Goal: Task Accomplishment & Management: Complete application form

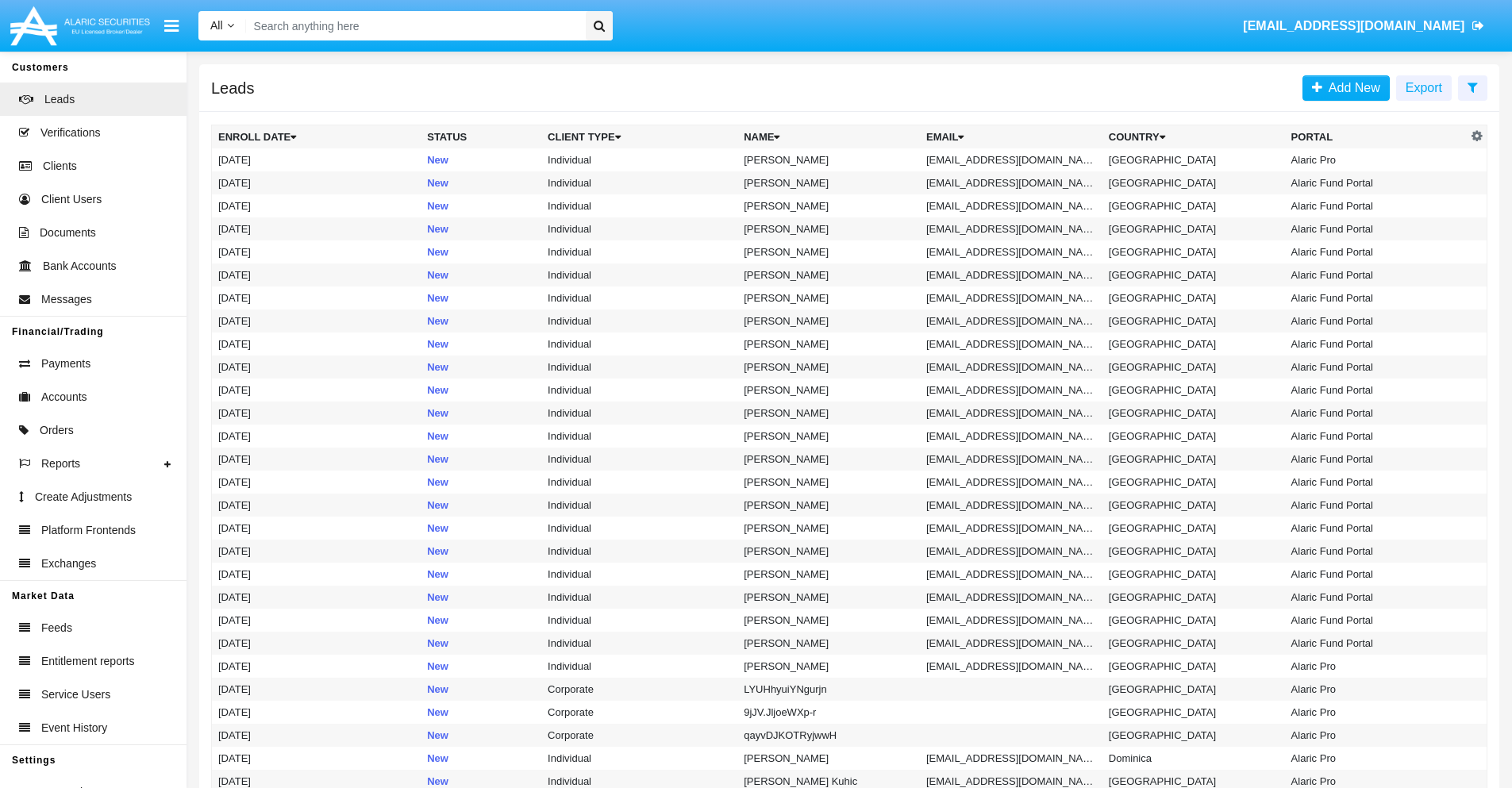
click at [1473, 86] on icon at bounding box center [1472, 87] width 10 height 13
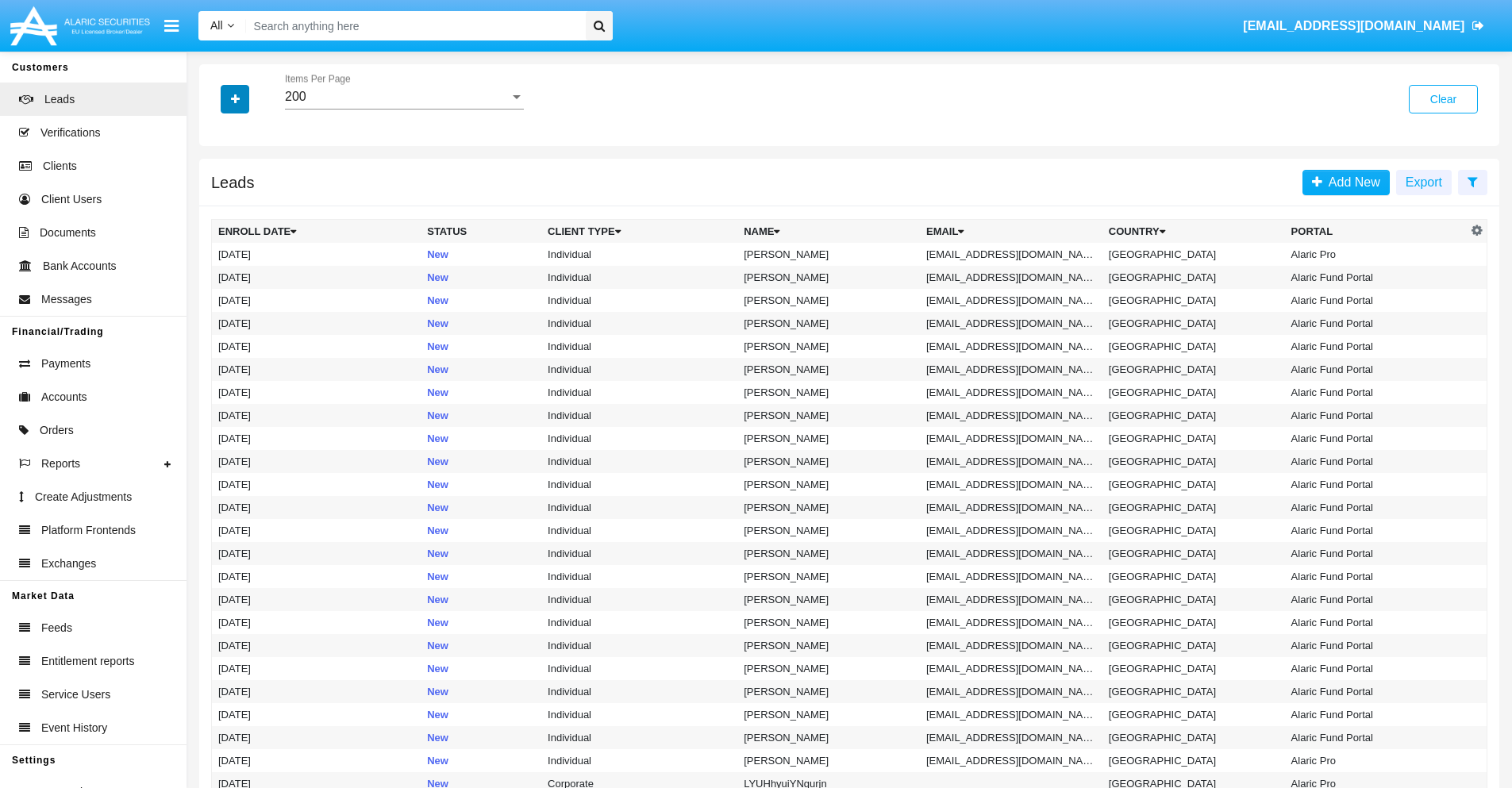
click at [235, 98] on icon "button" at bounding box center [235, 99] width 9 height 11
click at [247, 201] on span "Email" at bounding box center [246, 200] width 32 height 19
click at [219, 207] on input "Email" at bounding box center [218, 207] width 1 height 1
checkbox input "true"
click at [235, 98] on icon "button" at bounding box center [235, 99] width 9 height 11
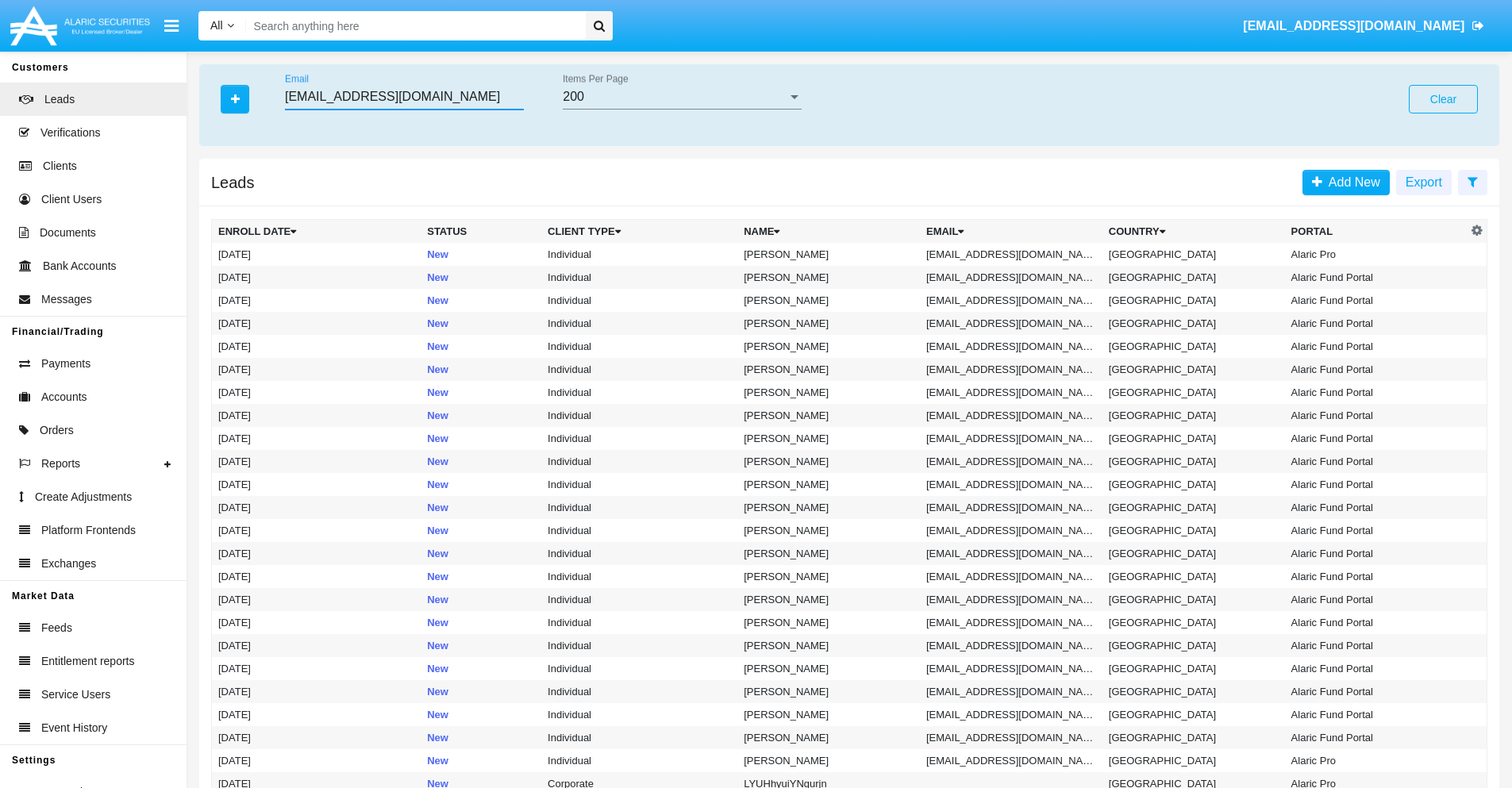
type input "dddn07_4o8@uw.4d08z.ph"
click at [1016, 253] on td "dddn07_4o8@uw.4d08z.ph" at bounding box center [1010, 253] width 183 height 23
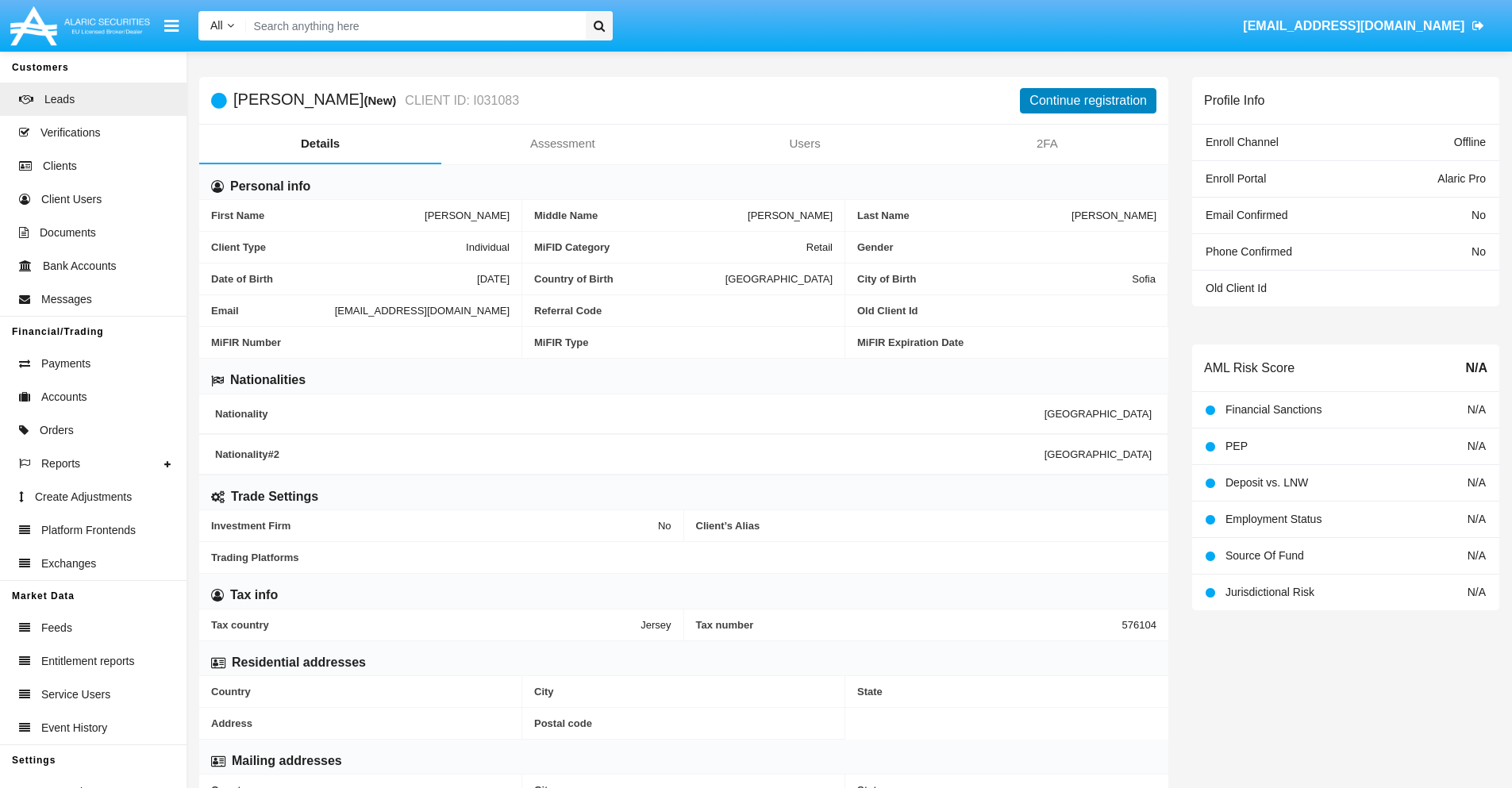
click at [1088, 100] on button "Continue registration" at bounding box center [1088, 101] width 137 height 26
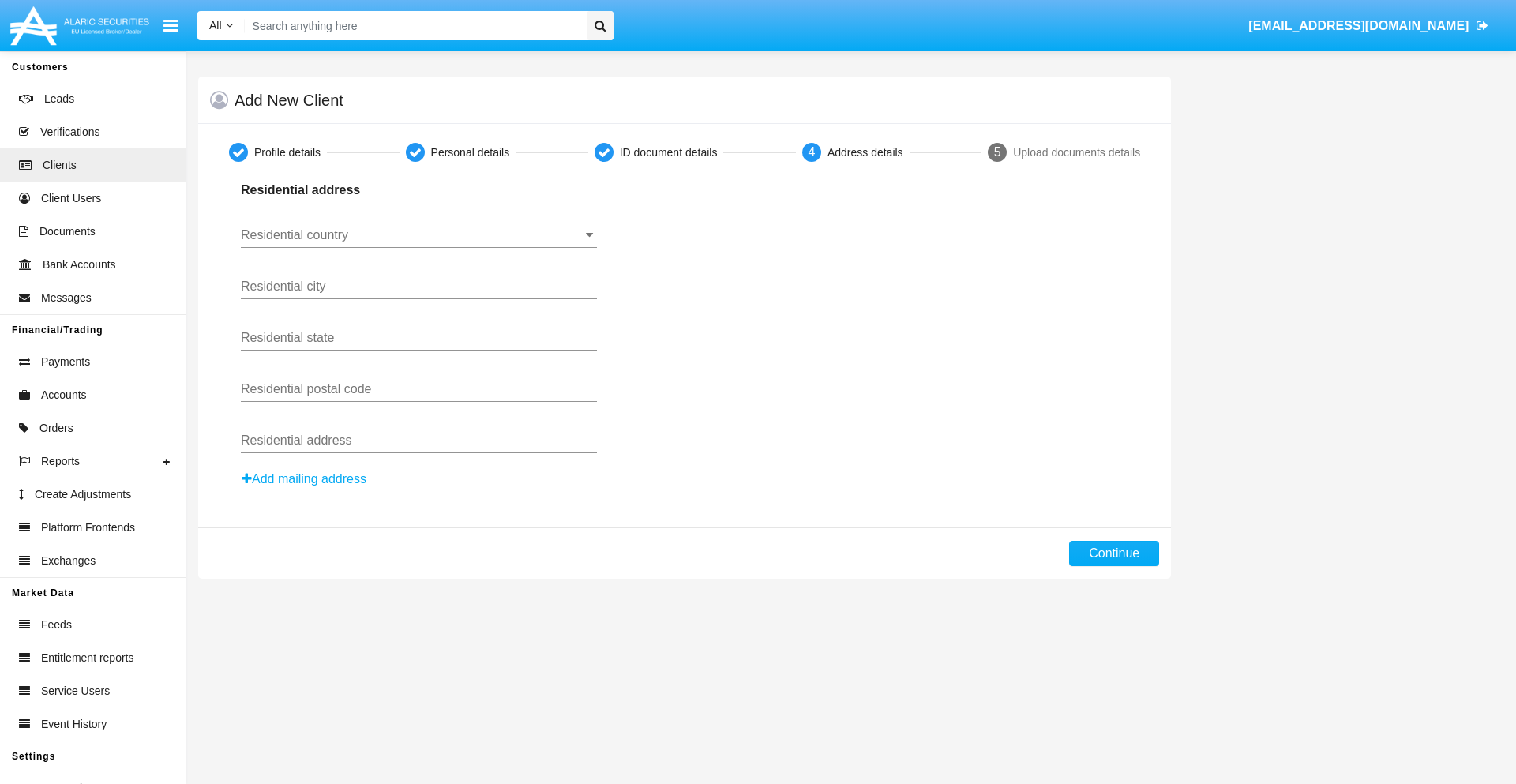
click at [419, 235] on input "Residential country" at bounding box center [419, 236] width 356 height 15
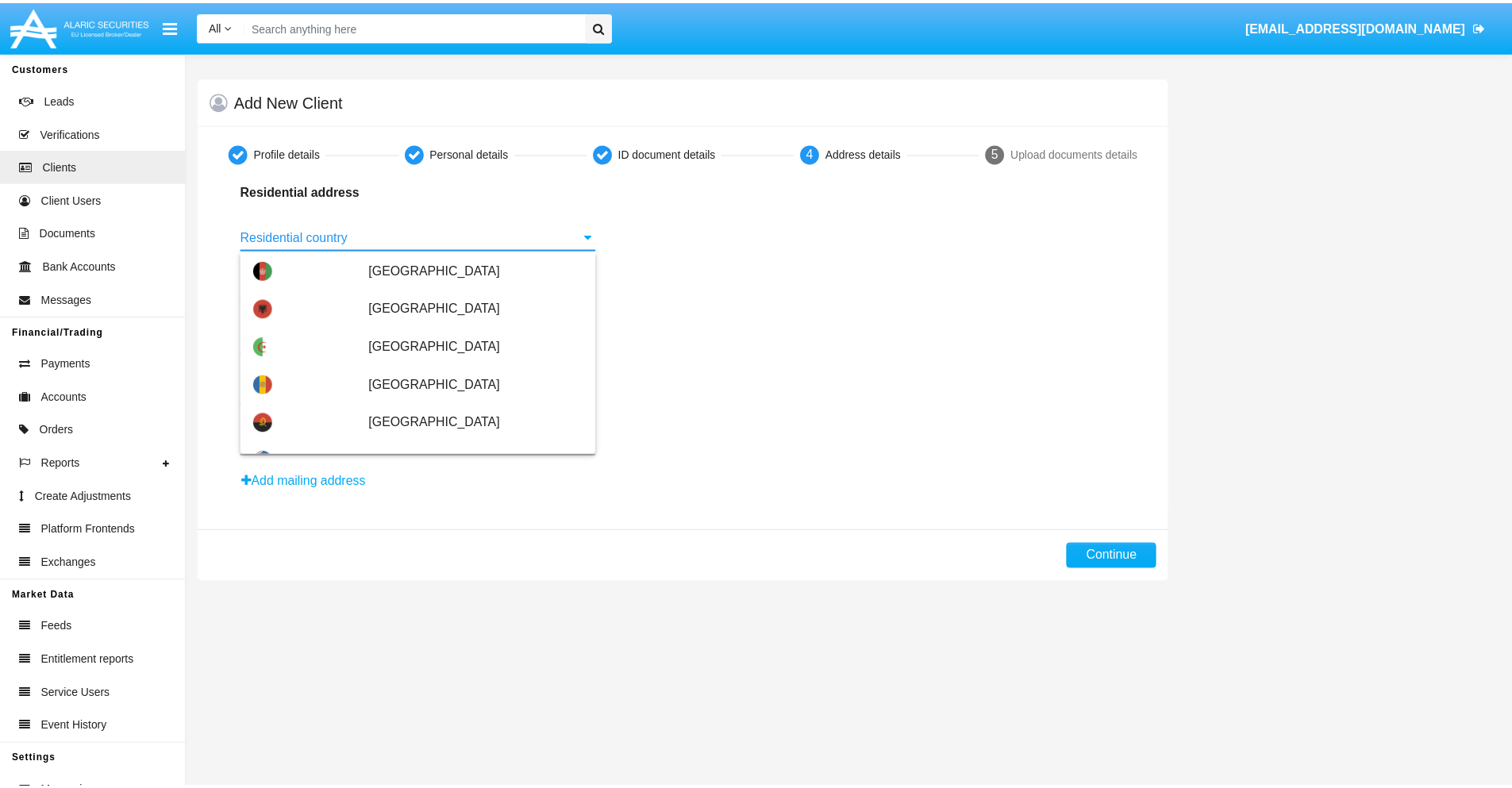
scroll to position [940, 0]
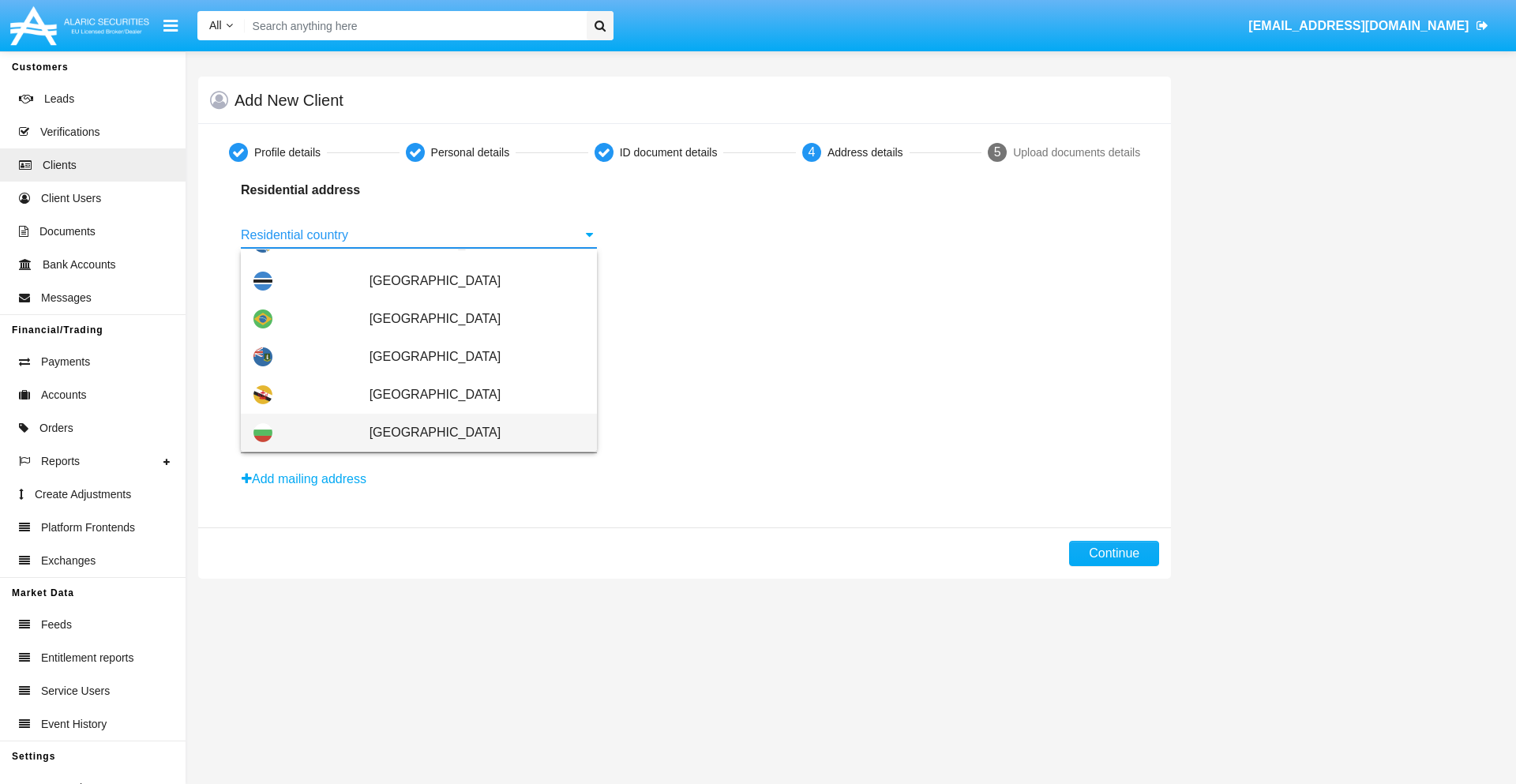
click at [468, 432] on span "[GEOGRAPHIC_DATA]" at bounding box center [476, 432] width 215 height 37
type input "[GEOGRAPHIC_DATA]"
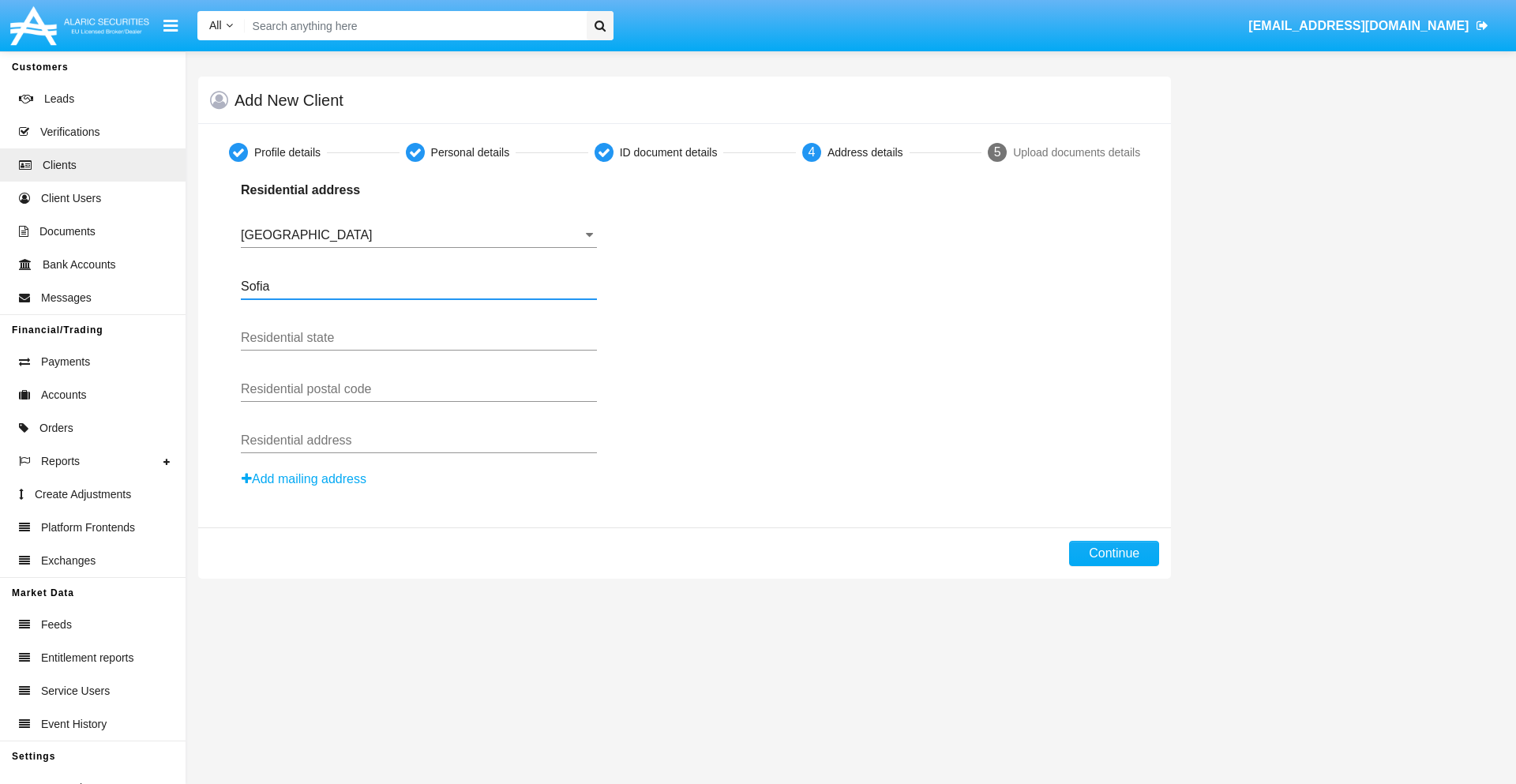
type input "Sofia"
type input "1000"
type input "Vasil Levski"
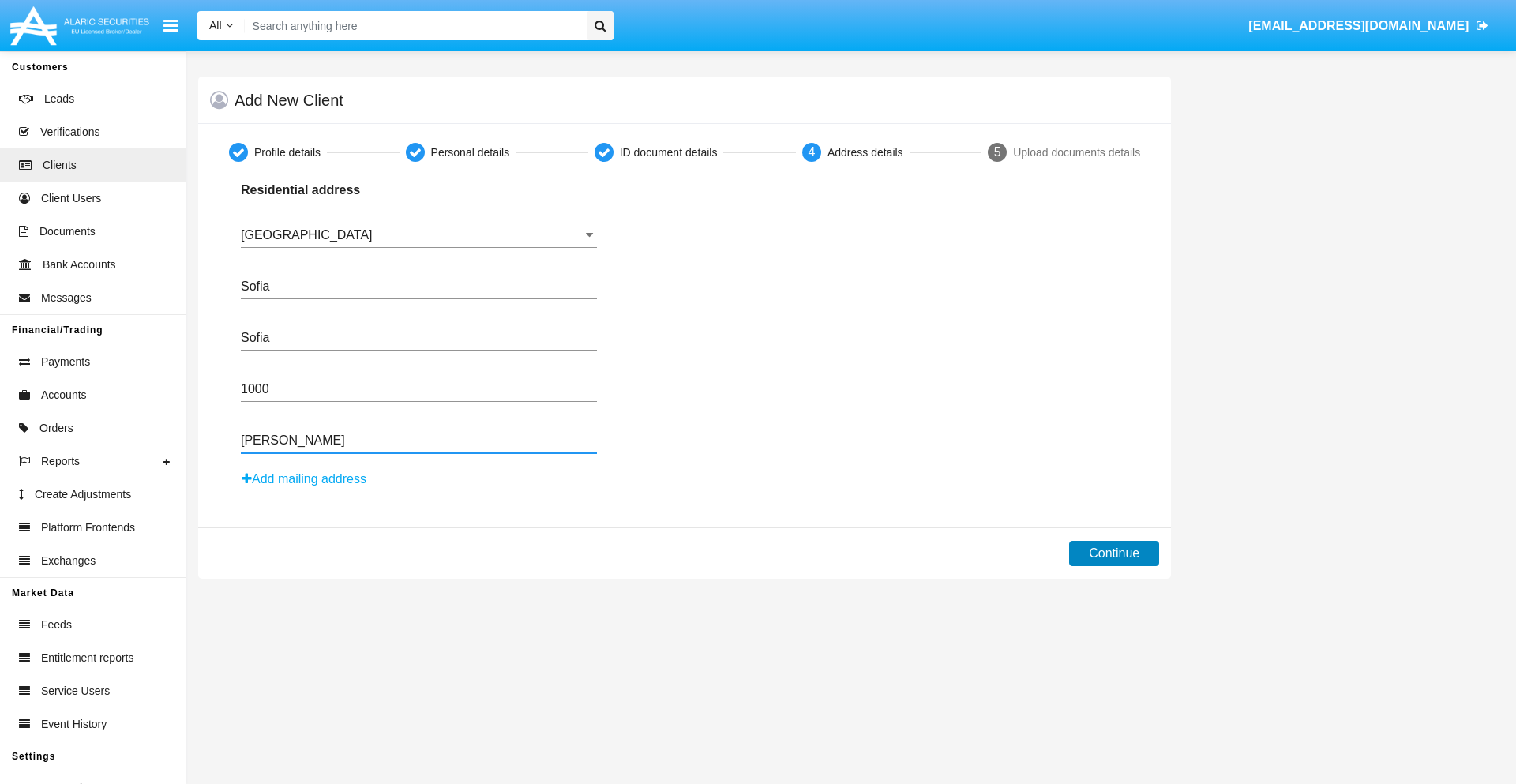
click at [1114, 554] on button "Continue" at bounding box center [1114, 554] width 90 height 26
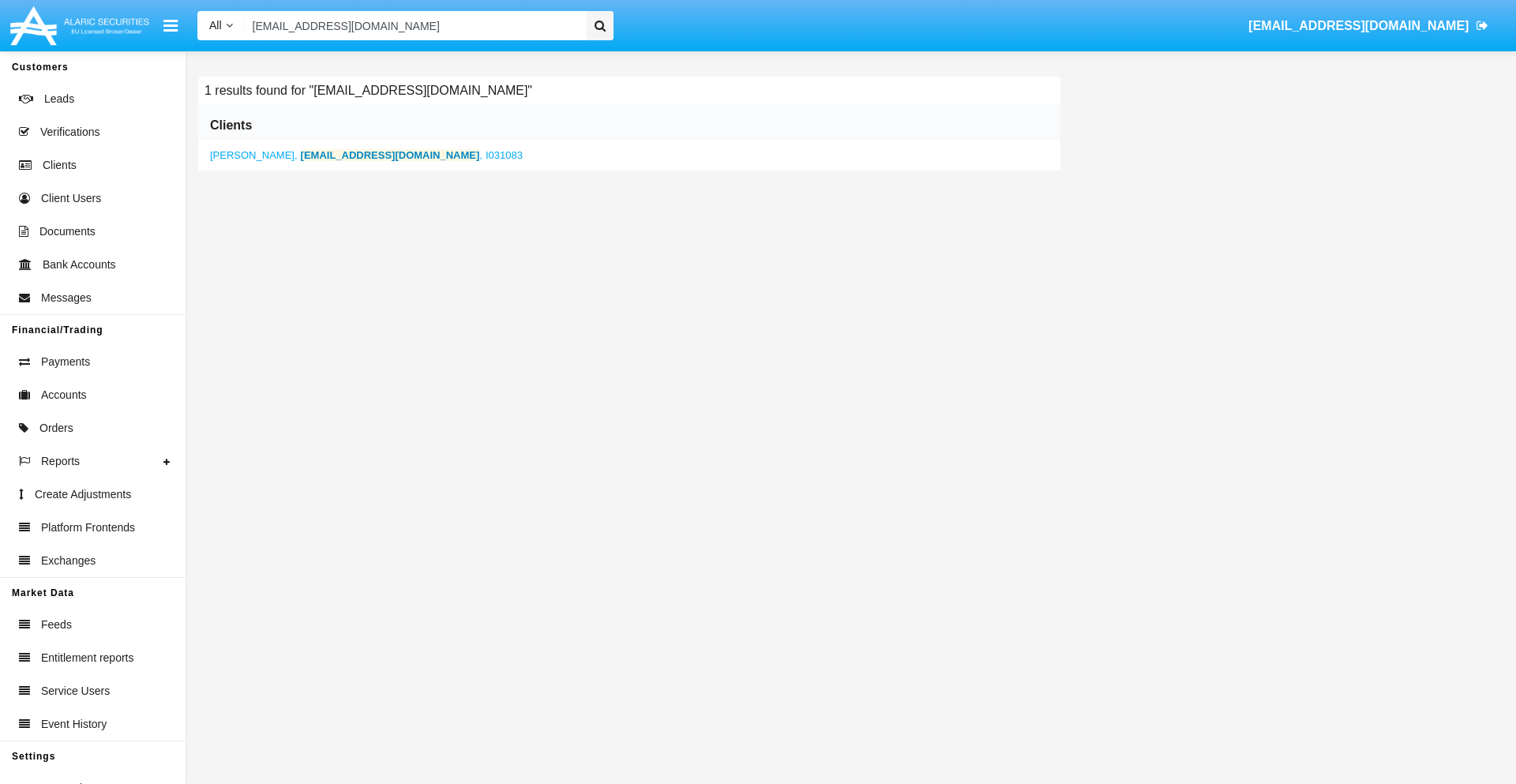
type input "dddn07_4o8@uw.4d08z.ph"
click at [333, 154] on b "dddn07_4o8@uw.4d08z.ph" at bounding box center [390, 154] width 179 height 12
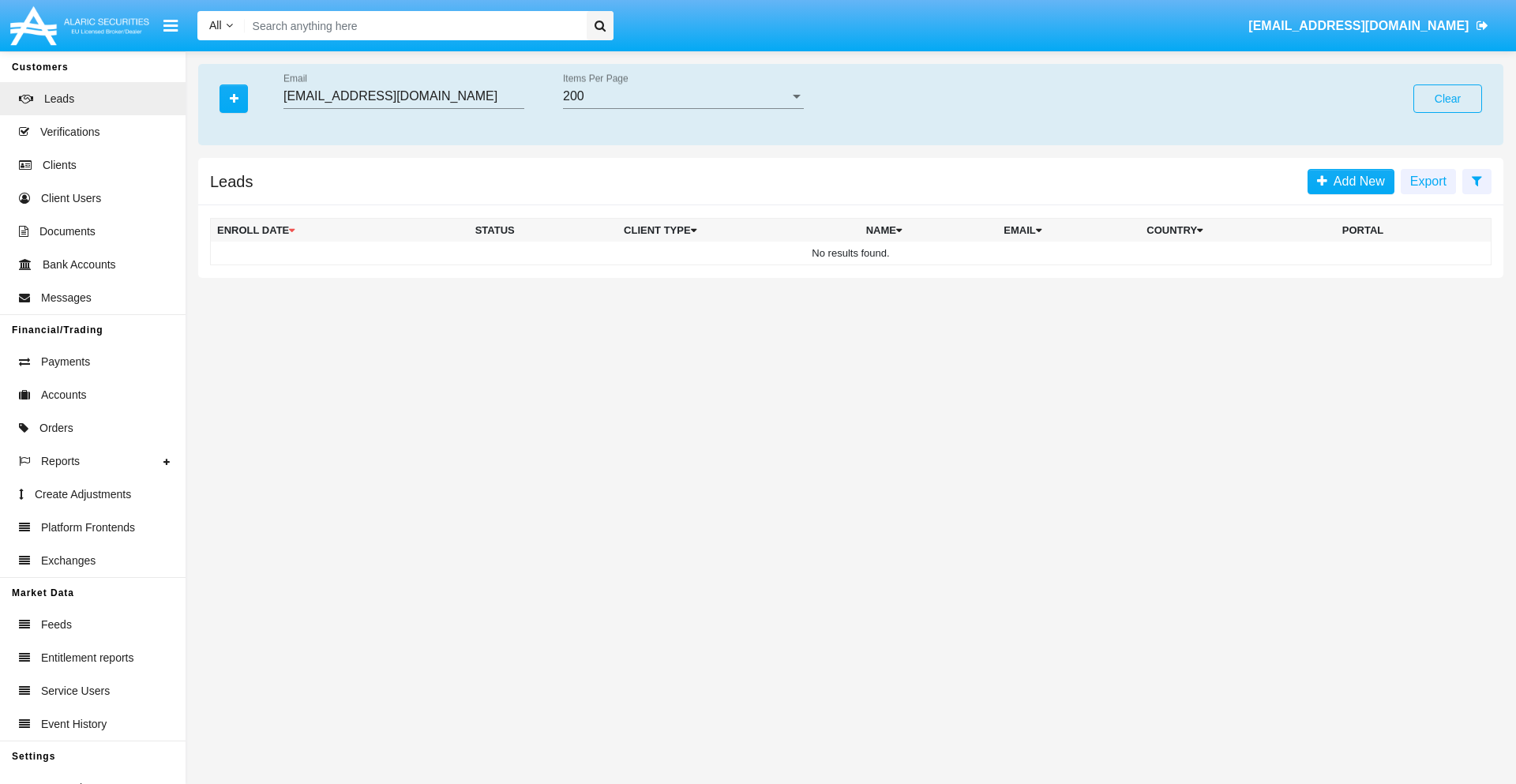
click at [1447, 99] on button "Clear" at bounding box center [1447, 98] width 69 height 28
click at [234, 98] on icon "button" at bounding box center [234, 99] width 9 height 11
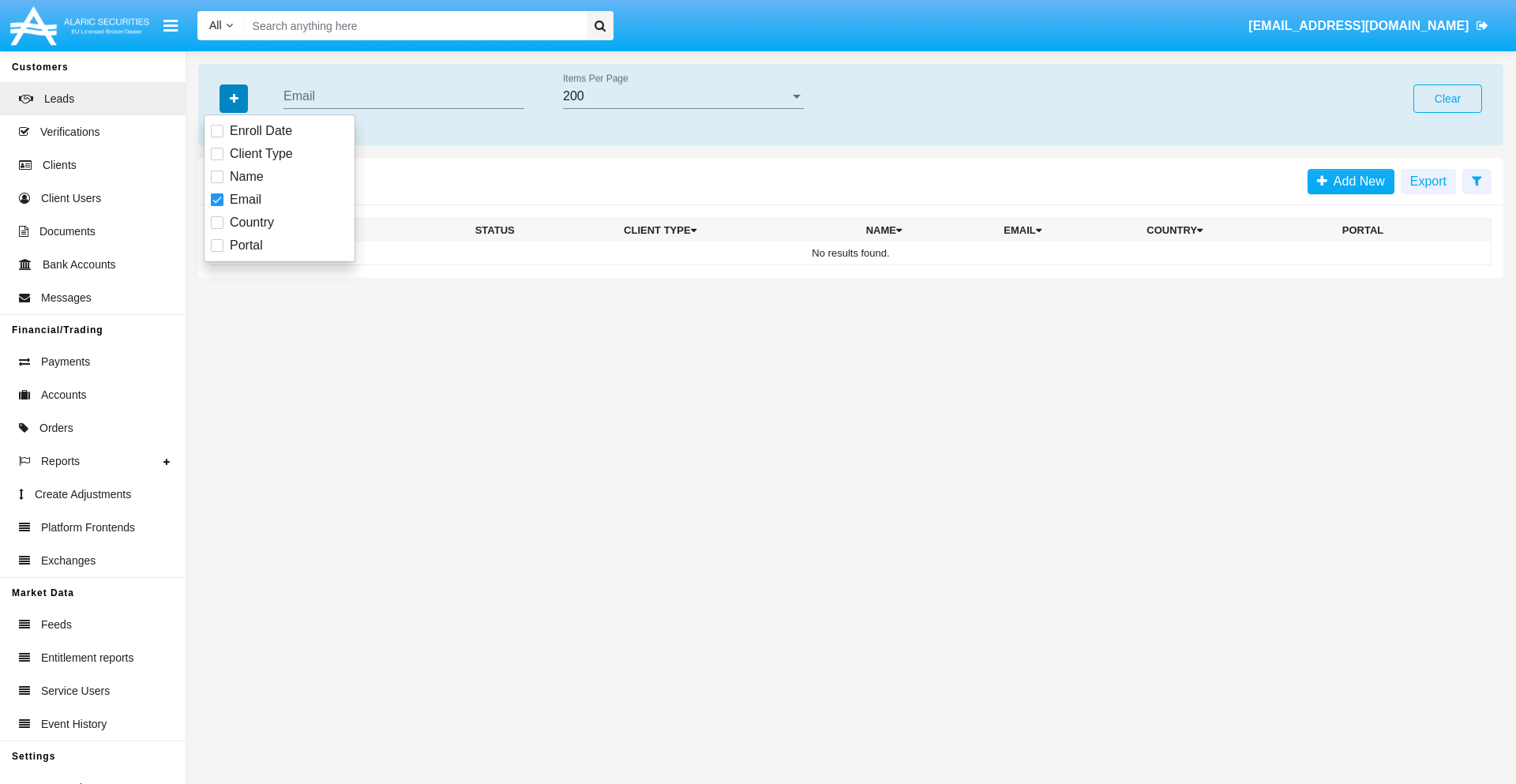
click at [234, 98] on icon "button" at bounding box center [234, 99] width 9 height 11
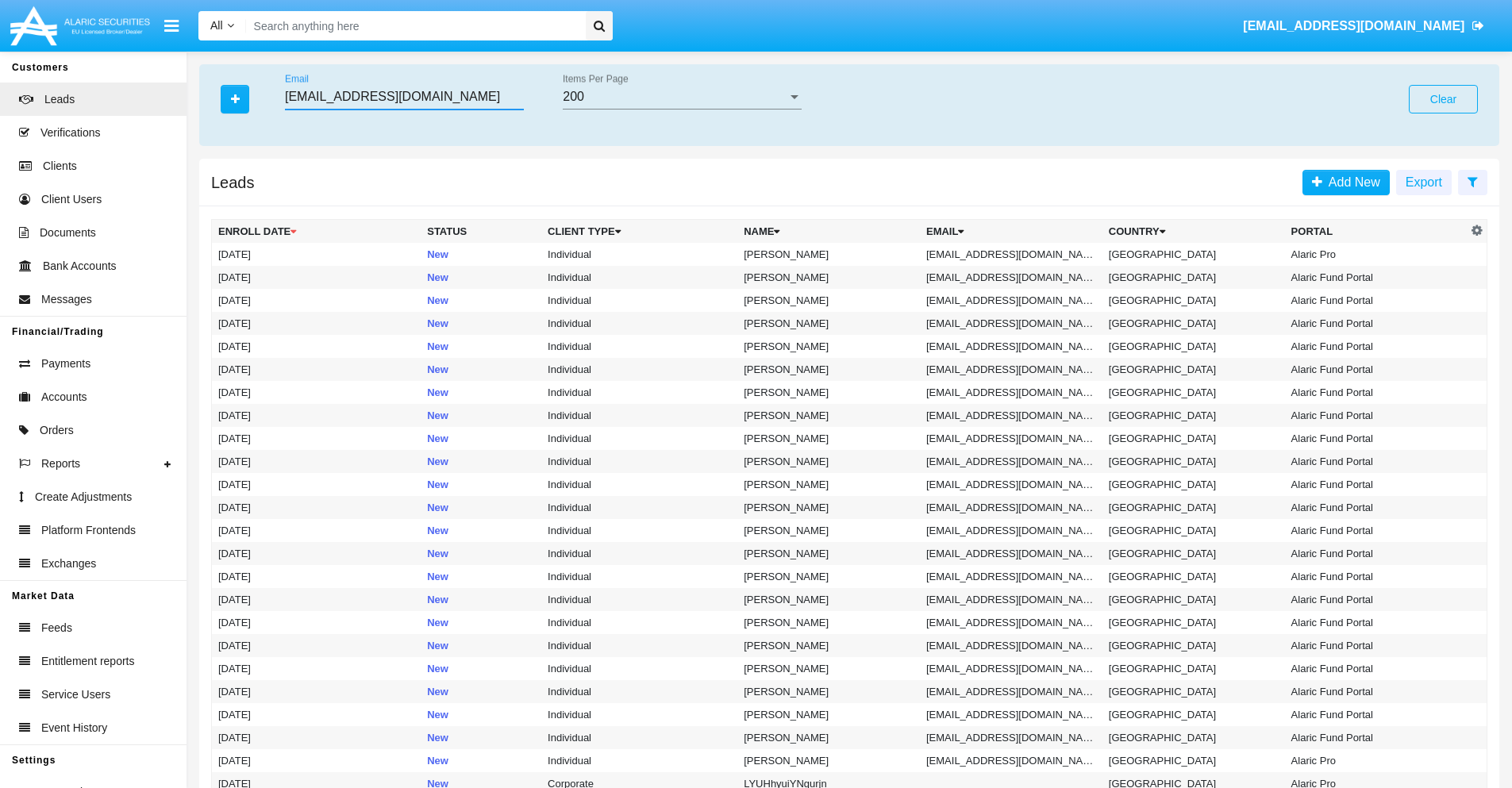
type input "[EMAIL_ADDRESS][DOMAIN_NAME]"
click at [1016, 253] on td "[EMAIL_ADDRESS][DOMAIN_NAME]" at bounding box center [1010, 253] width 183 height 23
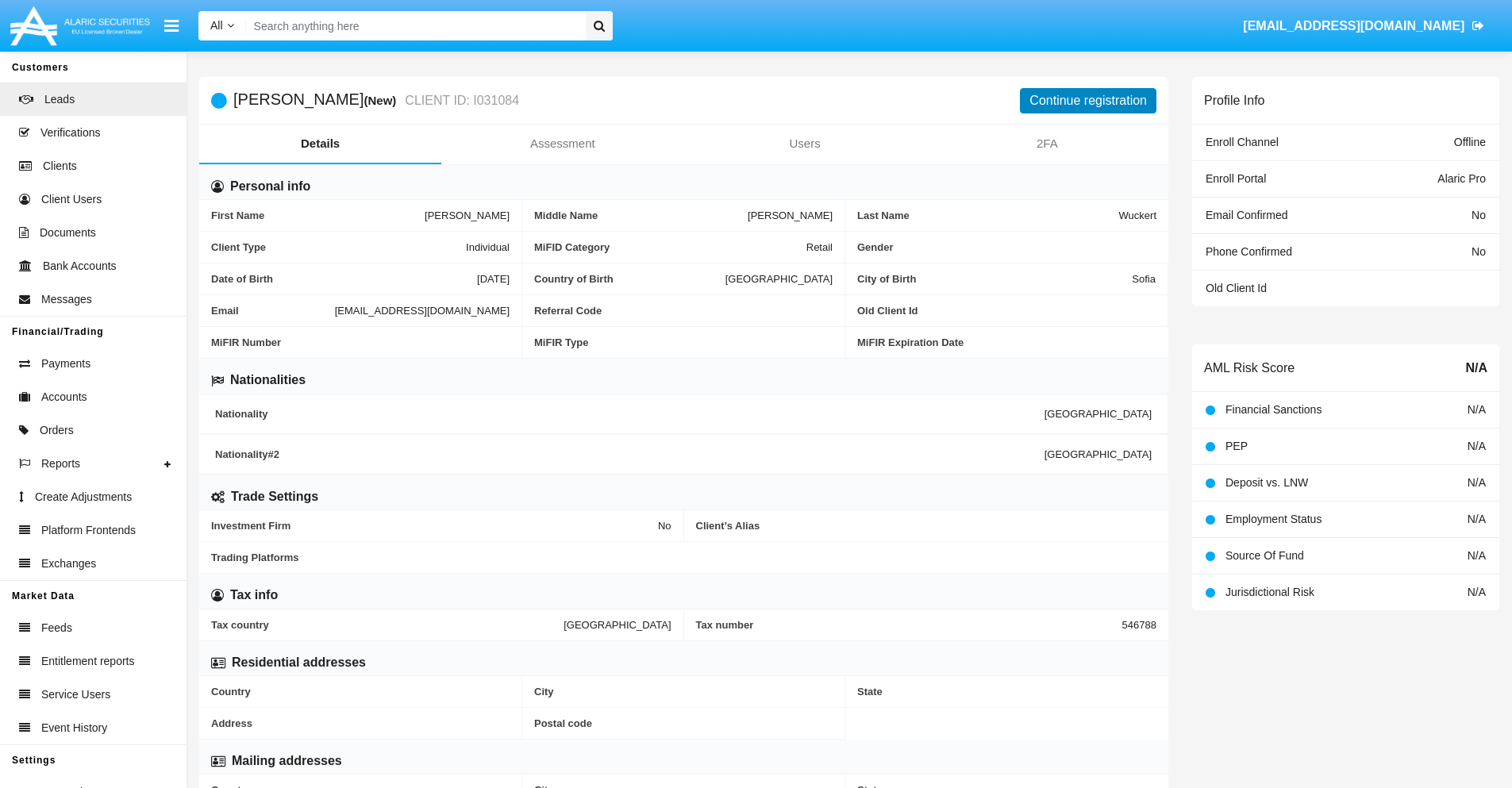
click at [1088, 100] on button "Continue registration" at bounding box center [1088, 101] width 137 height 26
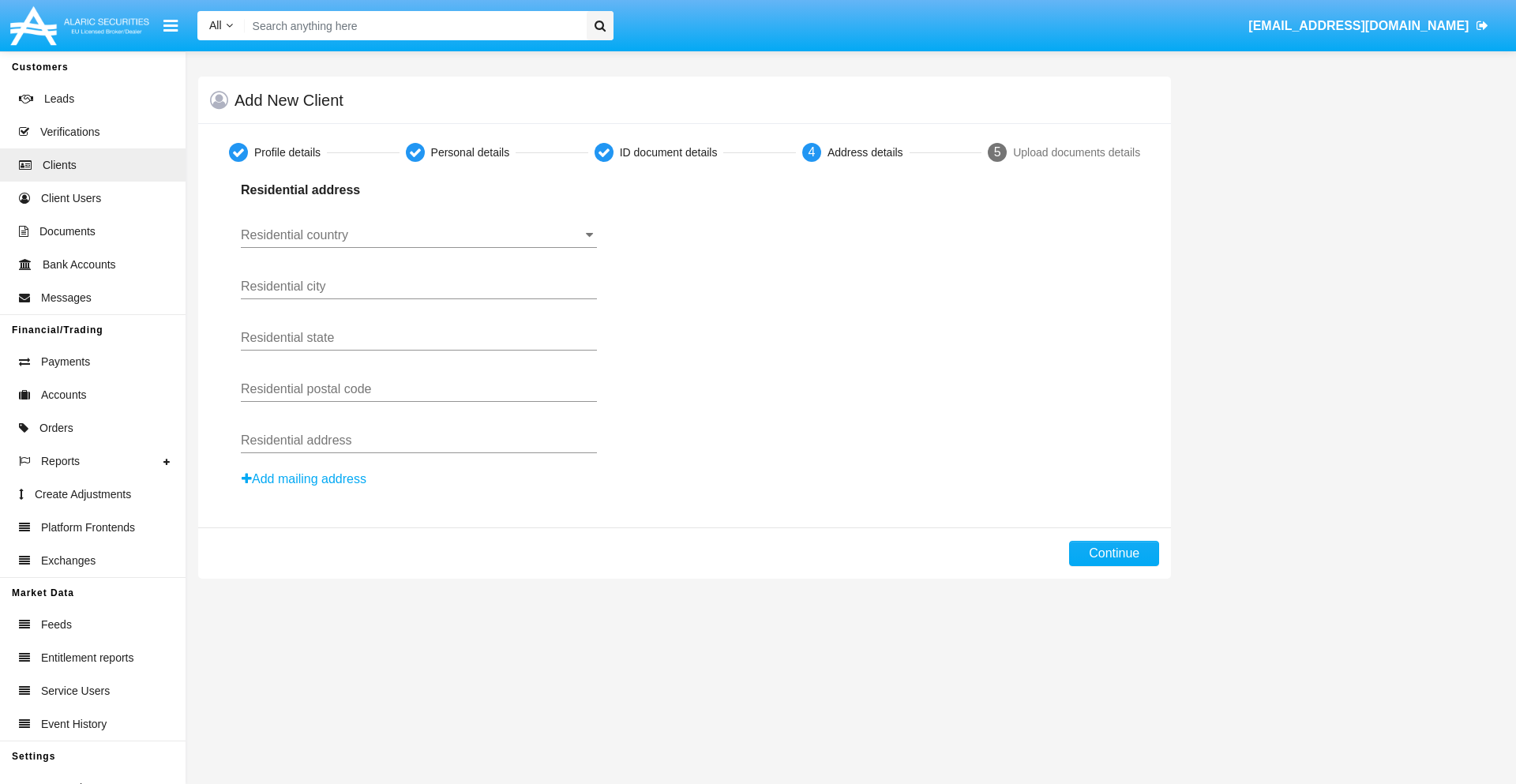
click at [304, 479] on button "Add mailing address" at bounding box center [304, 479] width 126 height 20
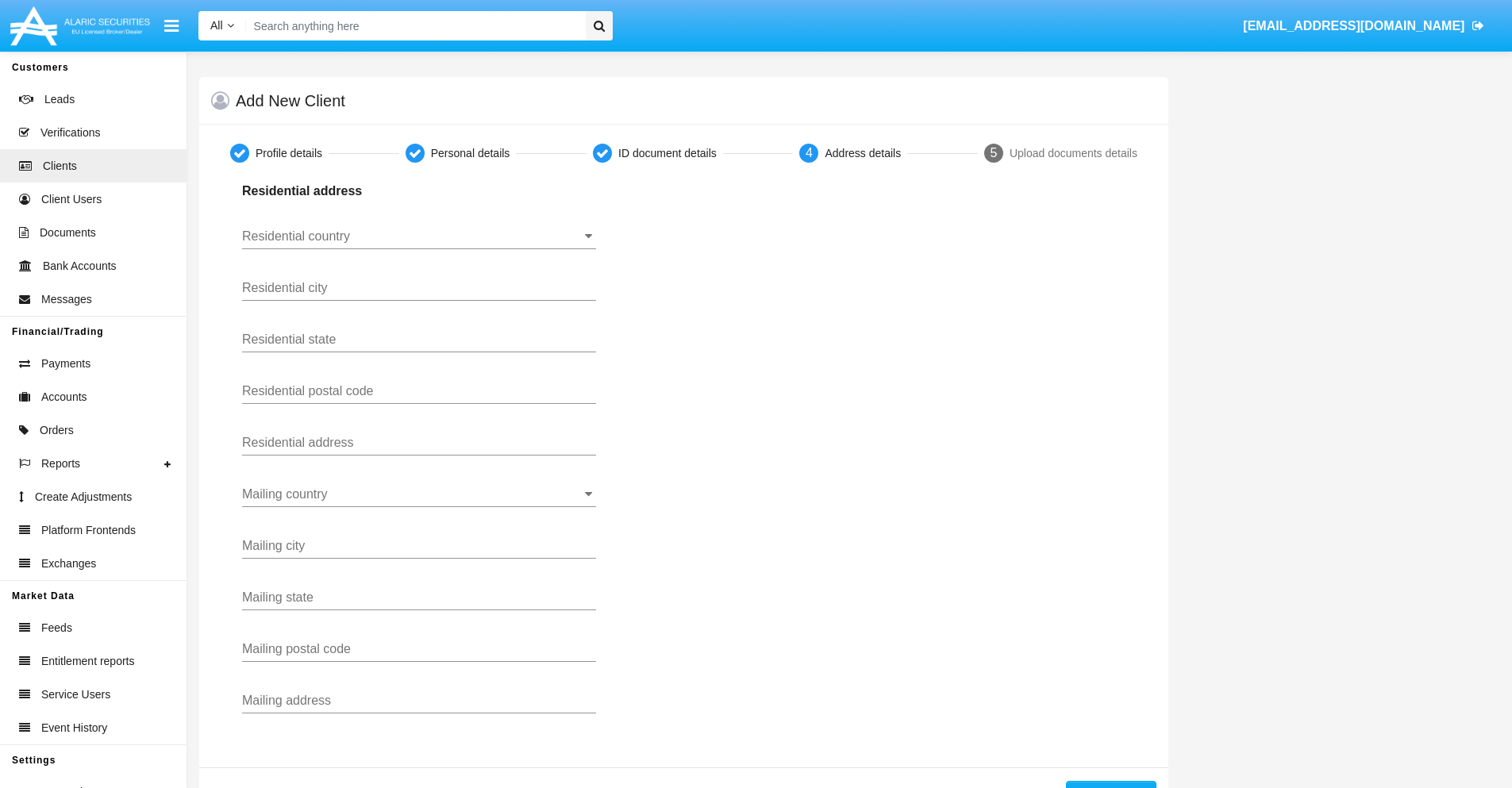
click at [419, 236] on input "Residential country" at bounding box center [419, 237] width 354 height 15
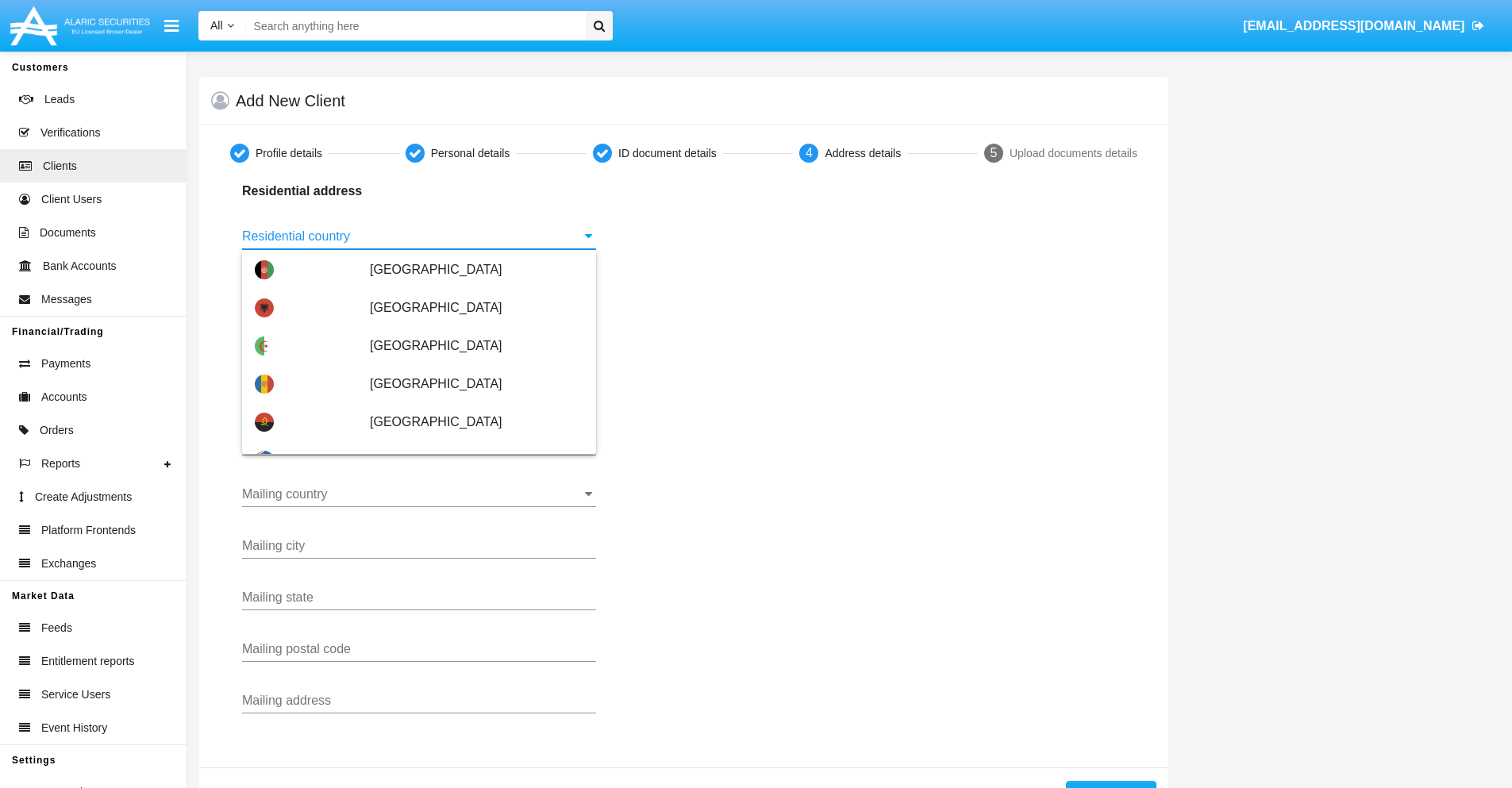
scroll to position [940, 0]
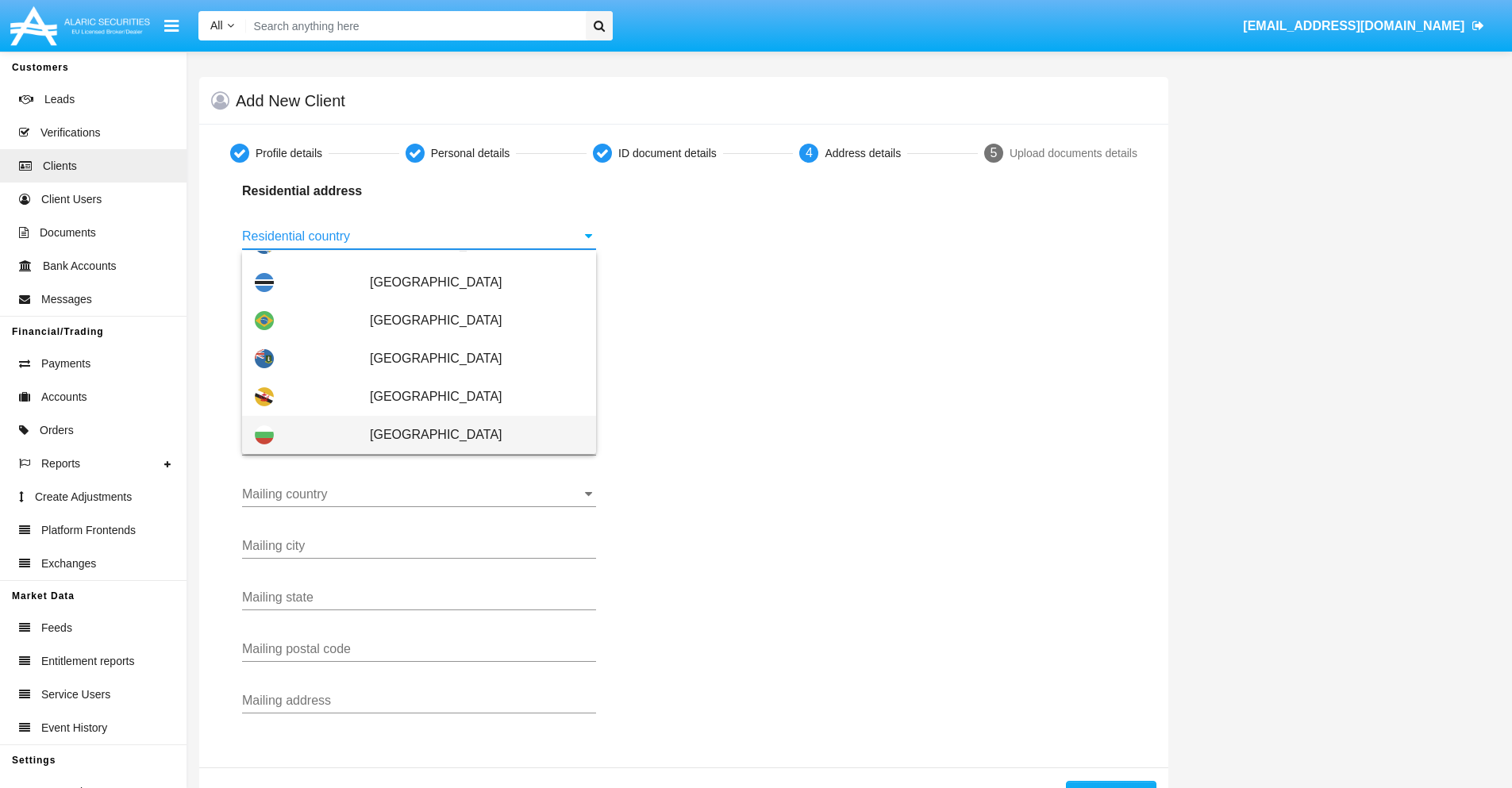
click at [468, 434] on span "[GEOGRAPHIC_DATA]" at bounding box center [477, 434] width 213 height 38
type input "[GEOGRAPHIC_DATA]"
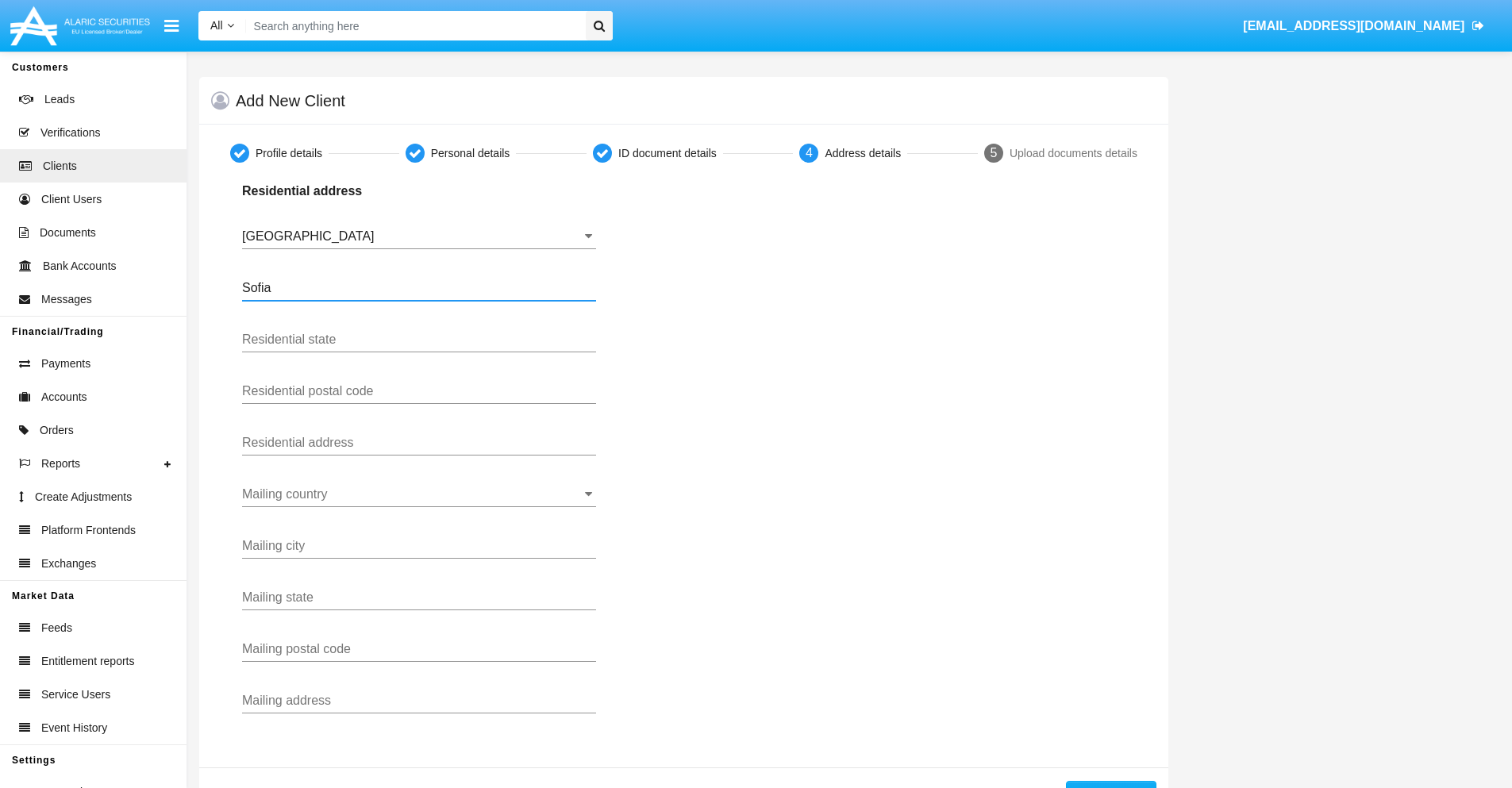
type input "Sofia"
type input "1000"
type input "[PERSON_NAME]"
click at [419, 494] on input "Mailing country" at bounding box center [419, 494] width 354 height 15
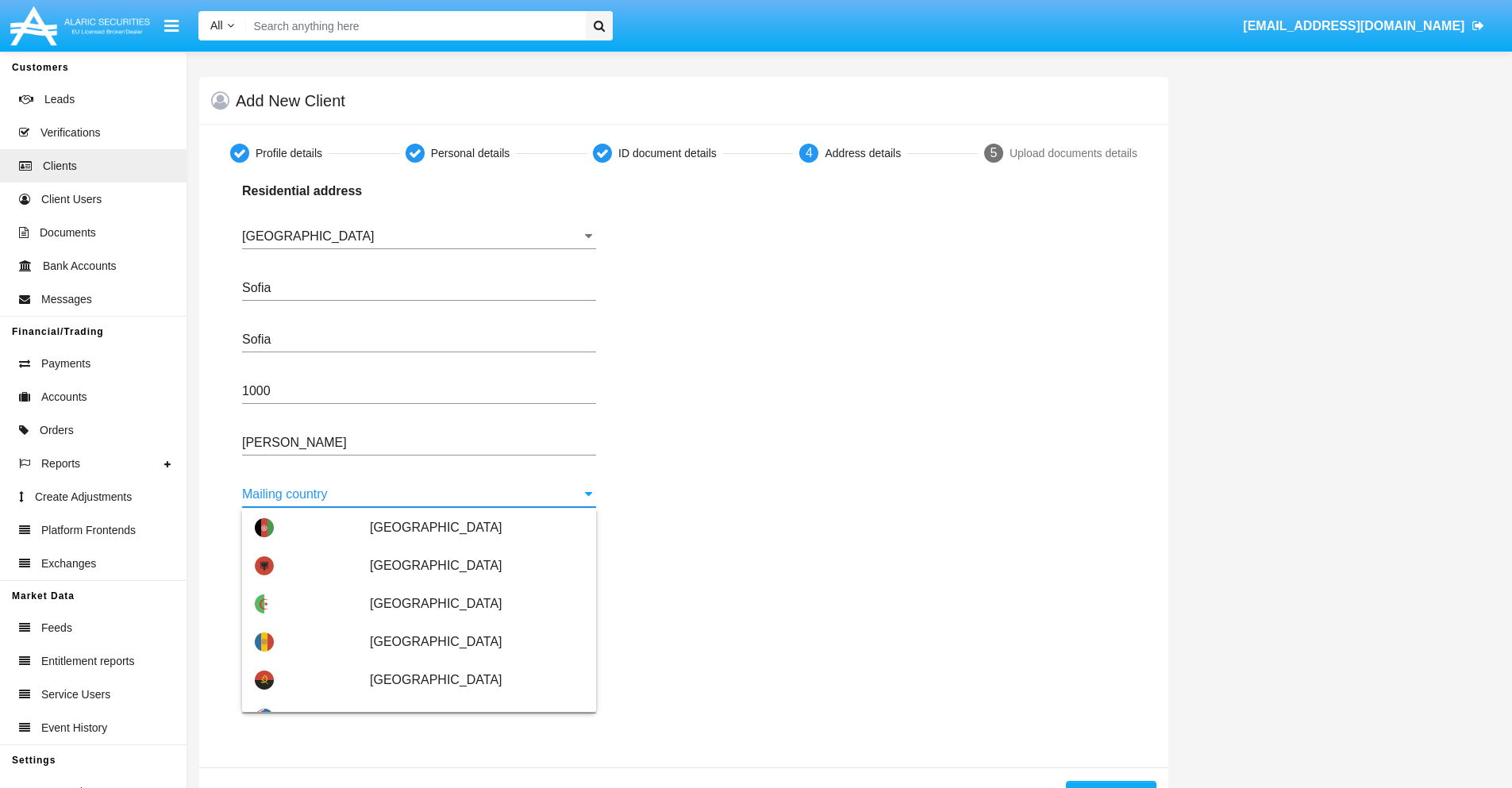
scroll to position [76, 0]
click at [468, 699] on span "[GEOGRAPHIC_DATA]" at bounding box center [477, 717] width 213 height 38
type input "[GEOGRAPHIC_DATA]"
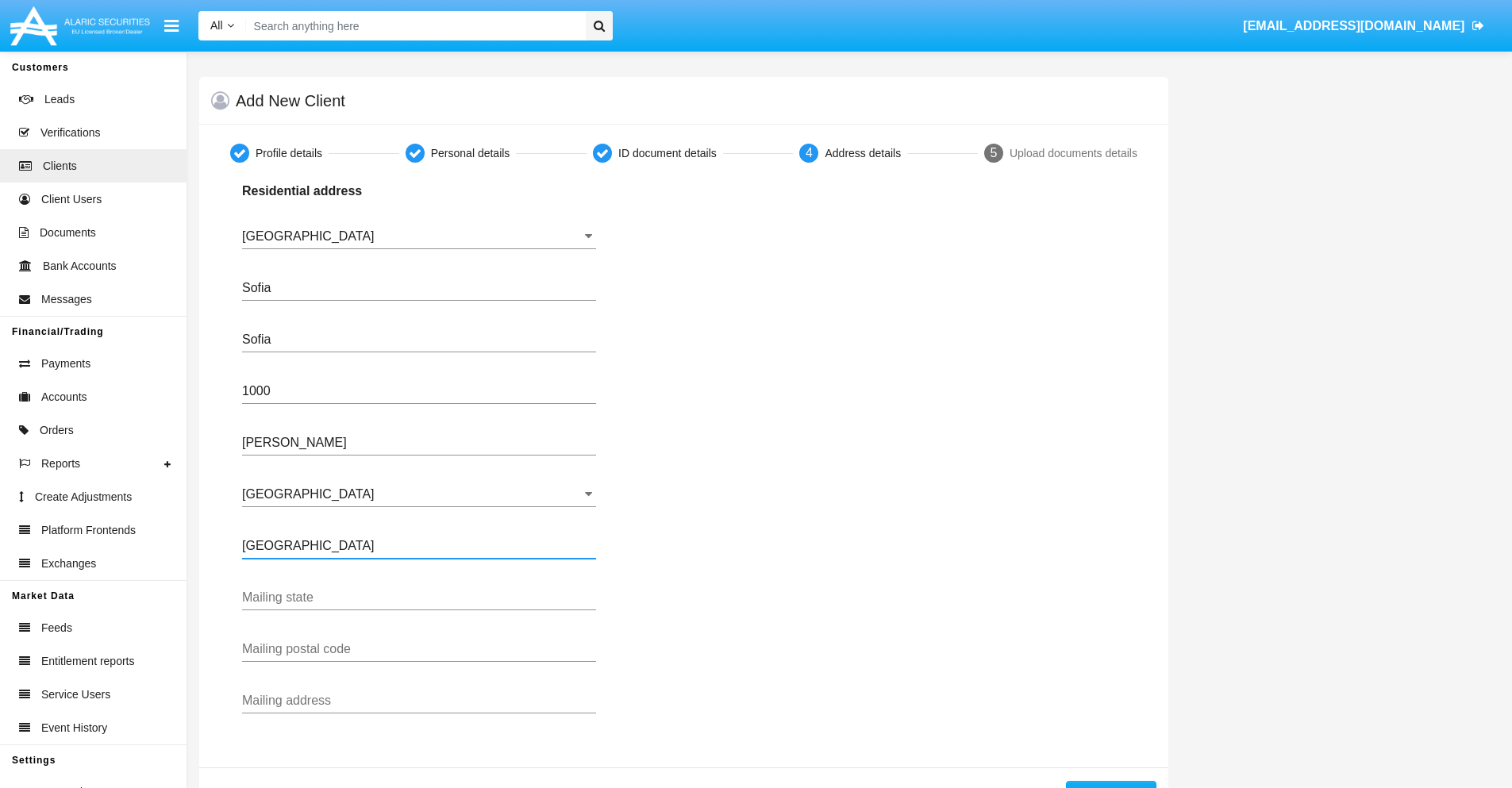
type input "Buenos Aires"
type input "7777"
type input "Test Mail Address"
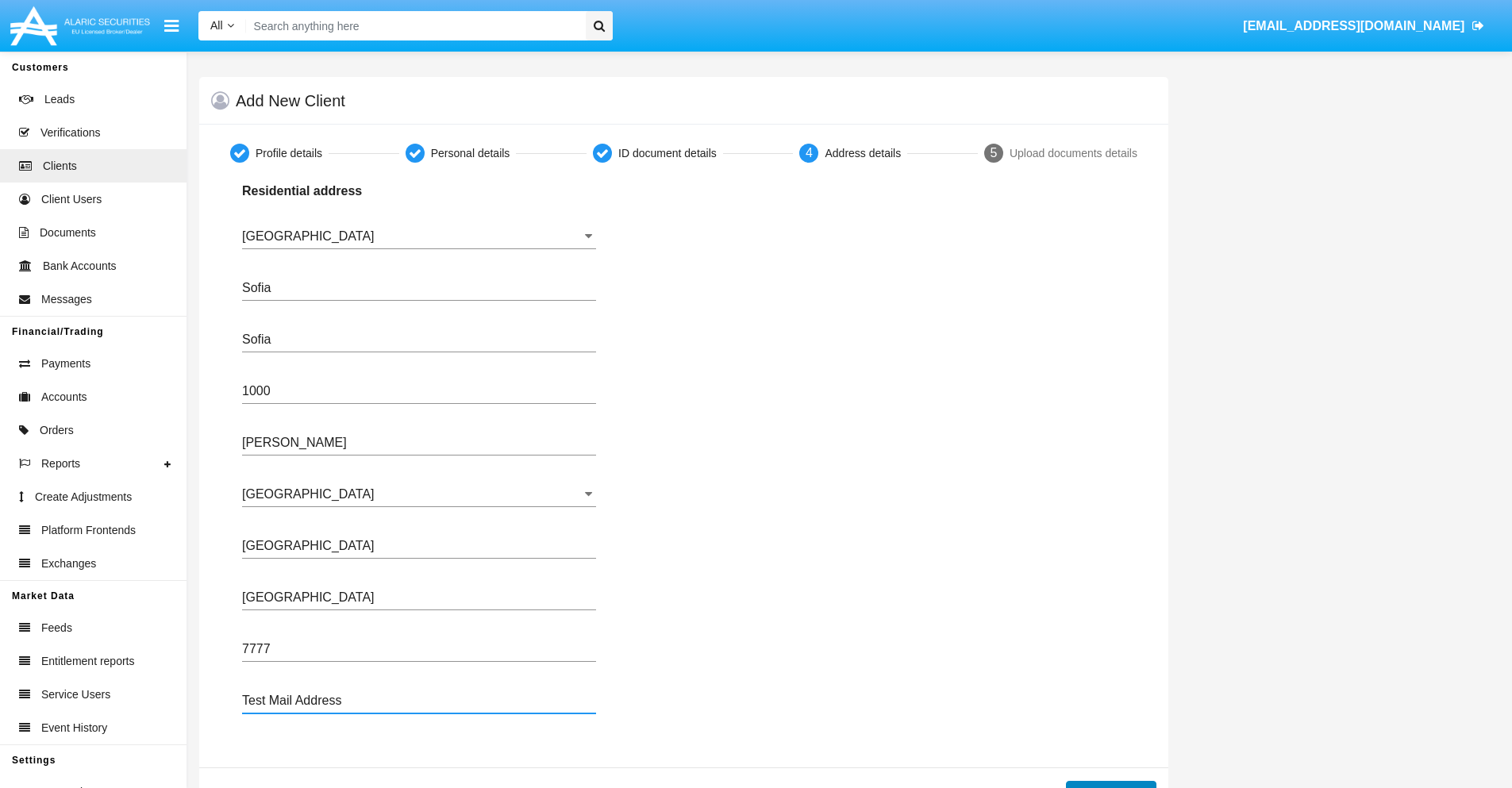
click at [1111, 784] on button "Continue" at bounding box center [1111, 794] width 90 height 26
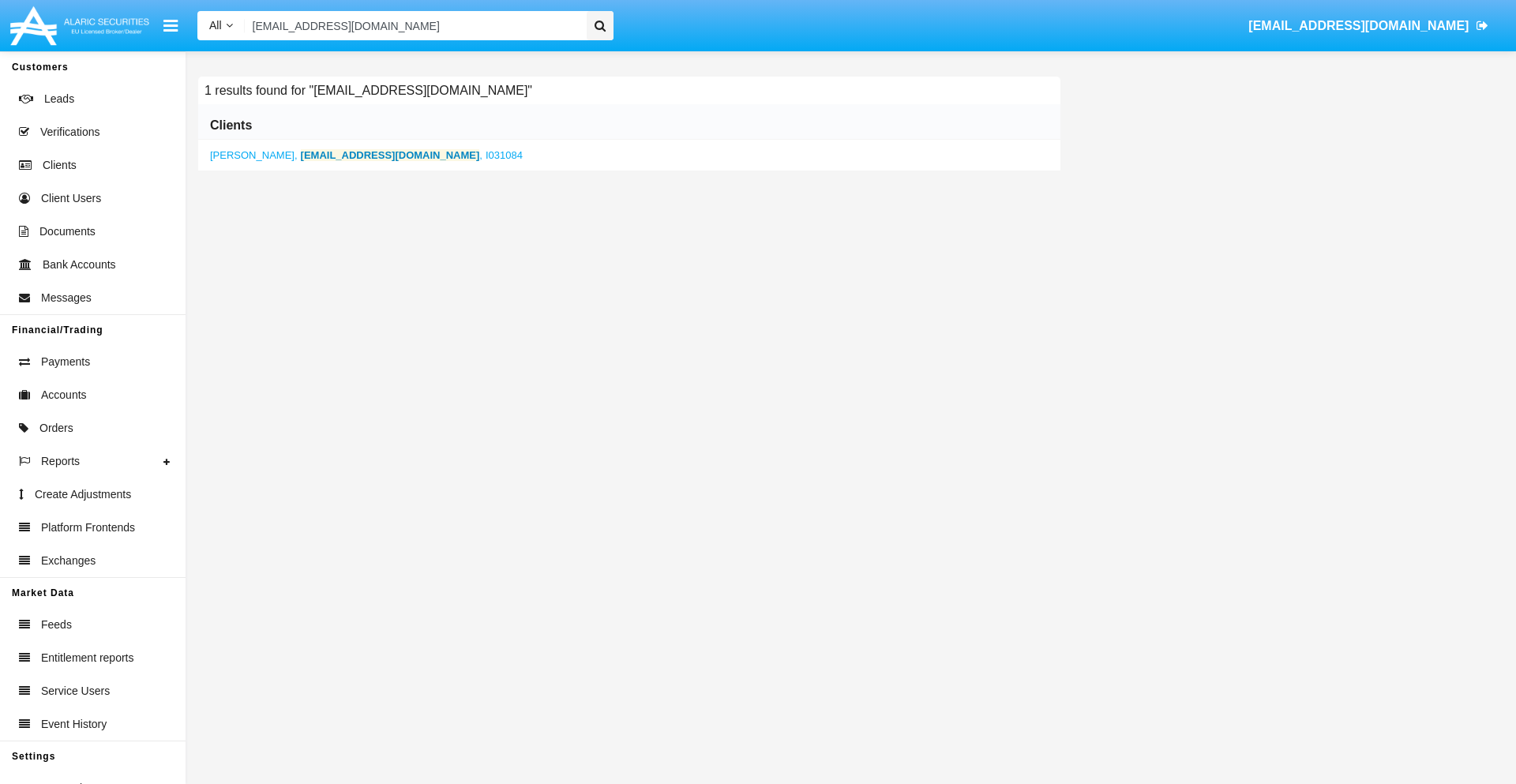
type input "cxxvqny-vj@298he4ov3p.com"
click at [346, 154] on b "cxxvqny-vj@298he4ov3p.com" at bounding box center [390, 154] width 179 height 12
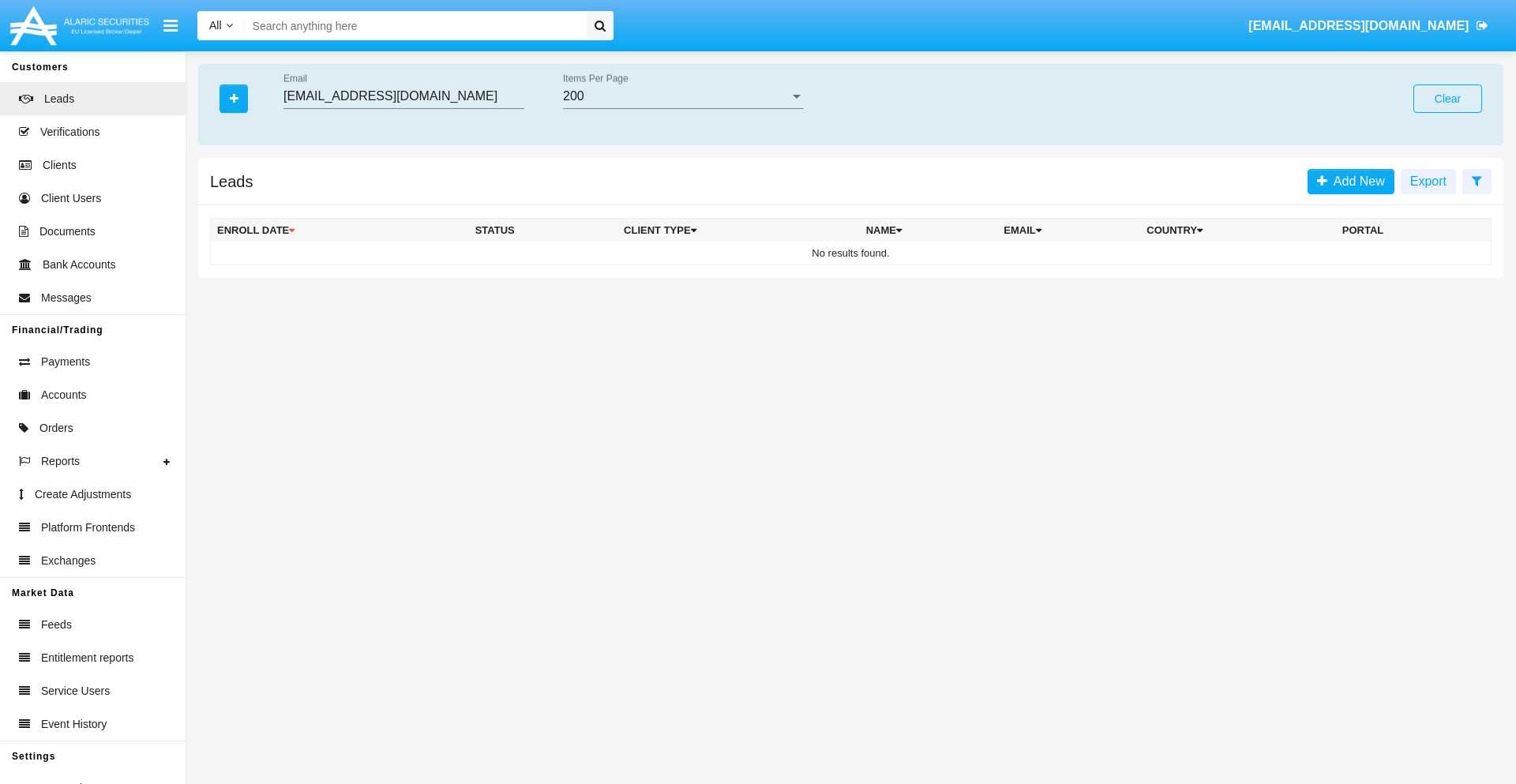
click at [1447, 99] on button "Clear" at bounding box center [1447, 98] width 69 height 28
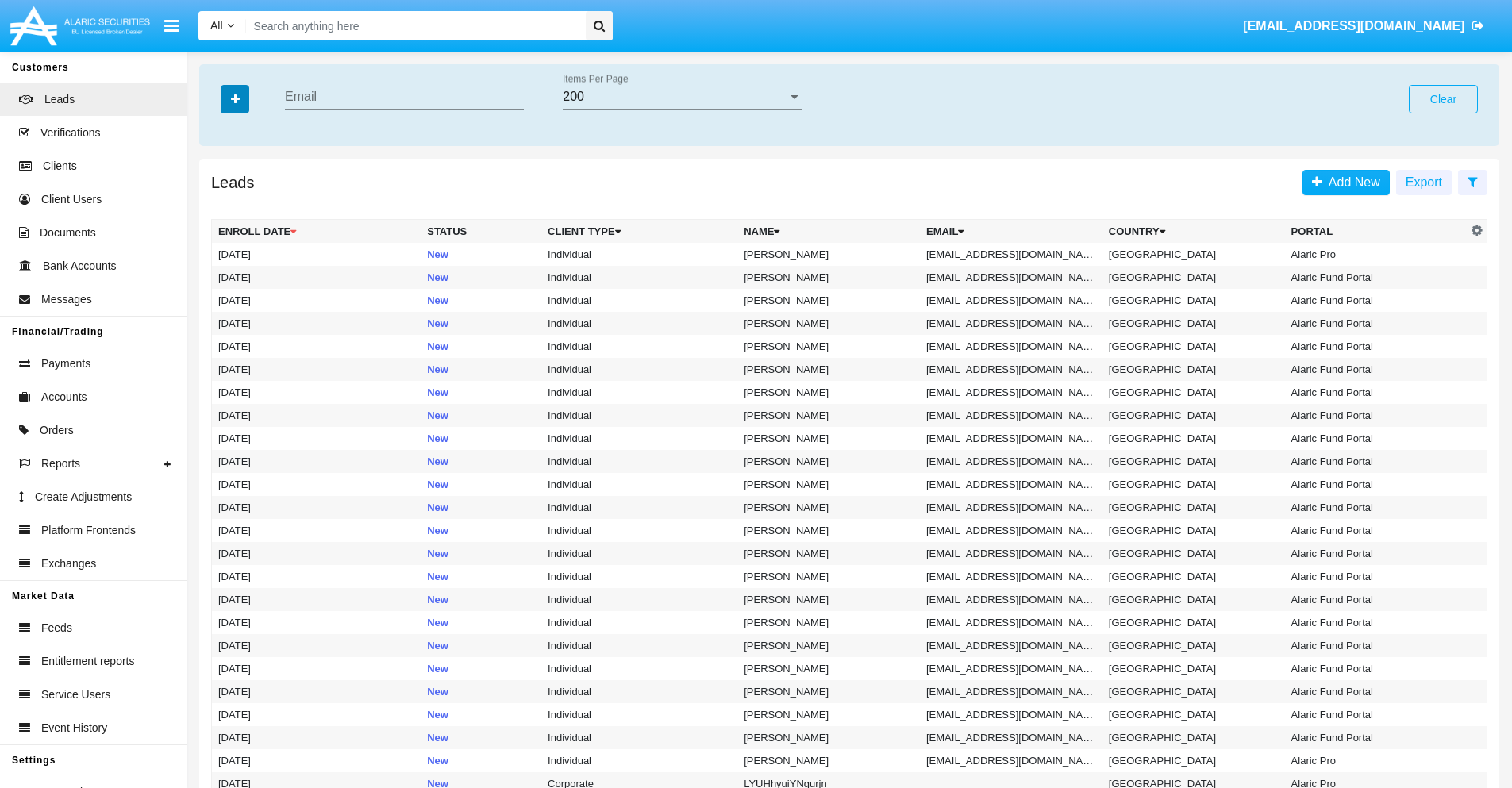
click at [235, 98] on icon "button" at bounding box center [235, 99] width 9 height 11
type input "gi.egl@oyfjkg5kn.au"
click at [1016, 253] on td "gi.egl@oyfjkg5kn.au" at bounding box center [1010, 253] width 183 height 23
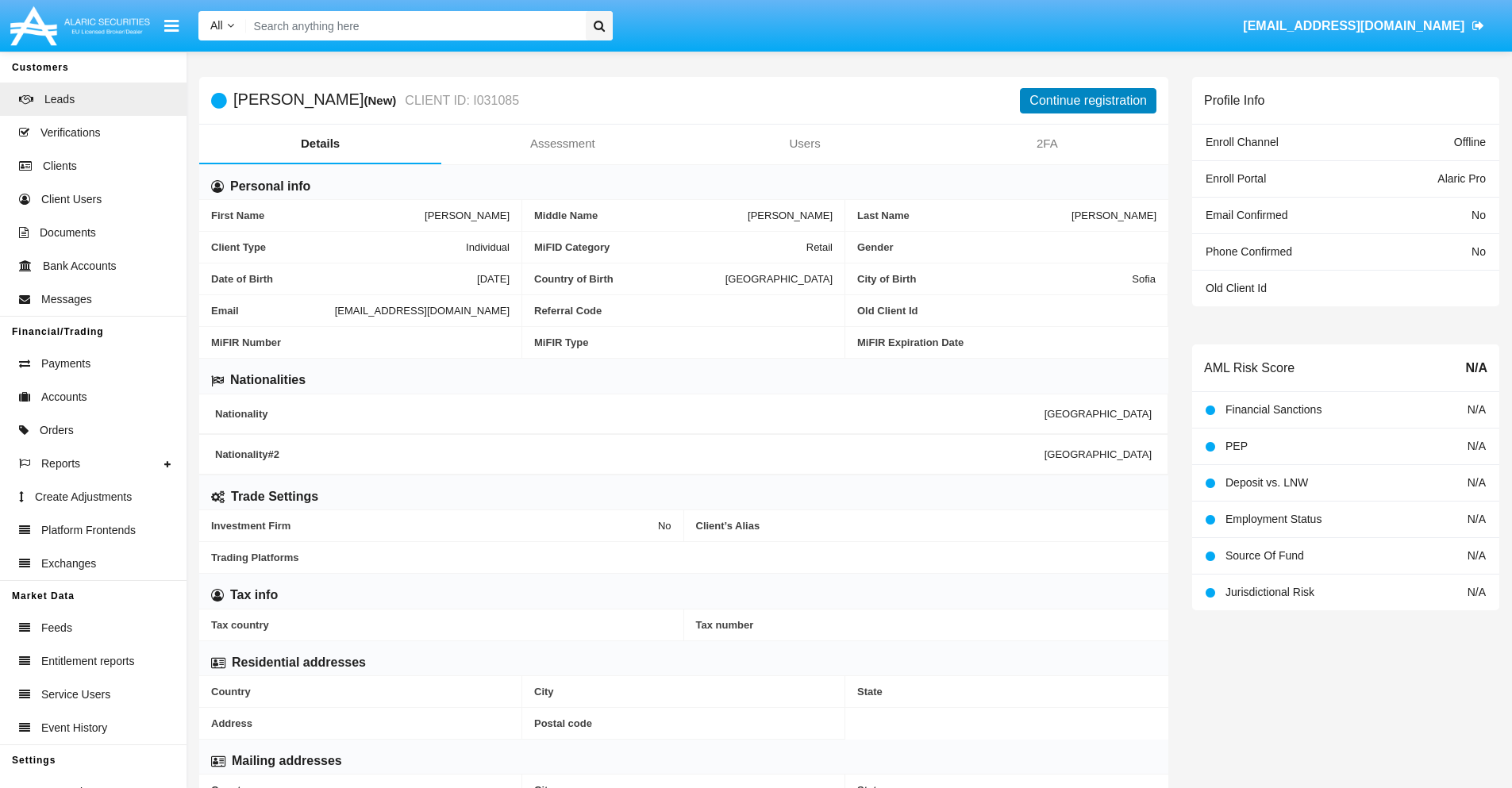
click at [1088, 100] on button "Continue registration" at bounding box center [1088, 101] width 137 height 26
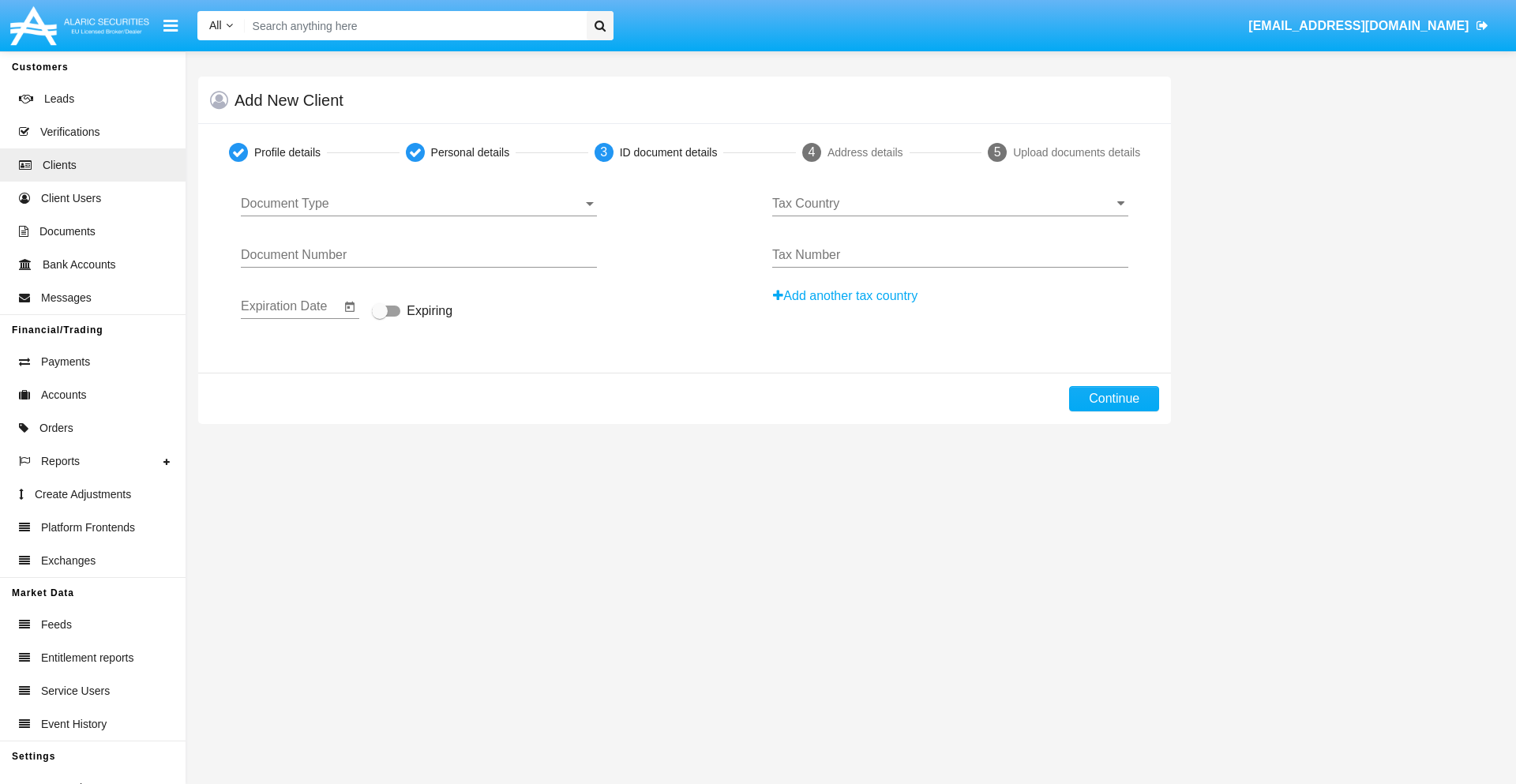
click at [419, 204] on span "Document Type" at bounding box center [412, 204] width 342 height 15
click at [419, 216] on span "Passport" at bounding box center [419, 215] width 356 height 37
type input "zeZiUmKMAMsxLnv"
click at [412, 312] on span "Expiring" at bounding box center [429, 311] width 46 height 19
click at [380, 316] on input "Expiring" at bounding box center [379, 316] width 1 height 1
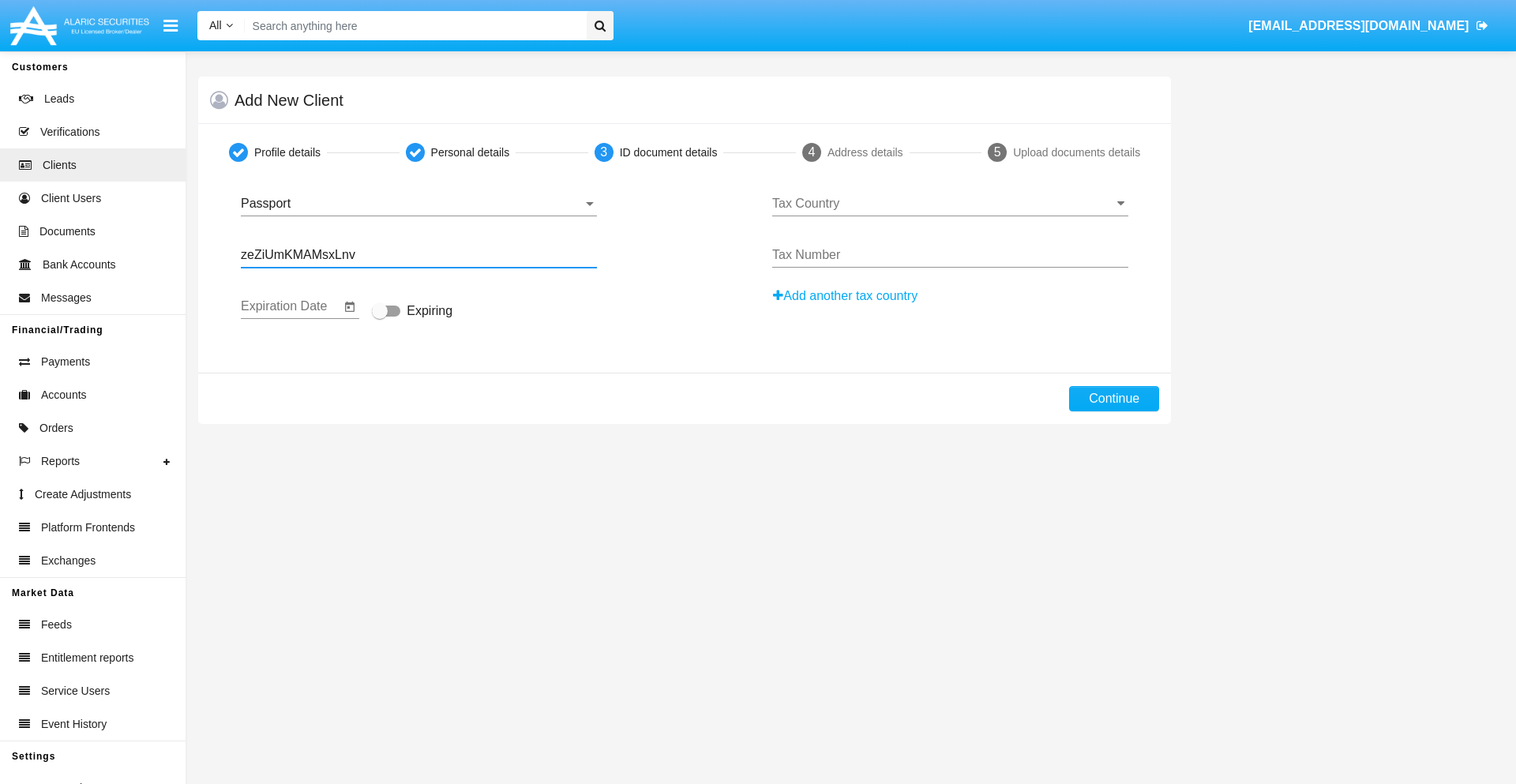
checkbox input "true"
click at [949, 204] on input "Tax Country" at bounding box center [950, 204] width 356 height 15
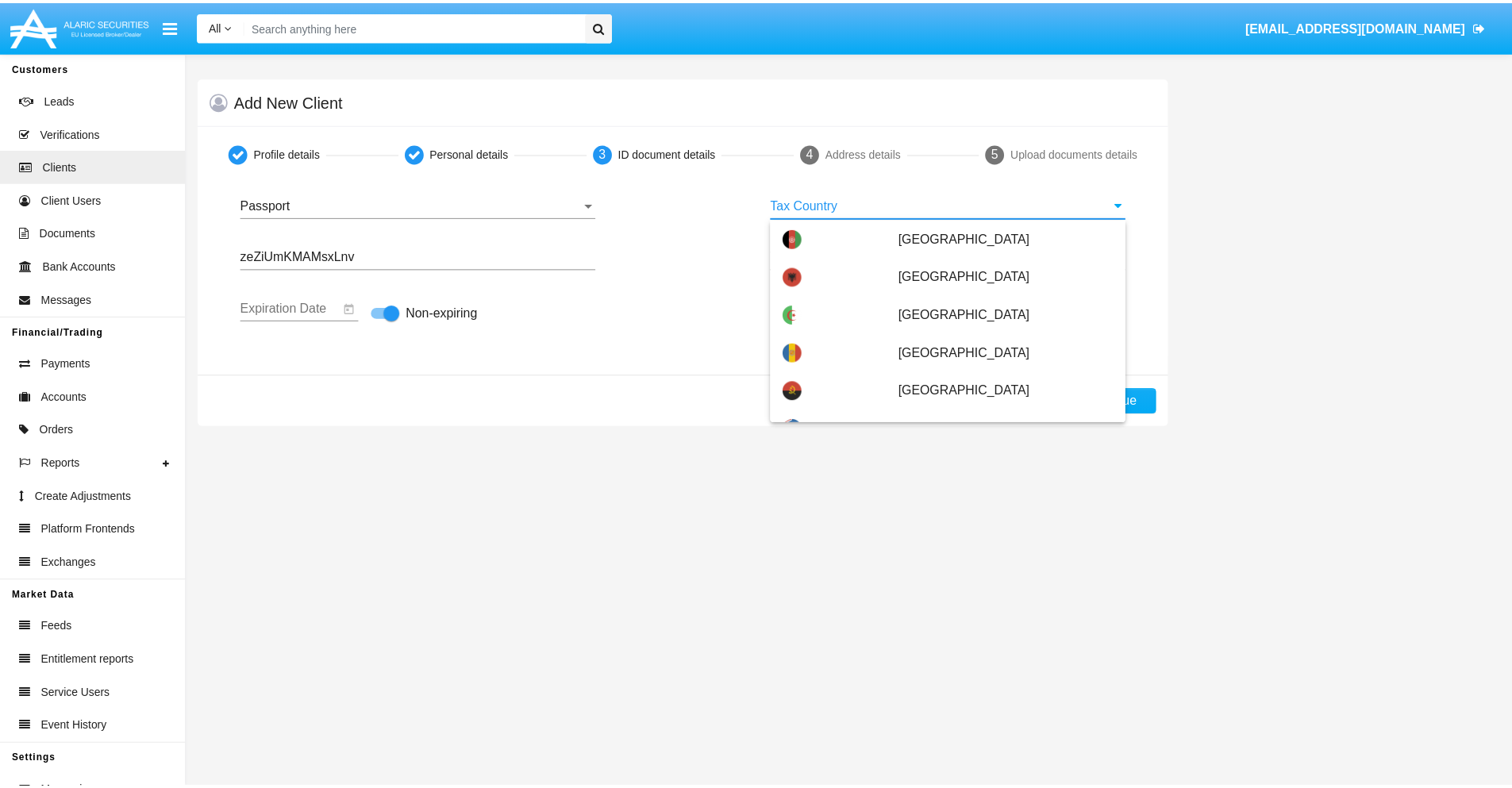
scroll to position [216, 0]
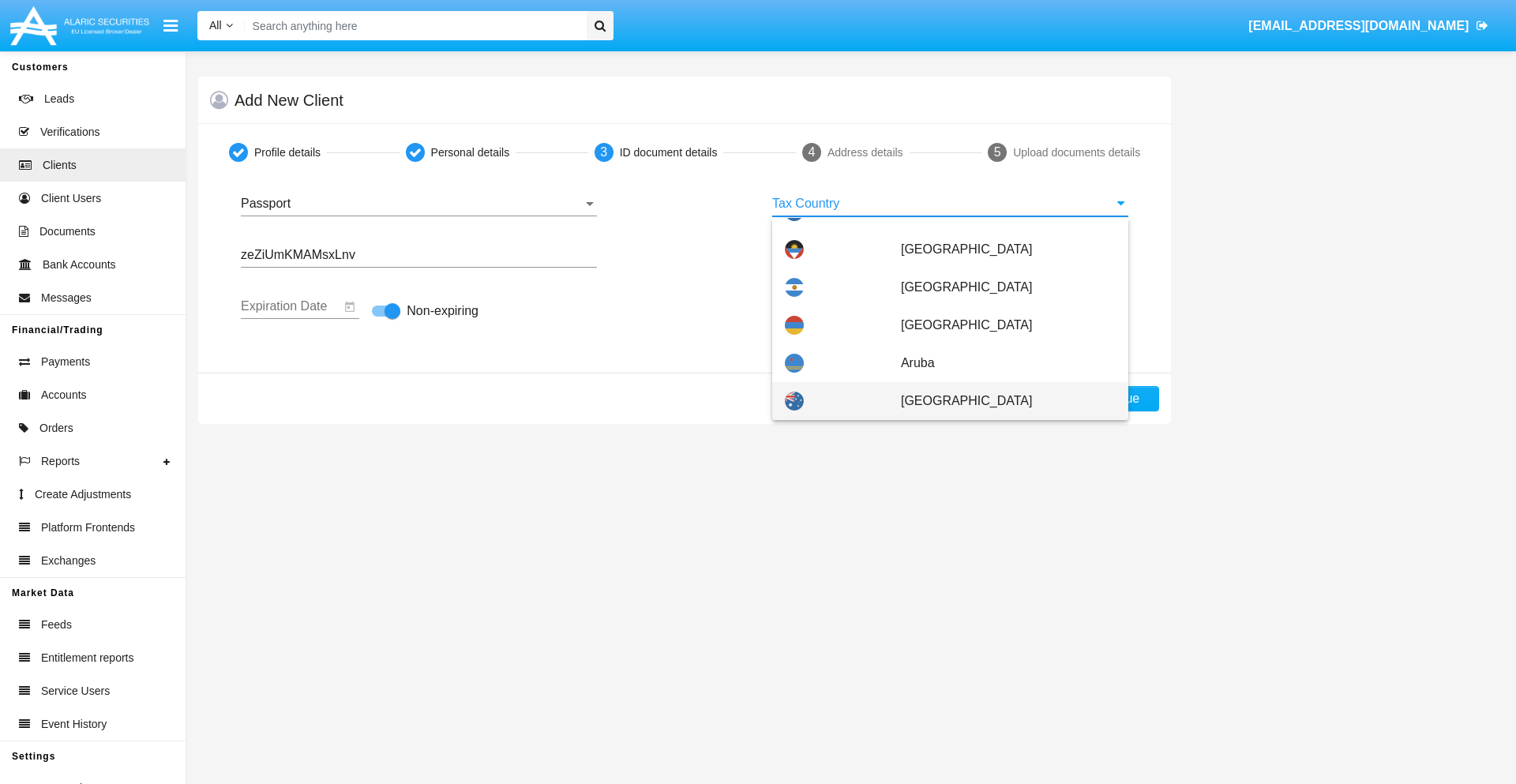
click at [1000, 401] on span "[GEOGRAPHIC_DATA]" at bounding box center [1008, 400] width 215 height 37
type input "[GEOGRAPHIC_DATA]"
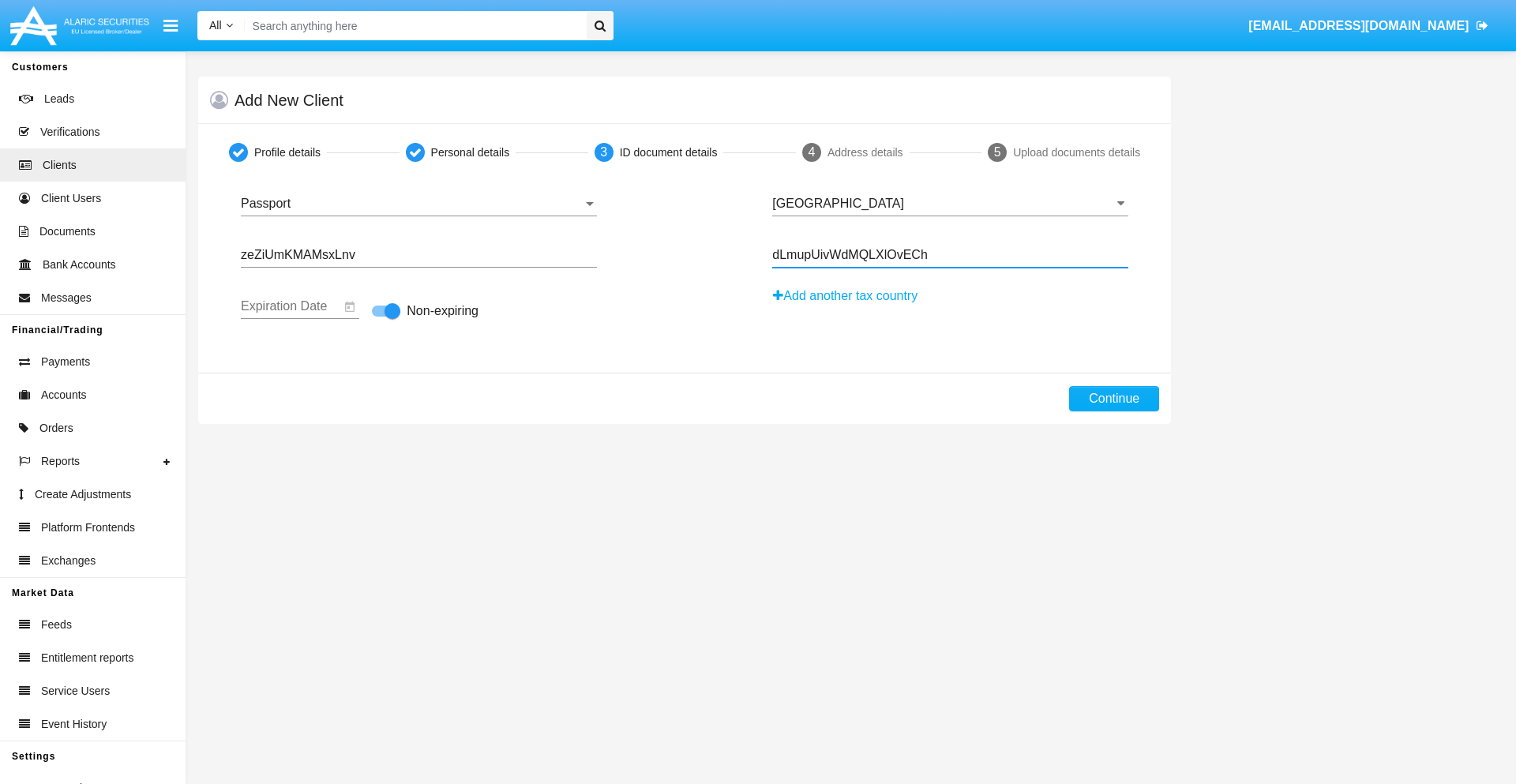
type input "dLmupUivWdMQLXlOvECh"
click at [1114, 398] on button "Continue" at bounding box center [1114, 398] width 90 height 26
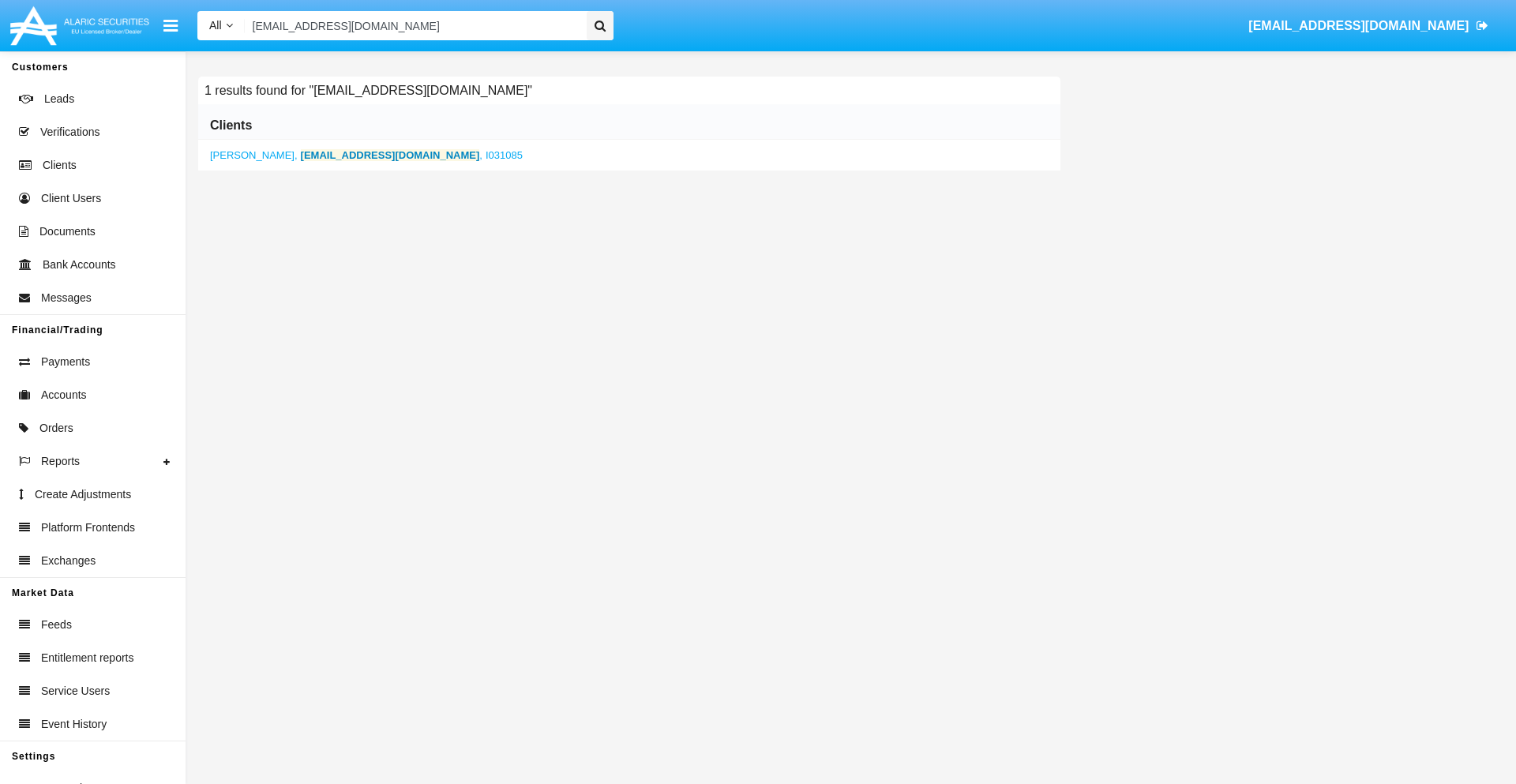
type input "gi.egl@oyfjkg5kn.au"
click at [339, 154] on b "gi.egl@oyfjkg5kn.au" at bounding box center [390, 154] width 179 height 12
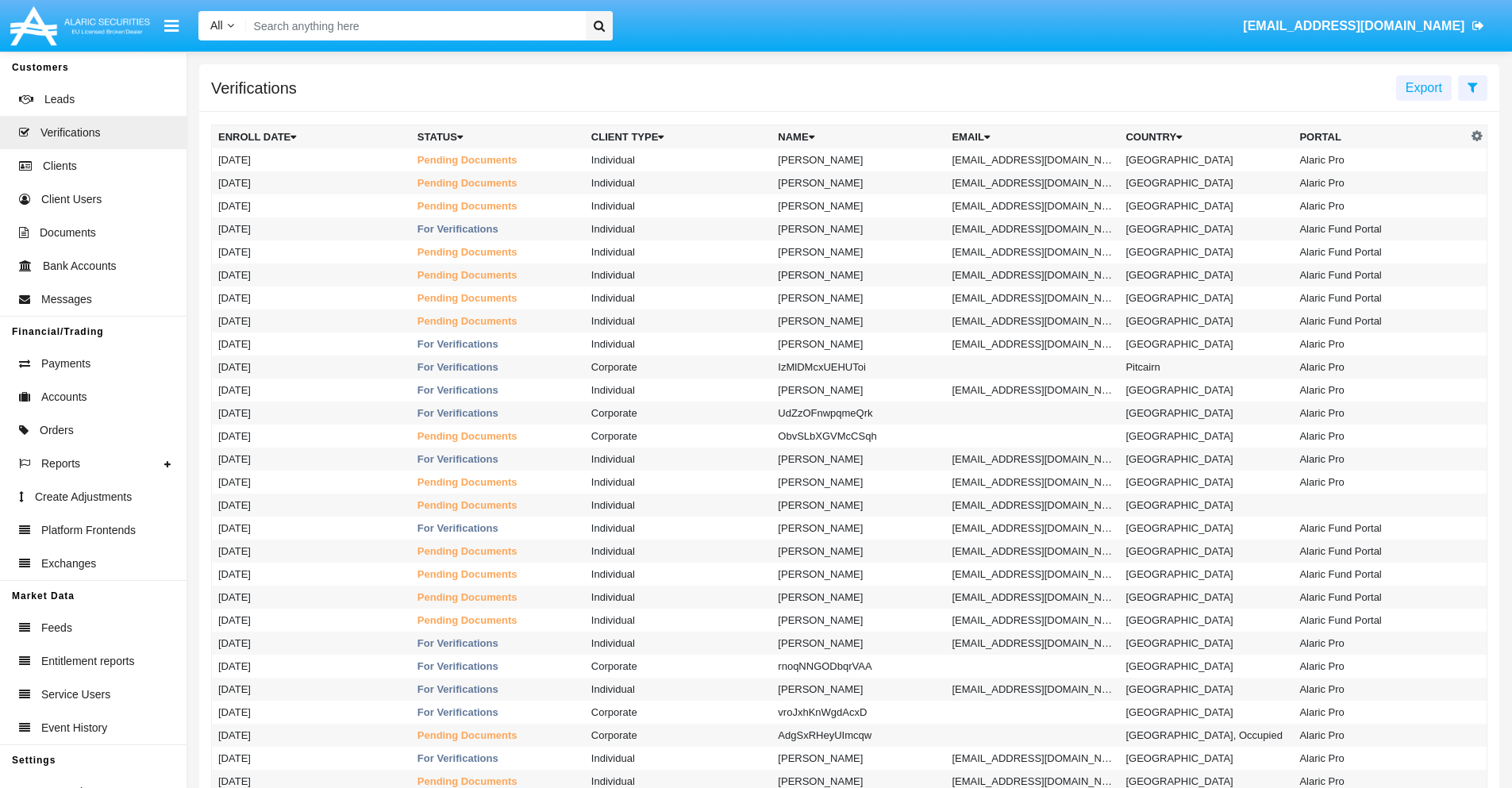
click at [1473, 86] on icon at bounding box center [1472, 87] width 10 height 13
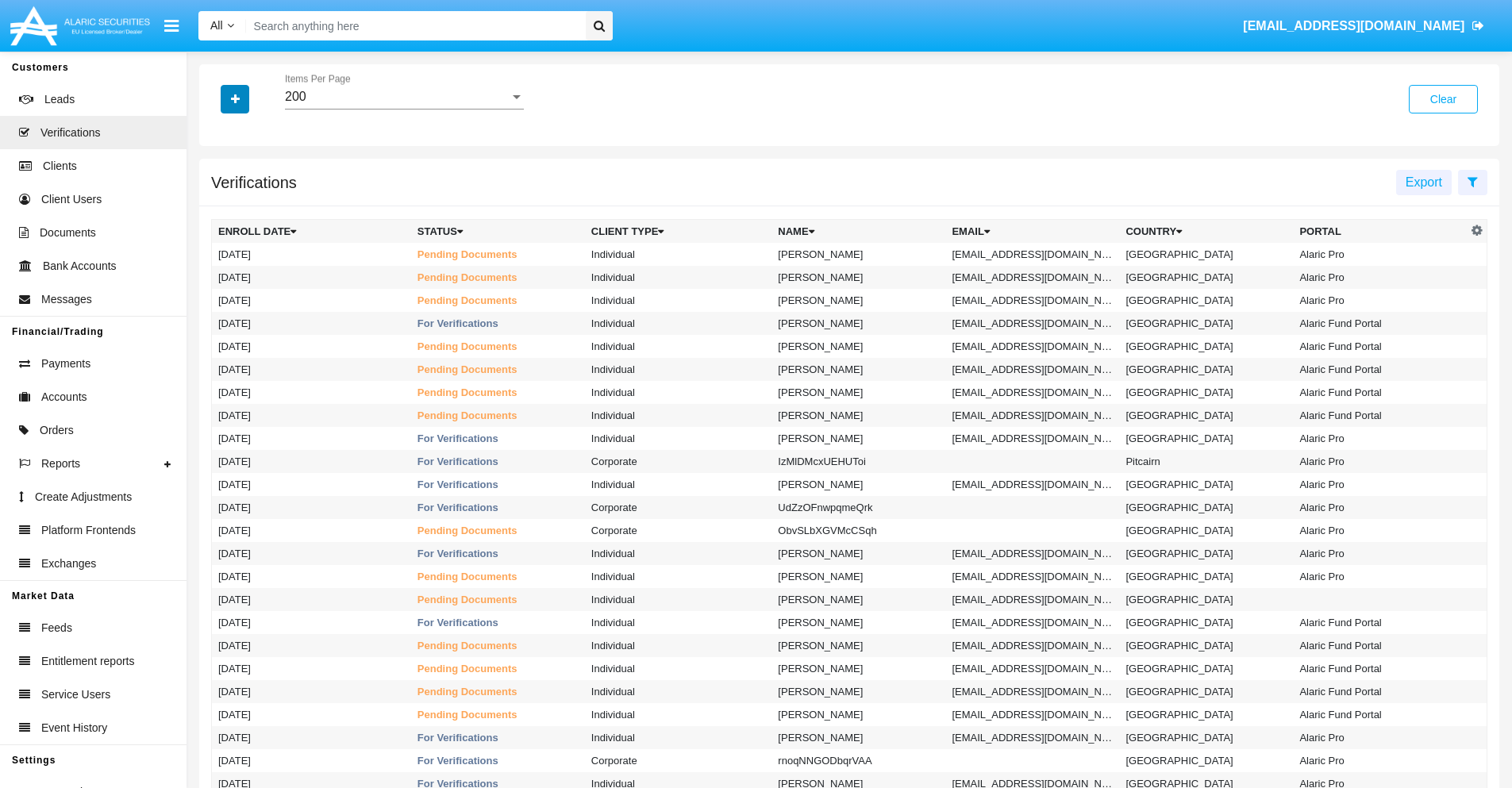
click at [235, 98] on icon "button" at bounding box center [235, 99] width 9 height 11
click at [247, 224] on span "Email" at bounding box center [246, 223] width 32 height 19
click at [219, 231] on input "Email" at bounding box center [218, 231] width 1 height 1
checkbox input "true"
click at [235, 98] on icon "button" at bounding box center [235, 99] width 9 height 11
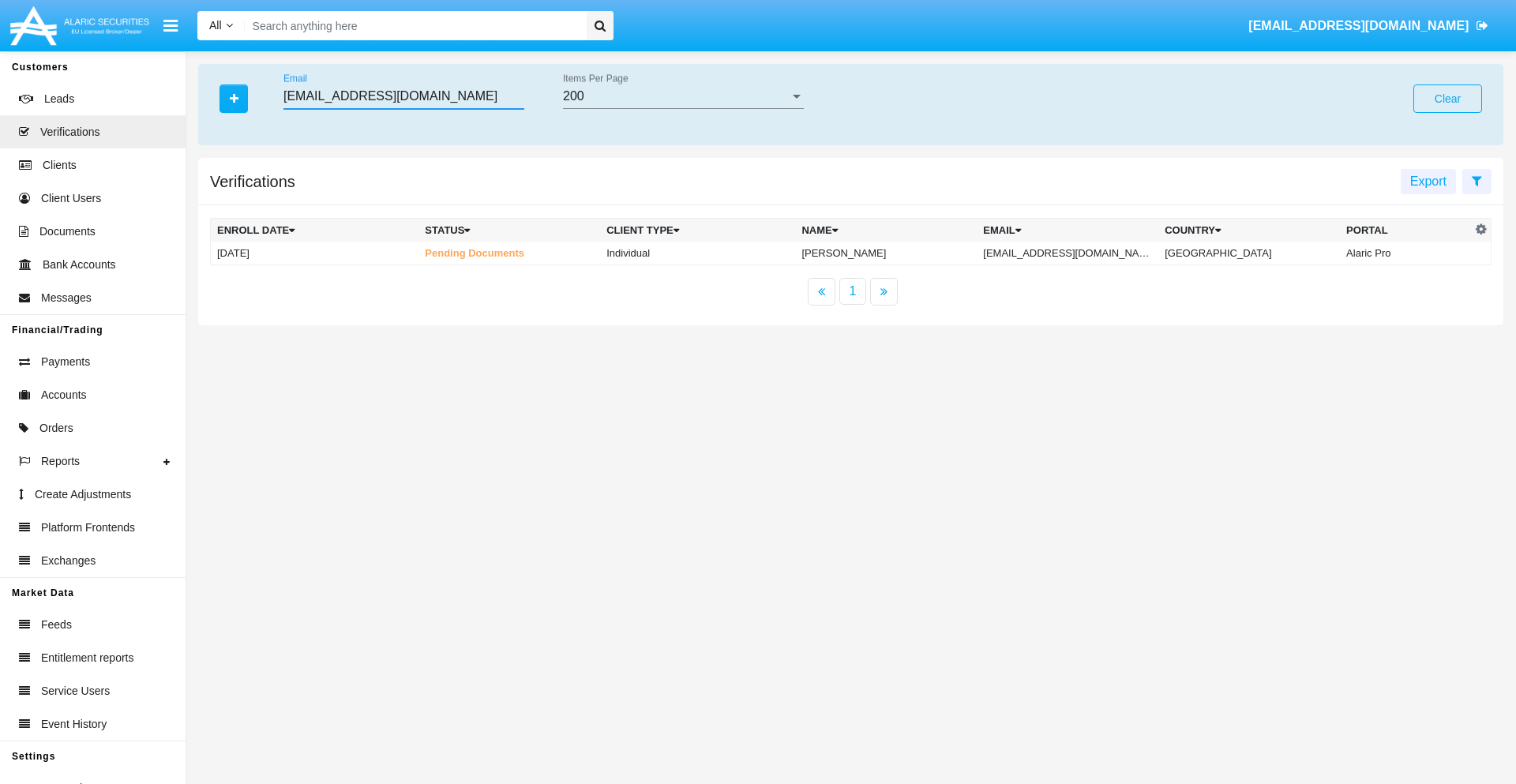
type input "d048d-2@f2hjkse2.org"
click at [1083, 252] on td "d048d-2@f2hjkse2.org" at bounding box center [1067, 253] width 182 height 24
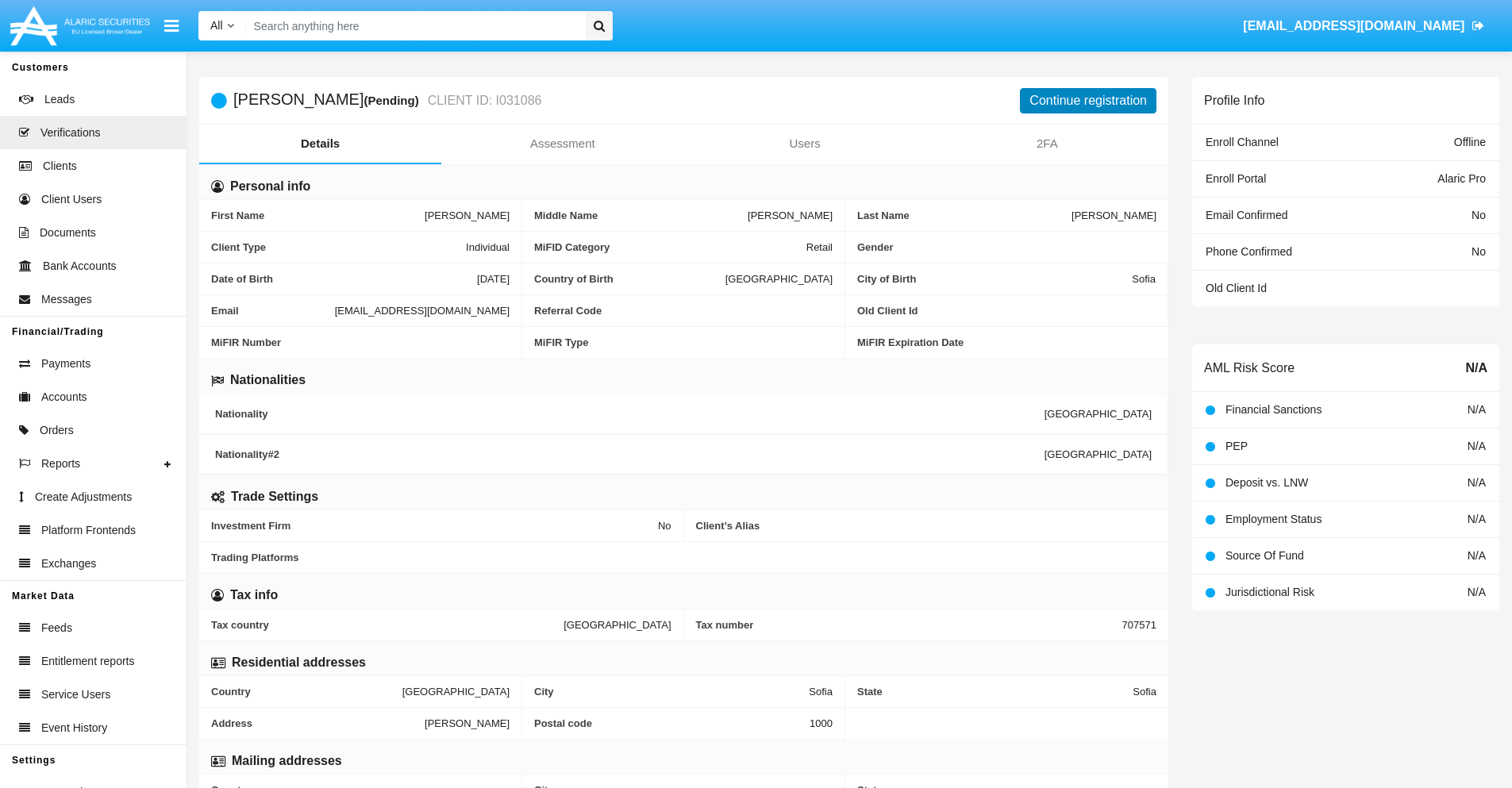
click at [1088, 100] on button "Continue registration" at bounding box center [1088, 101] width 137 height 26
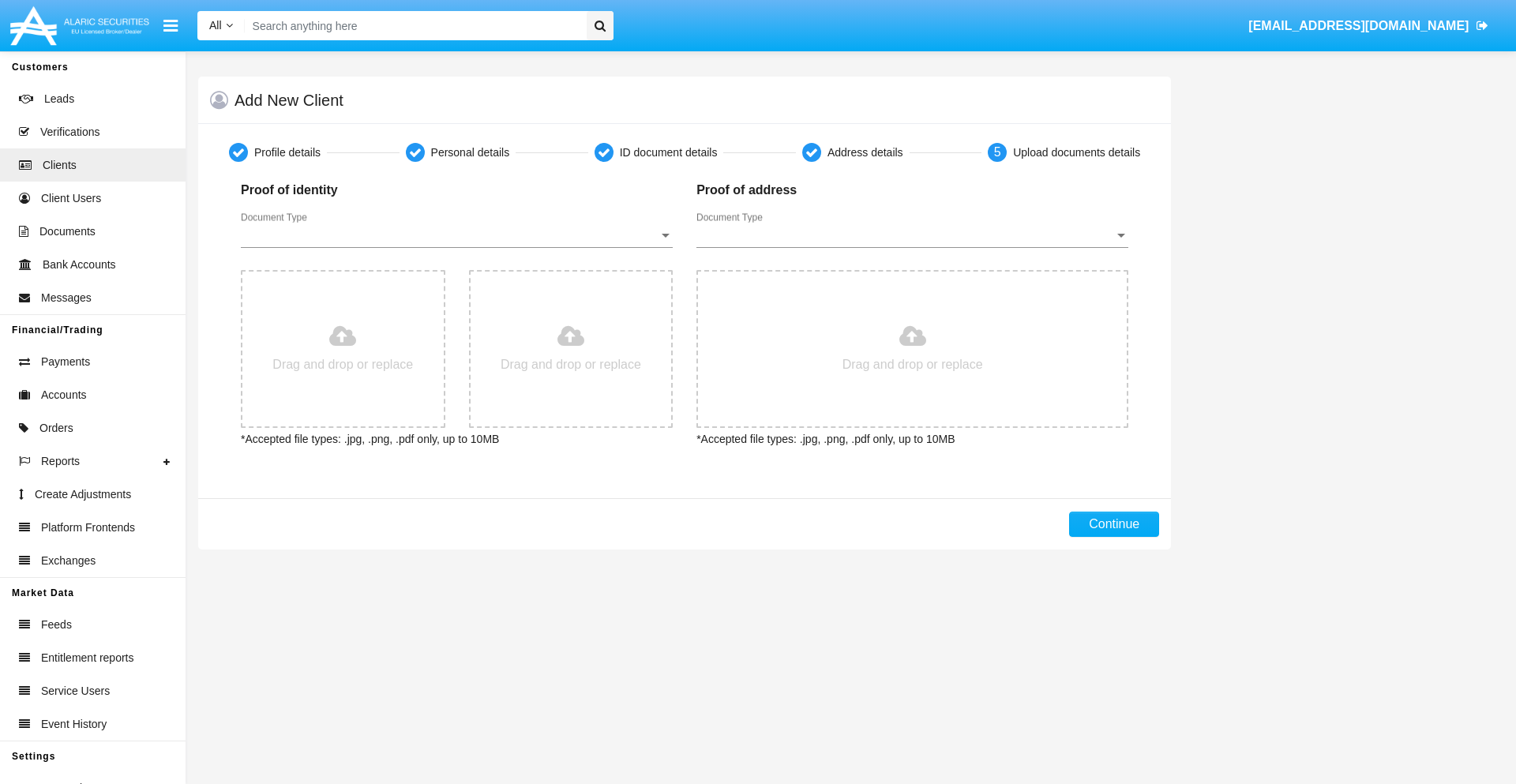
click at [456, 235] on span "Document Type" at bounding box center [450, 236] width 418 height 15
click at [456, 247] on span "Passport" at bounding box center [457, 247] width 432 height 37
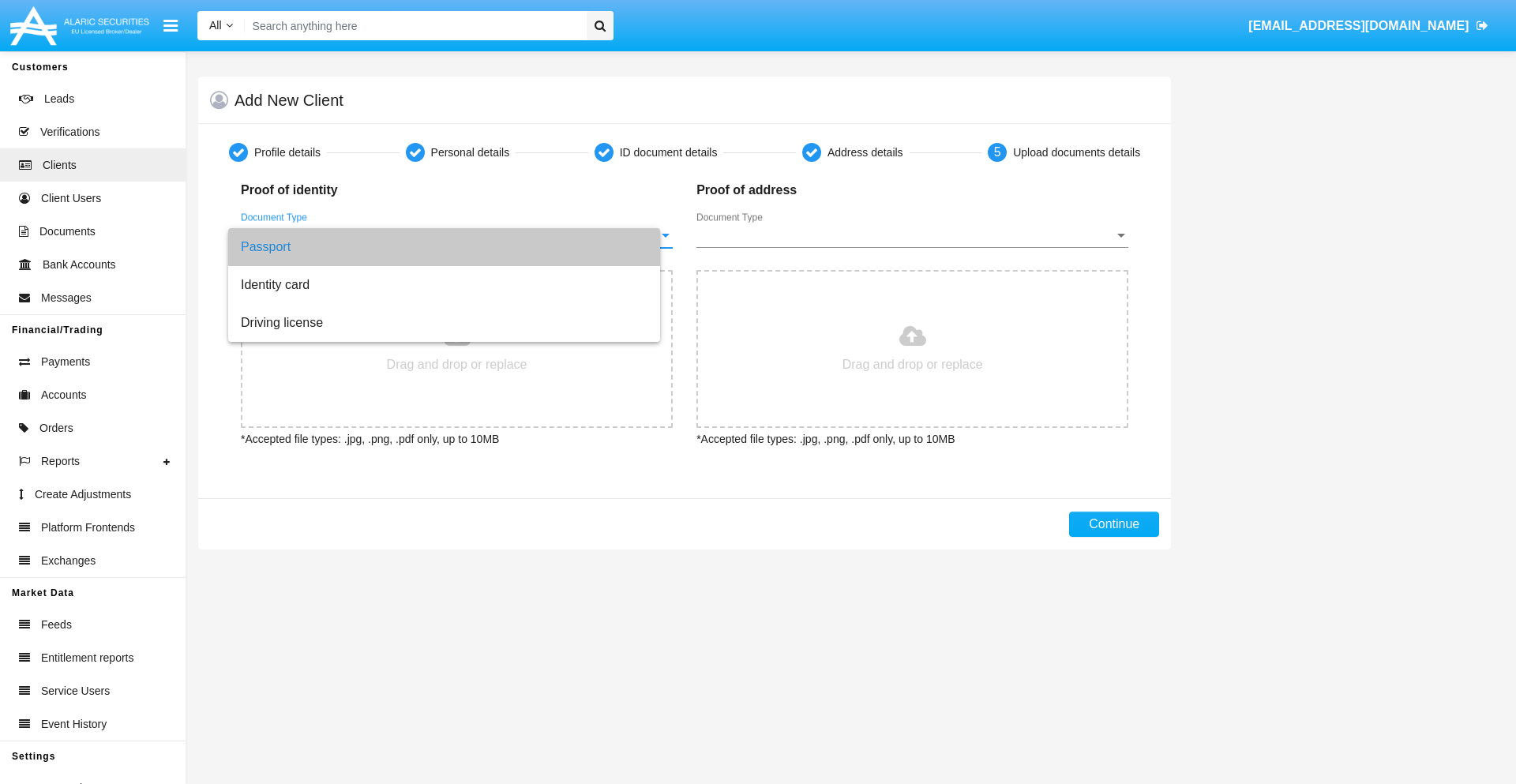
type input "C:\fakepath\passport.png"
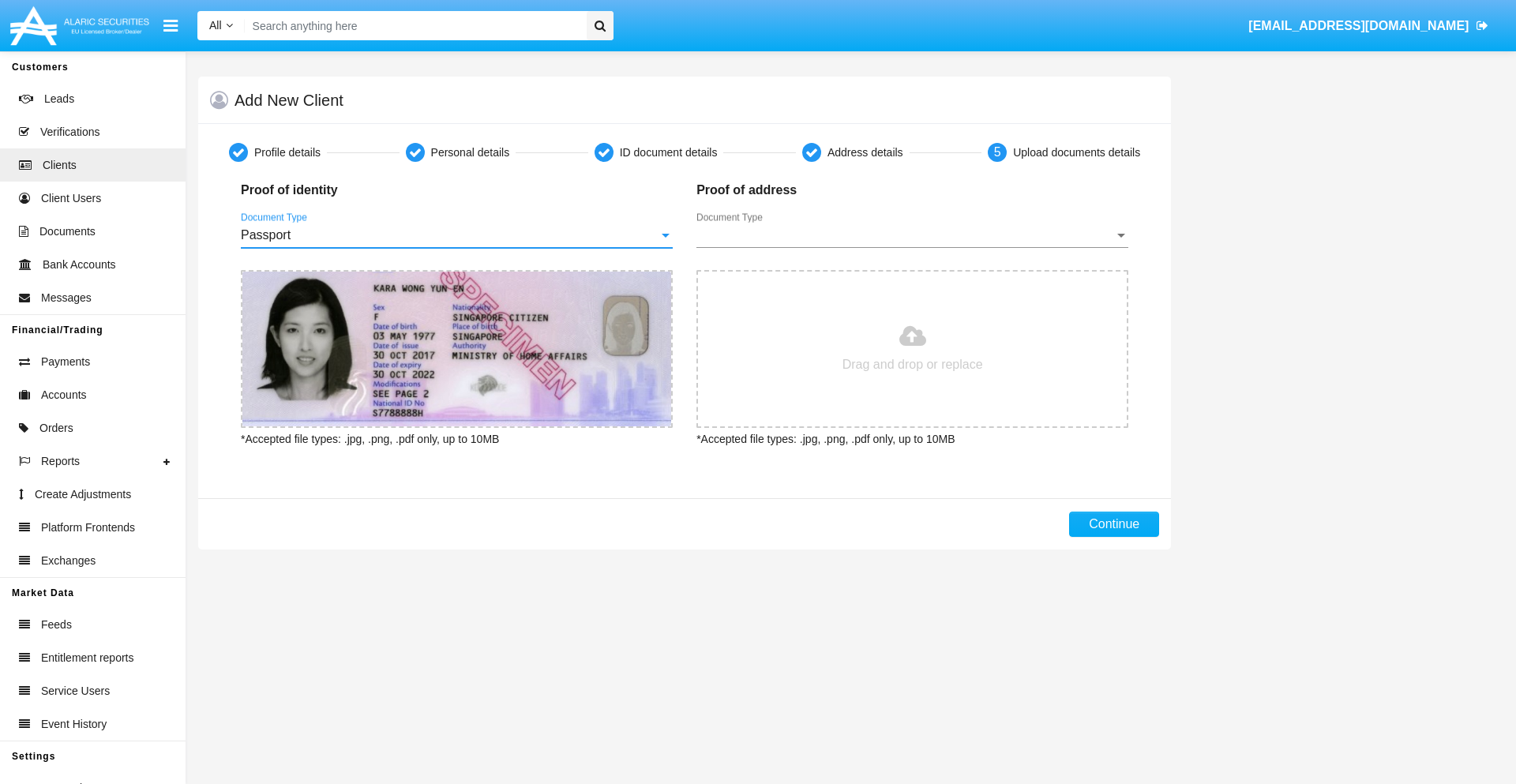
click at [912, 235] on span "Document Type" at bounding box center [905, 236] width 418 height 15
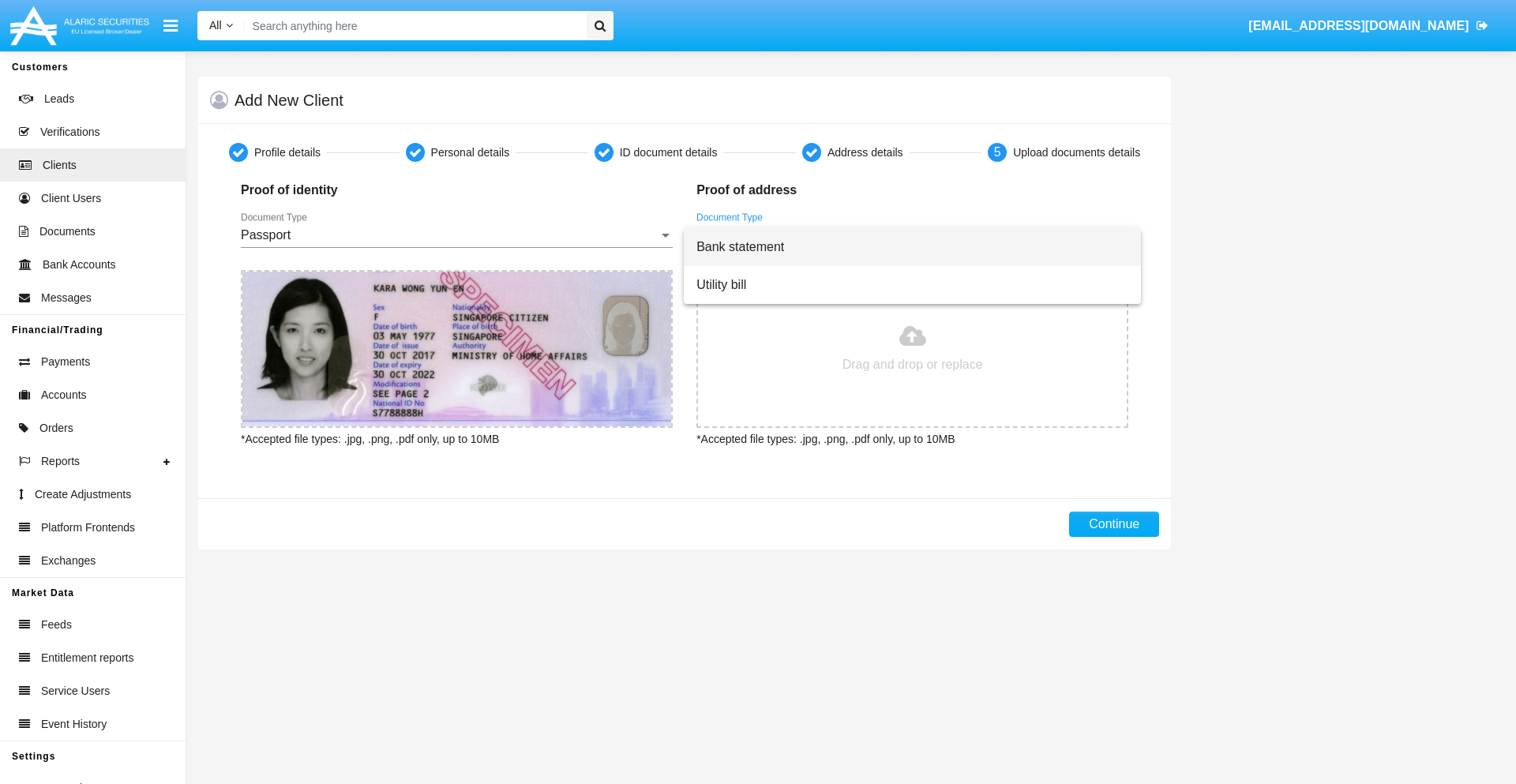
click at [912, 247] on span "Bank statement" at bounding box center [912, 247] width 432 height 37
type input "C:\fakepath\bank-statement.png"
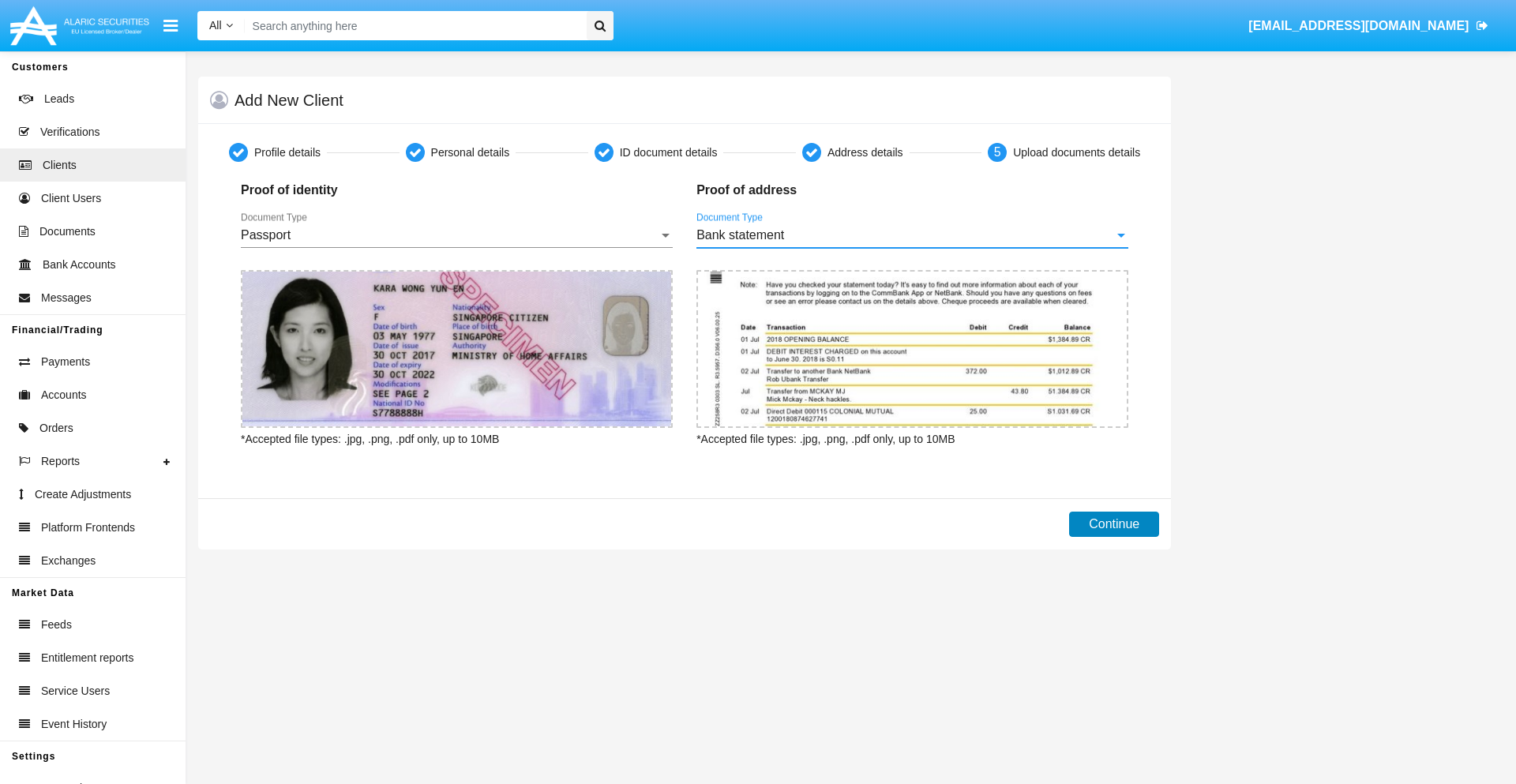
click at [1114, 524] on button "Continue" at bounding box center [1114, 524] width 90 height 26
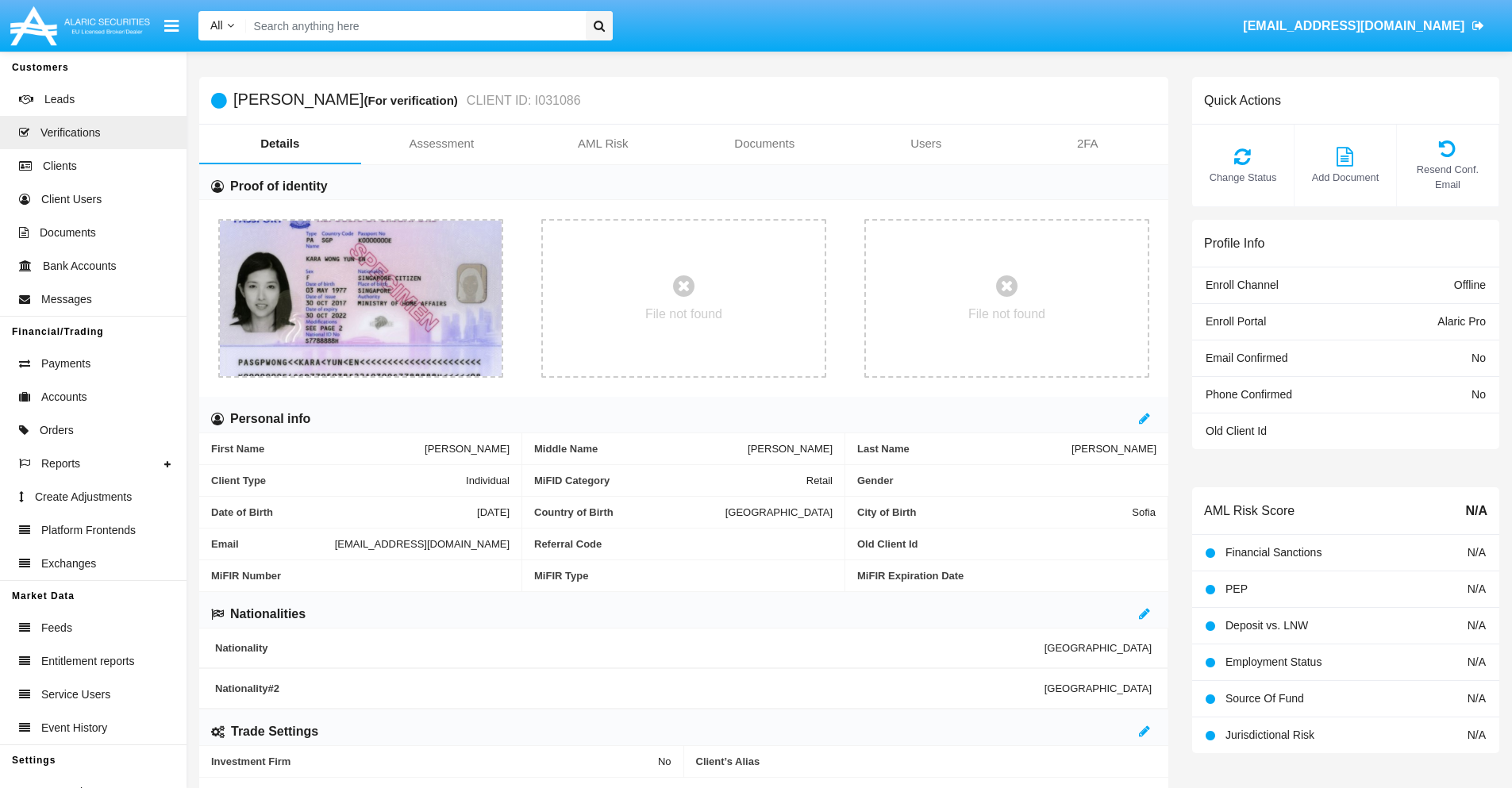
click at [764, 143] on link "Documents" at bounding box center [765, 143] width 162 height 38
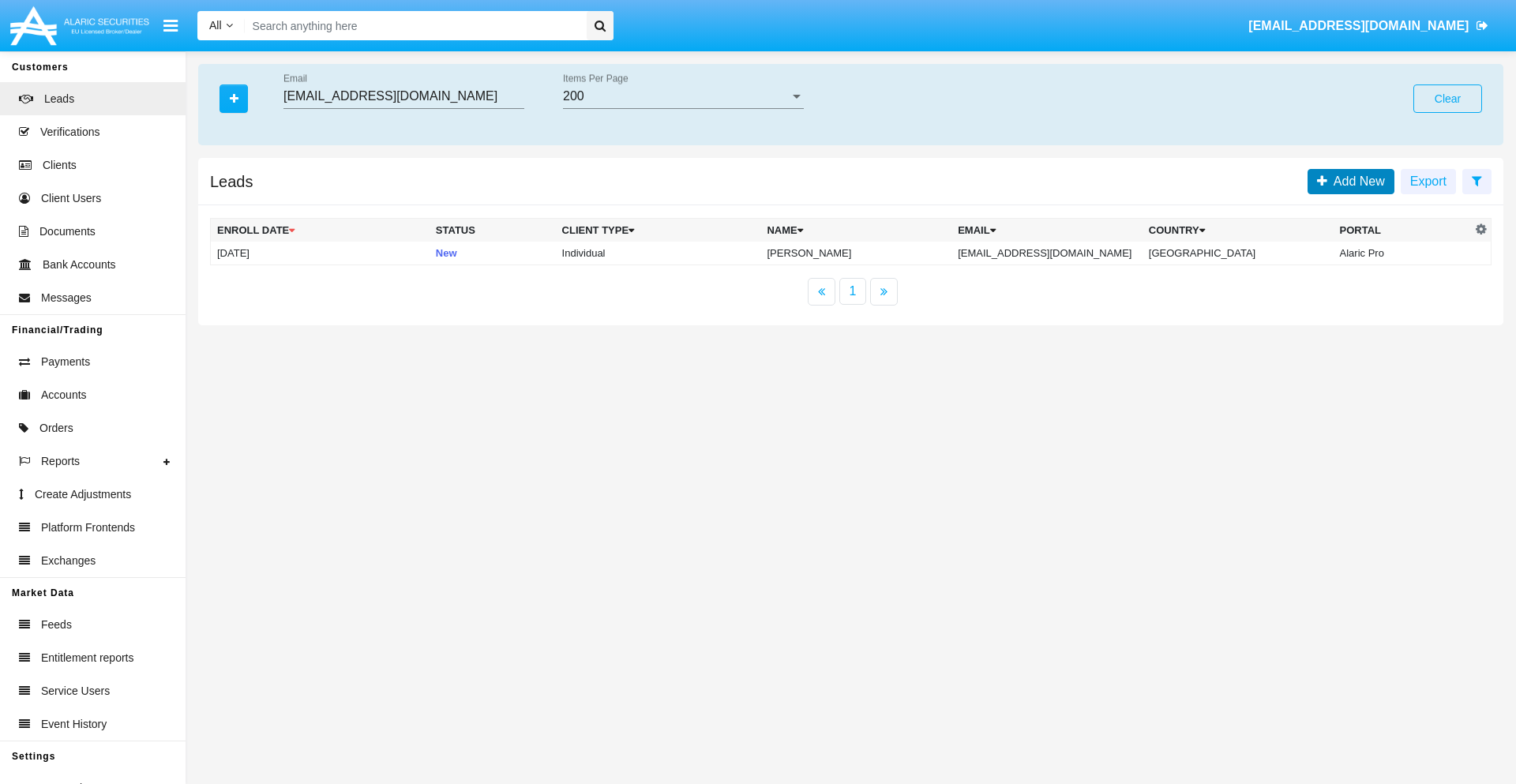
click at [1355, 181] on span "Add New" at bounding box center [1355, 181] width 58 height 14
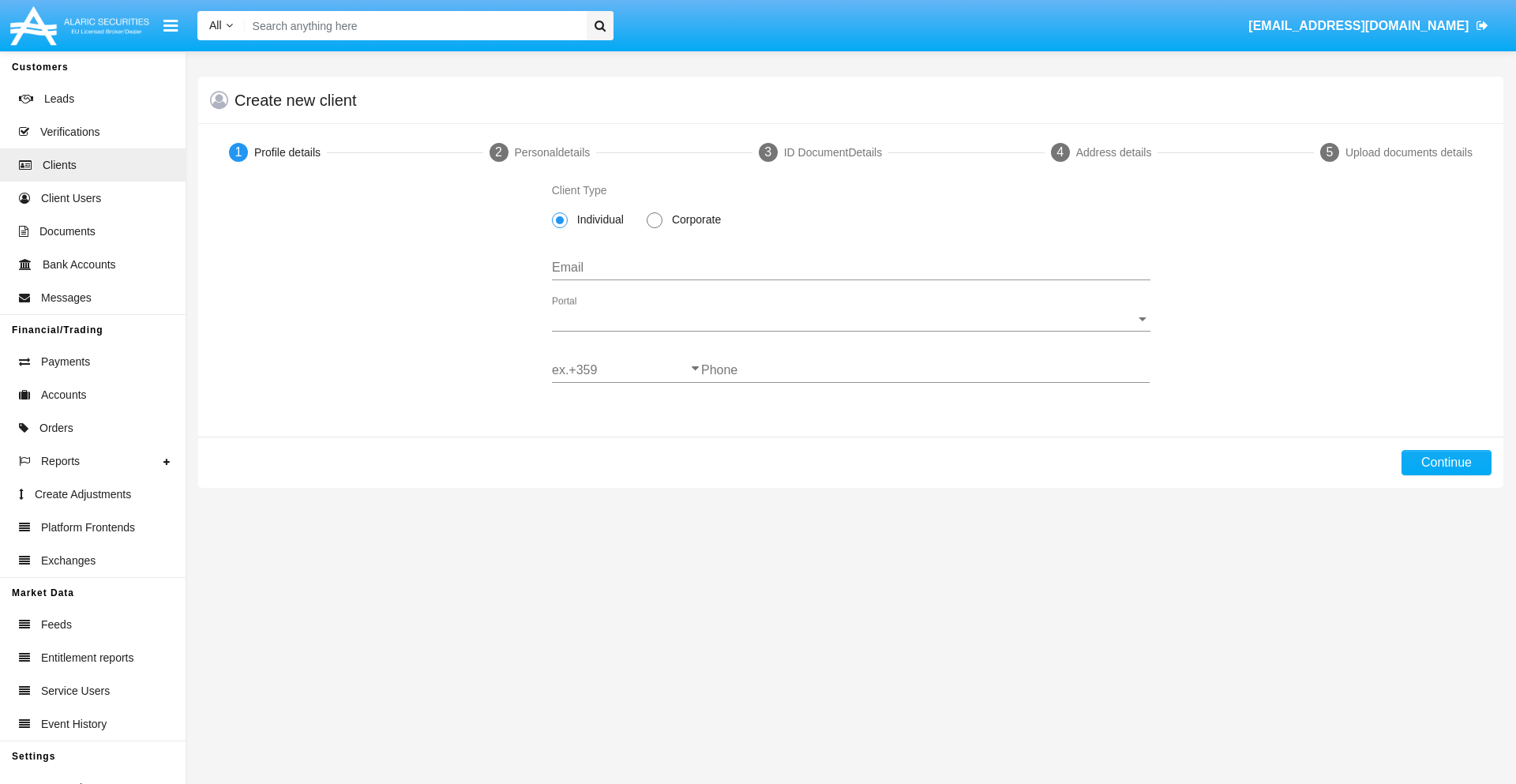
click at [597, 219] on span "Individual" at bounding box center [598, 220] width 60 height 16
click at [560, 228] on input "Individual" at bounding box center [559, 228] width 1 height 1
type input "[EMAIL_ADDRESS][DOMAIN_NAME]"
click at [850, 319] on span "Portal" at bounding box center [843, 319] width 584 height 15
click at [844, 331] on span "Alaric Pro" at bounding box center [851, 330] width 599 height 37
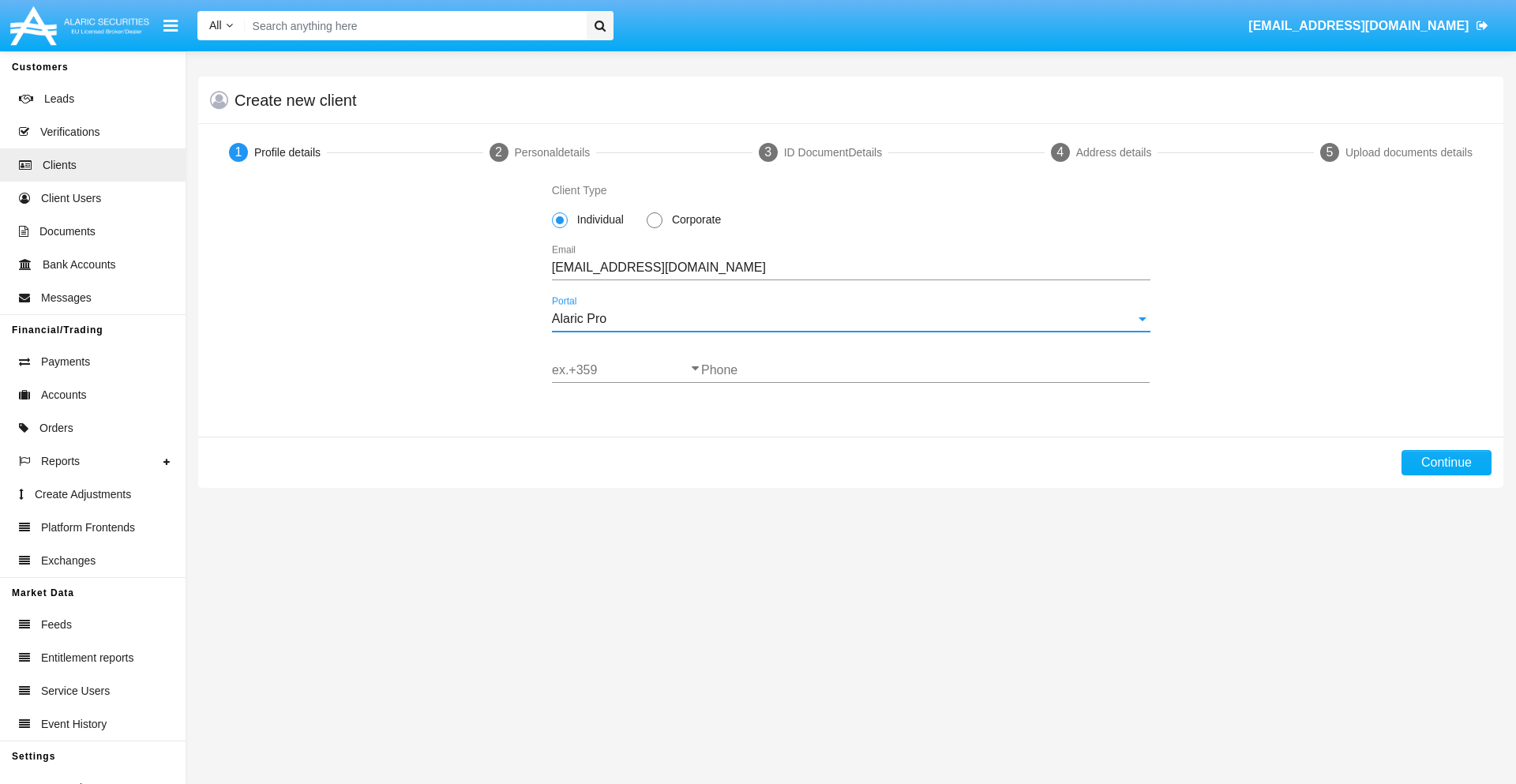
click at [626, 370] on input "ex.+359" at bounding box center [626, 370] width 149 height 15
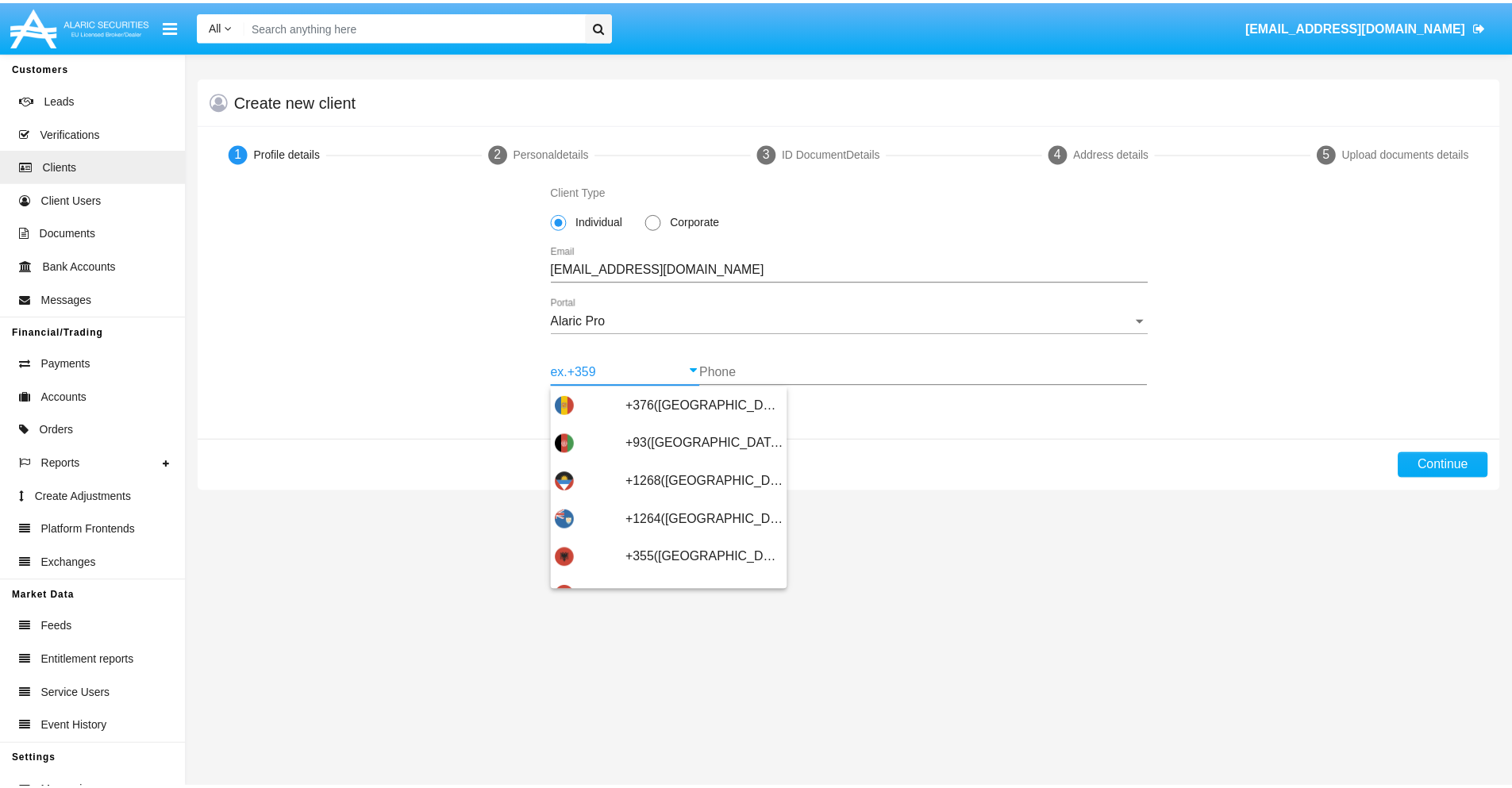
scroll to position [521, 0]
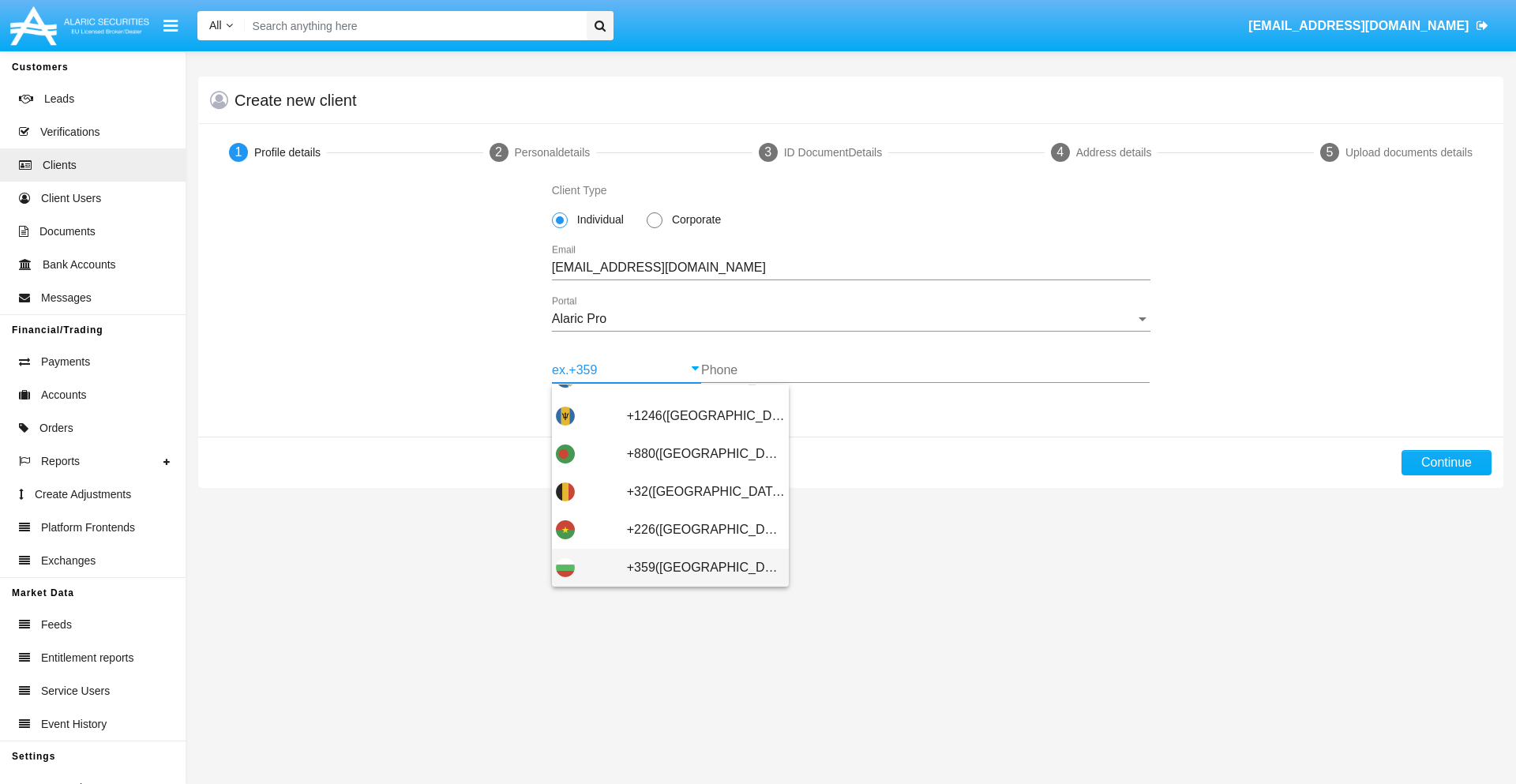
click at [694, 567] on span "+359([GEOGRAPHIC_DATA])" at bounding box center [705, 567] width 158 height 37
type input "+359([GEOGRAPHIC_DATA])"
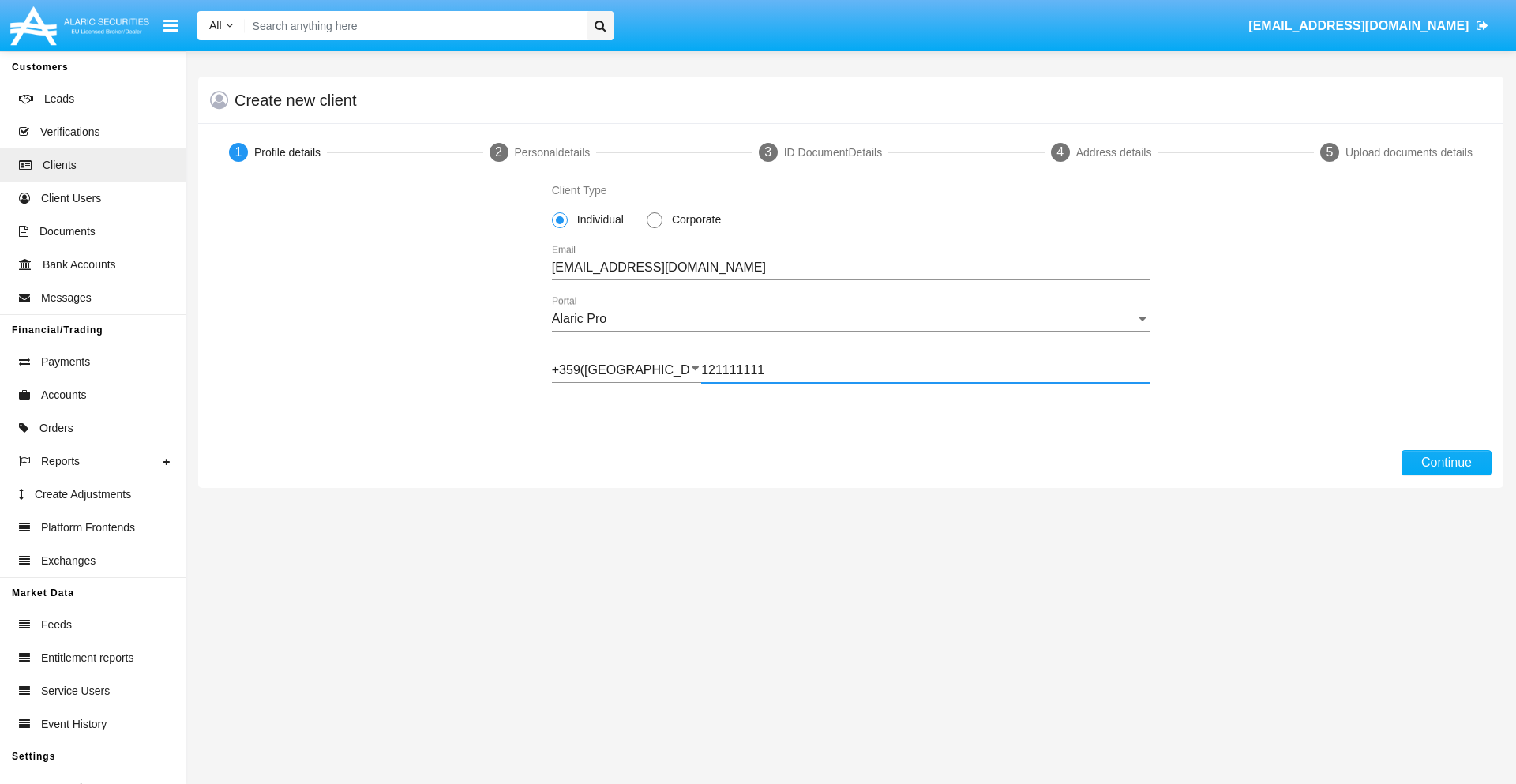
type input "121111111"
click at [1446, 462] on button "Continue" at bounding box center [1446, 462] width 90 height 26
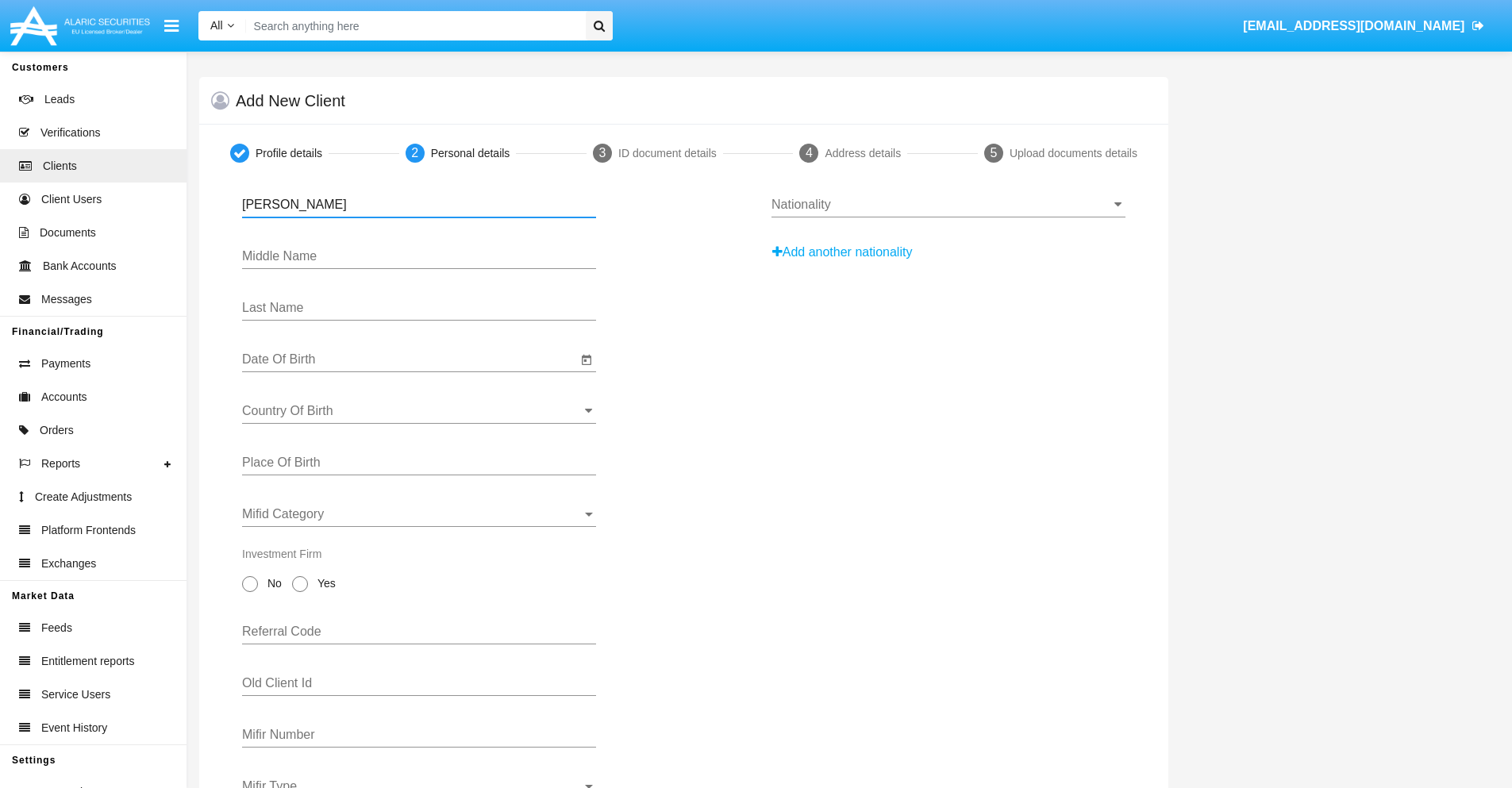
type input "[PERSON_NAME]"
click at [410, 359] on input "Date Of Birth" at bounding box center [410, 360] width 335 height 15
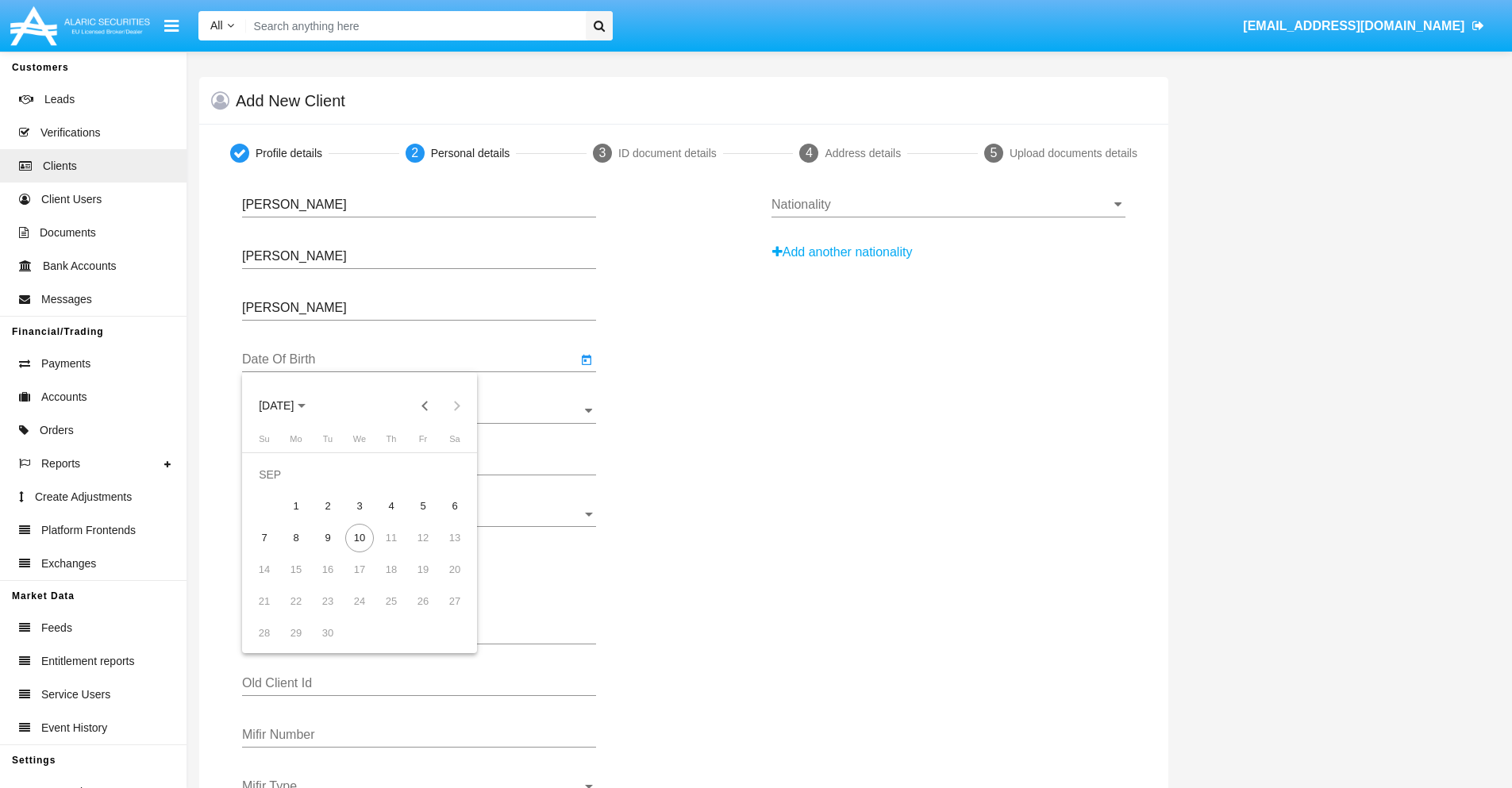
click at [289, 405] on span "[DATE]" at bounding box center [276, 406] width 35 height 13
click at [424, 405] on button "Previous 20 years" at bounding box center [425, 405] width 32 height 32
click at [388, 614] on div "2000" at bounding box center [388, 613] width 50 height 28
click at [276, 487] on div "JAN" at bounding box center [276, 486] width 50 height 28
click at [455, 474] on div "1" at bounding box center [454, 474] width 28 height 28
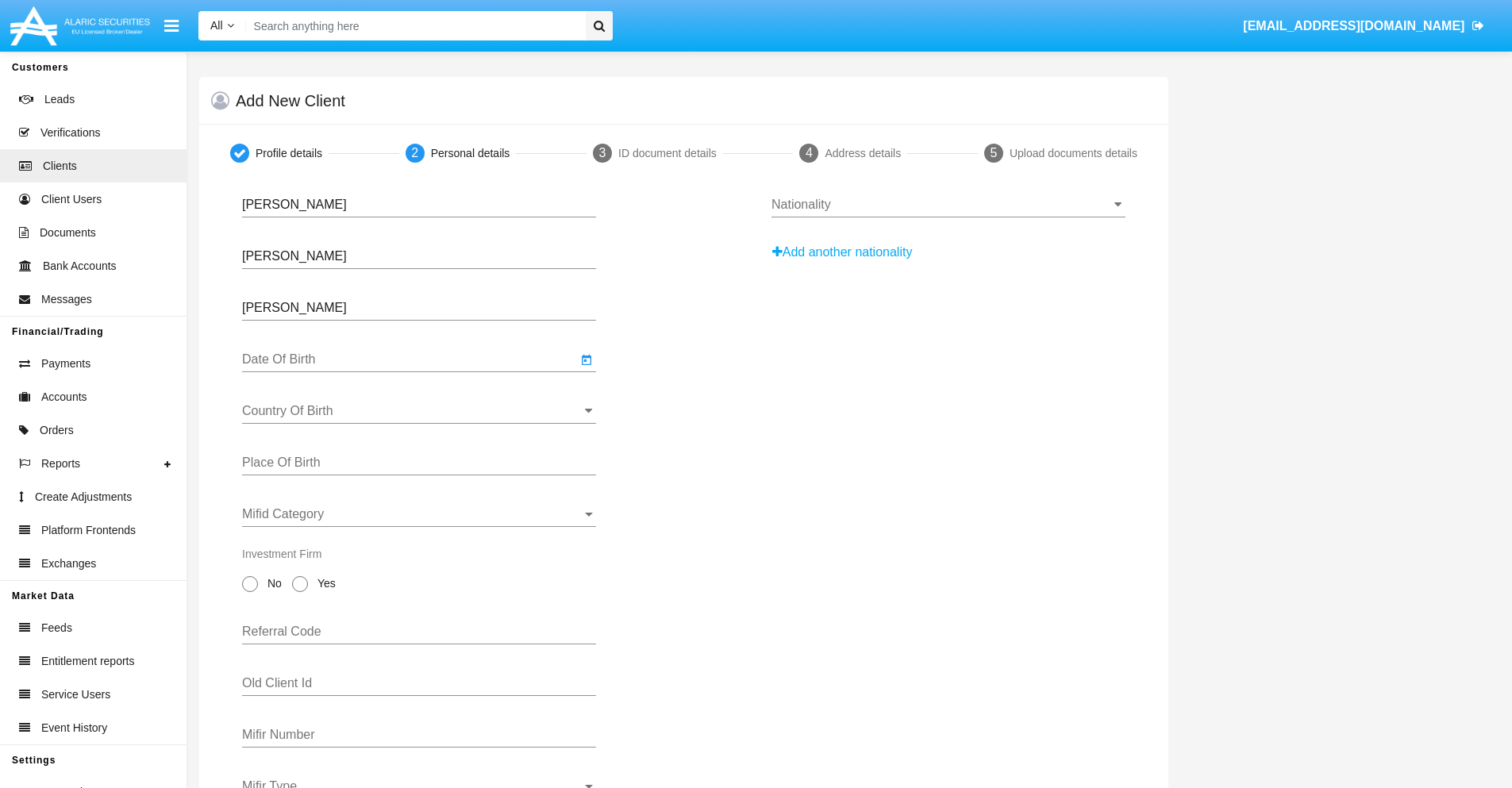
type input "[DATE]"
click at [419, 411] on input "Country Of Birth" at bounding box center [419, 411] width 354 height 15
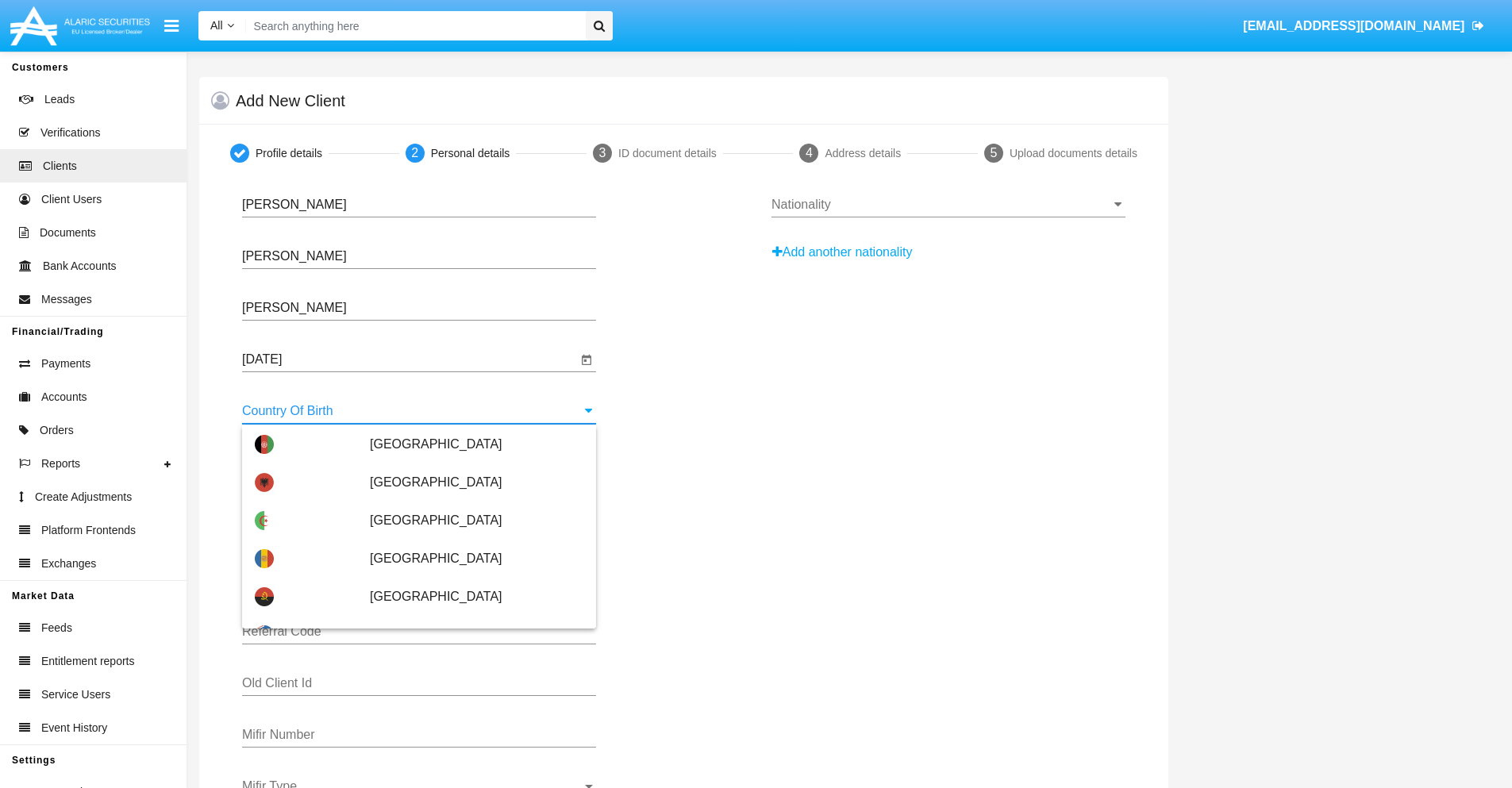
scroll to position [1930, 0]
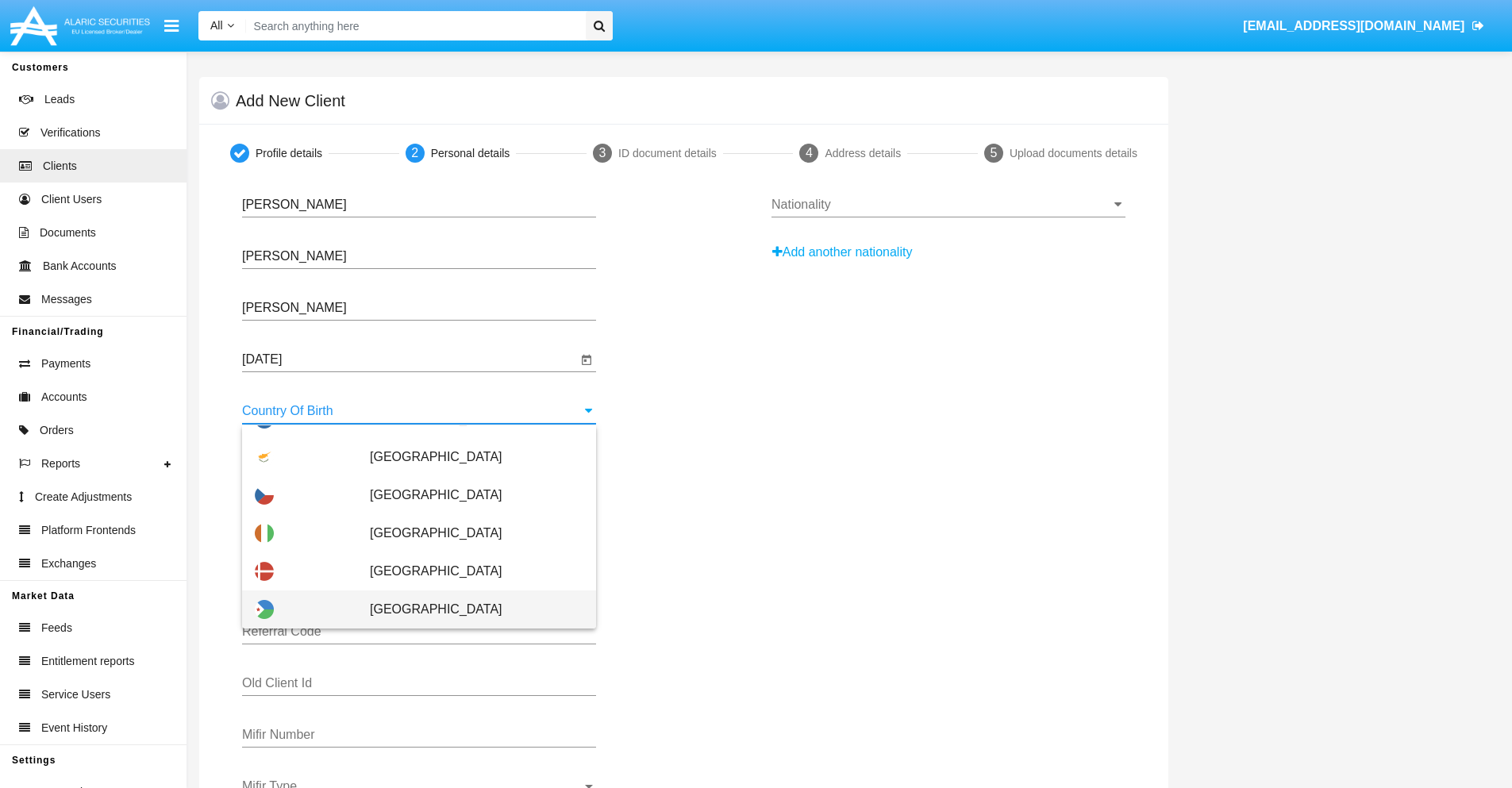
click at [468, 610] on span "[GEOGRAPHIC_DATA]" at bounding box center [477, 609] width 213 height 38
type input "[GEOGRAPHIC_DATA]"
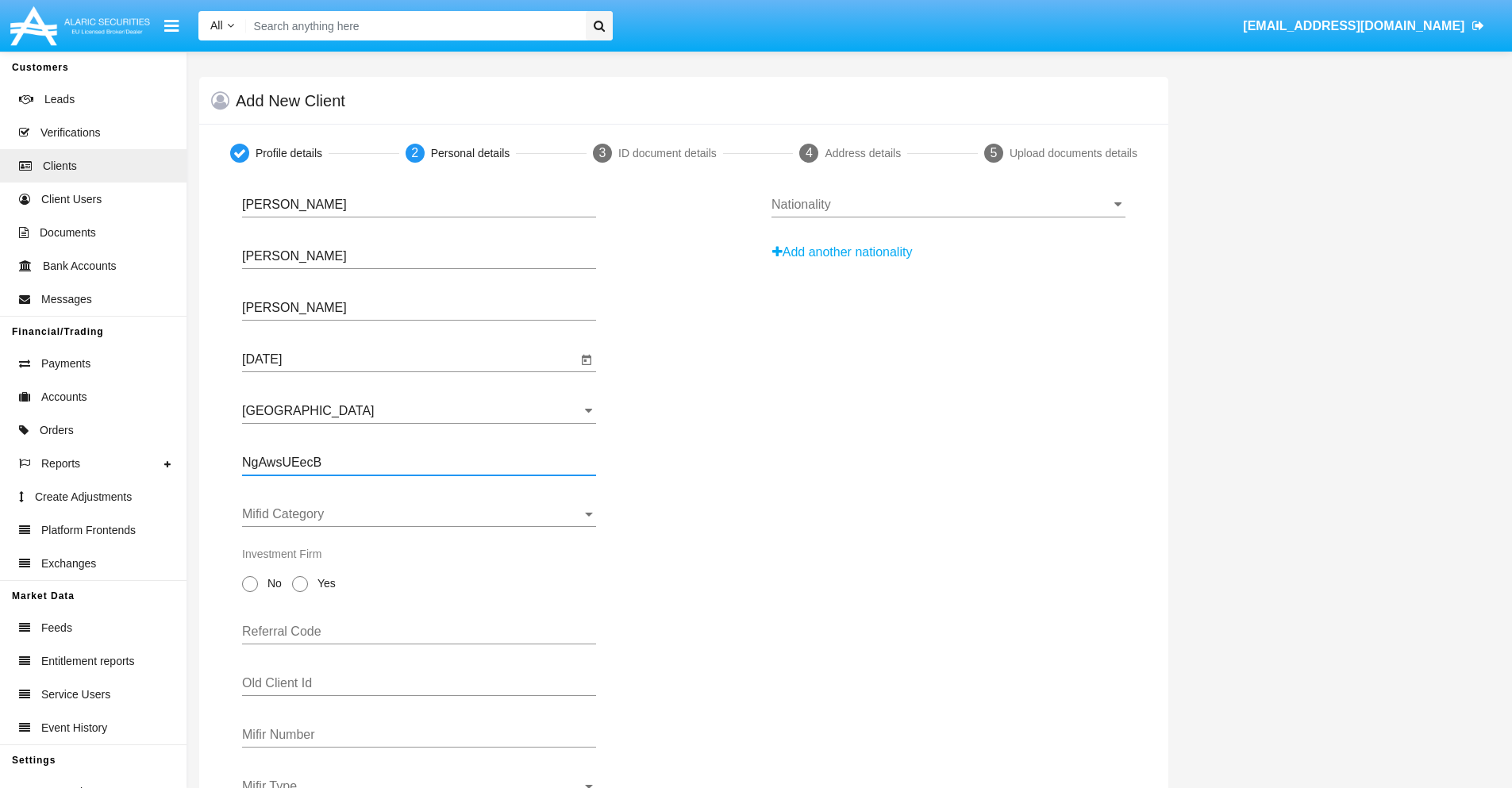
type input "NgAwsUEecB"
click at [419, 514] on span "Mifid Category" at bounding box center [412, 514] width 340 height 15
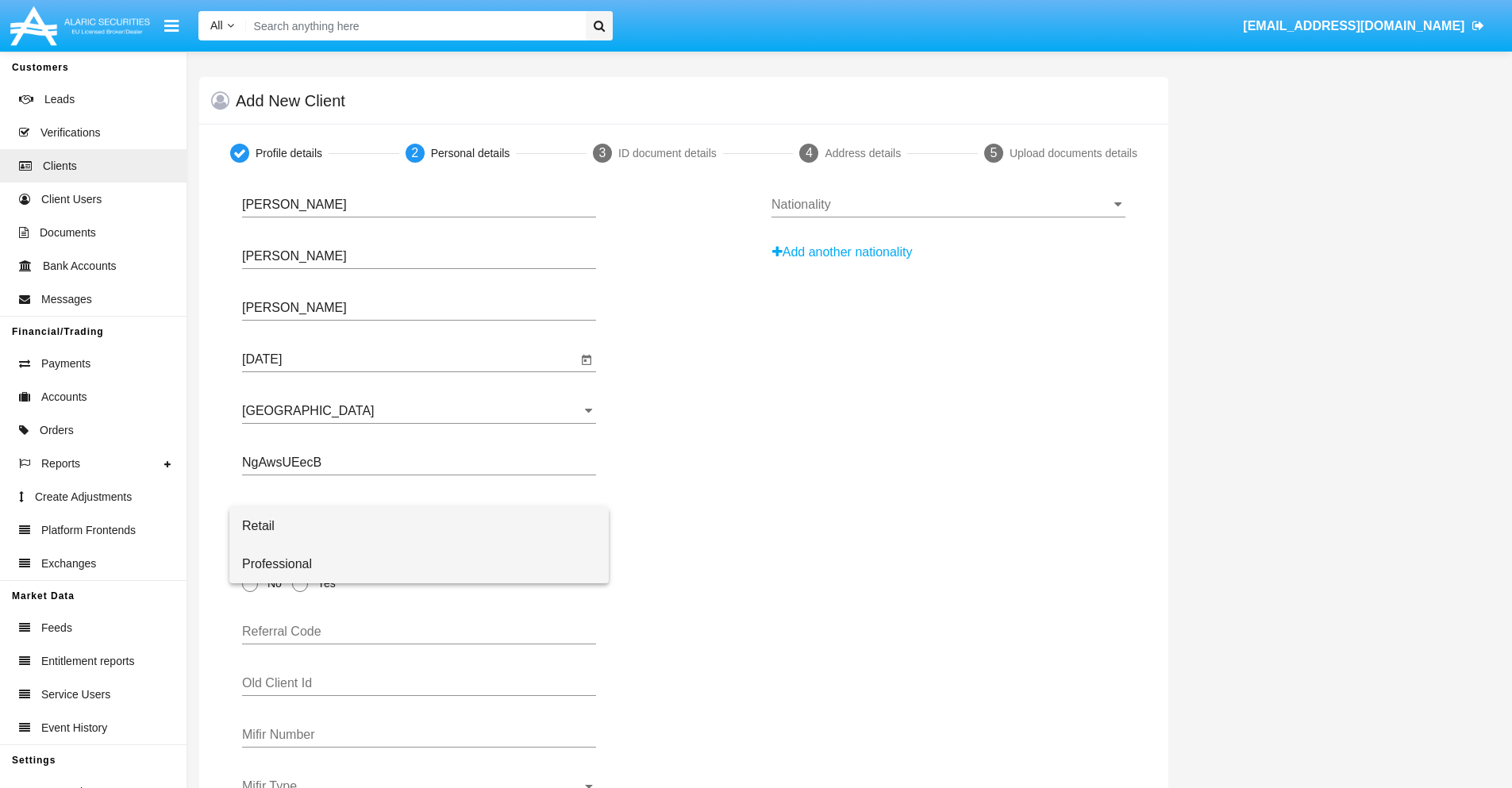
click at [419, 564] on span "Professional" at bounding box center [419, 564] width 354 height 38
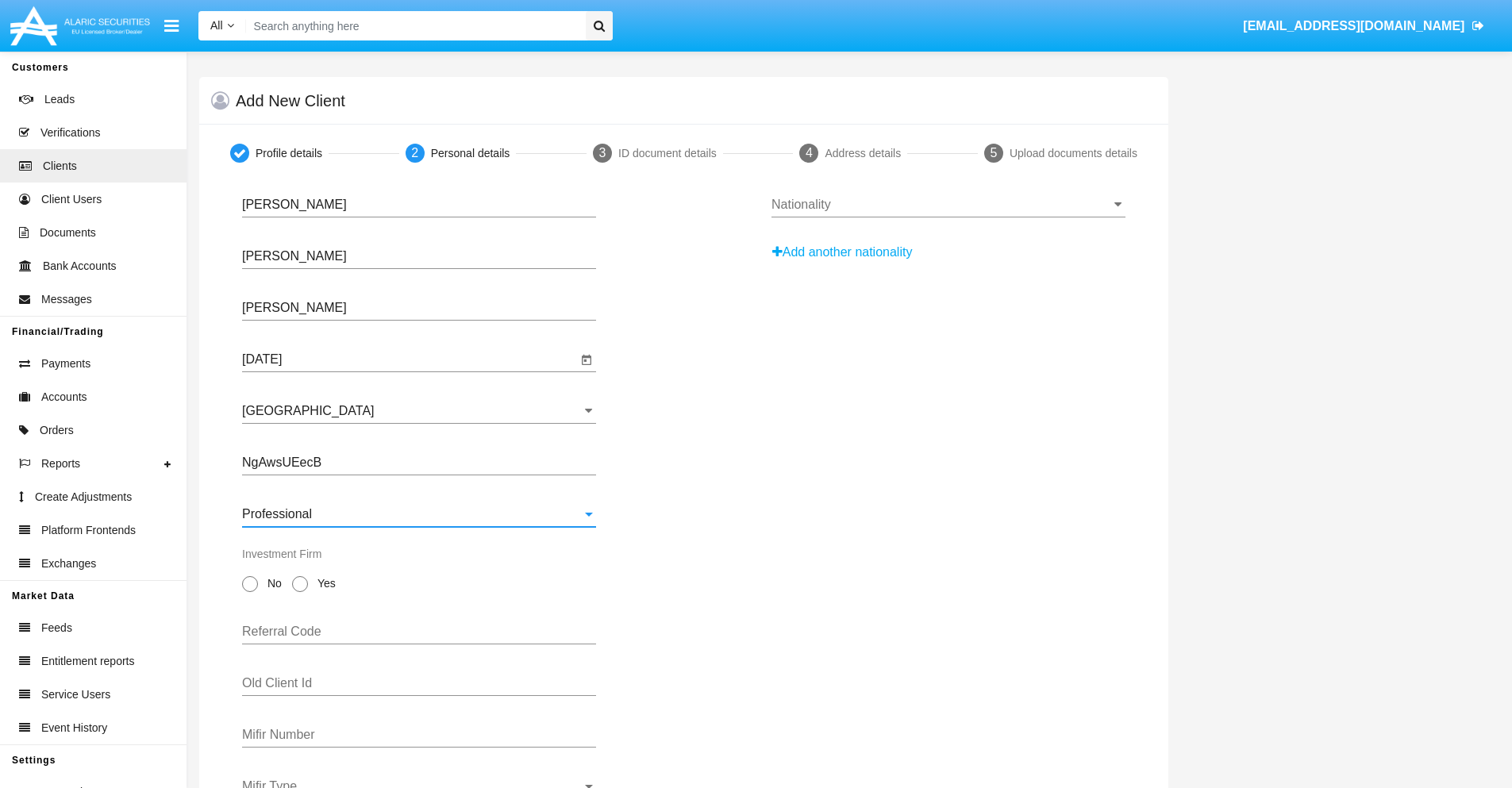
click at [271, 583] on span "No" at bounding box center [272, 583] width 28 height 17
click at [250, 591] on input "No" at bounding box center [249, 591] width 1 height 1
radio input "true"
type input "ZGbmyHTCaf"
type input "tQbpDVYhyS"
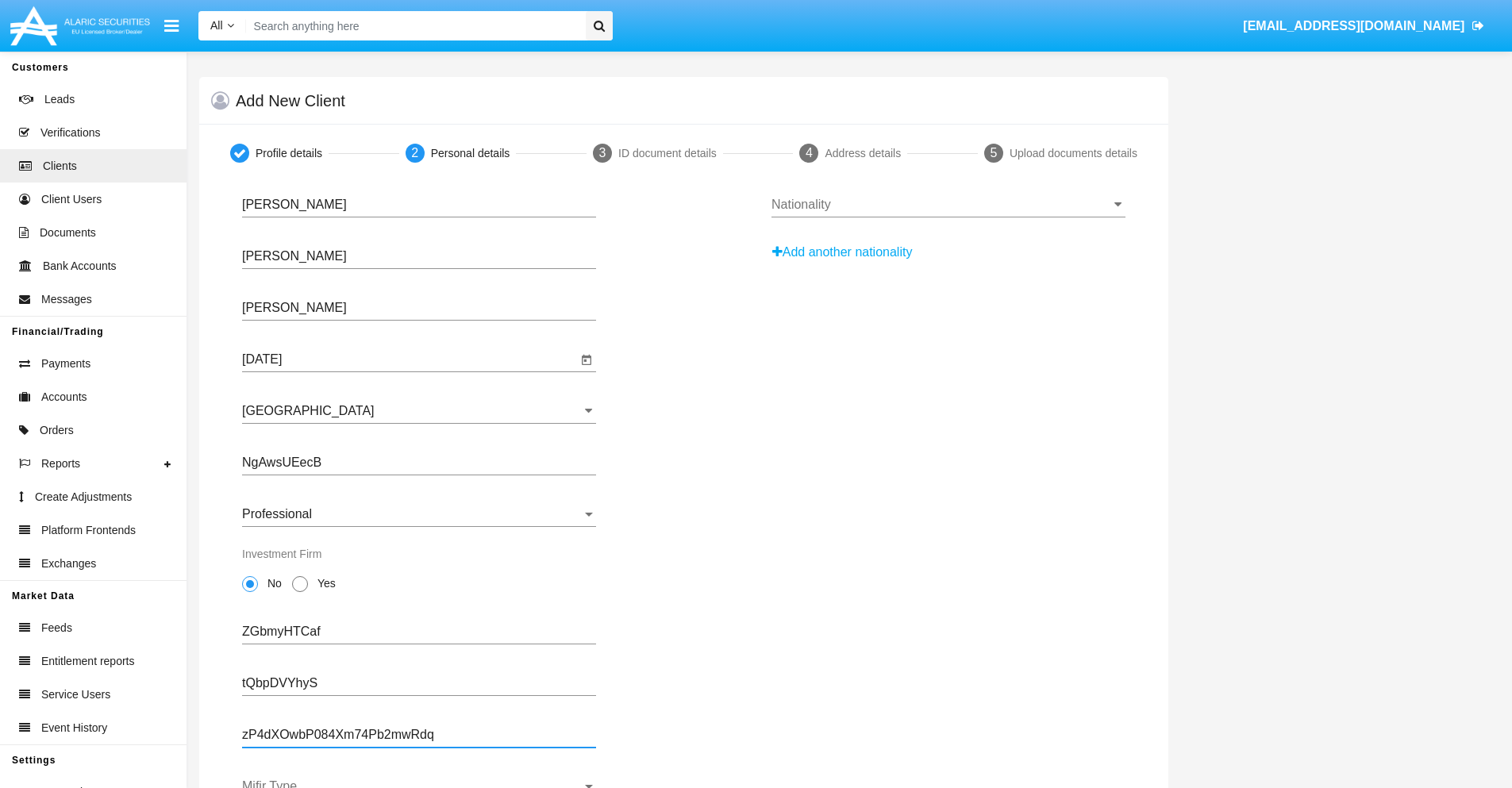
type input "zP4dXOwbP084Xm74Pb2mwRdq"
click at [419, 783] on span "Mifir Type" at bounding box center [412, 786] width 340 height 15
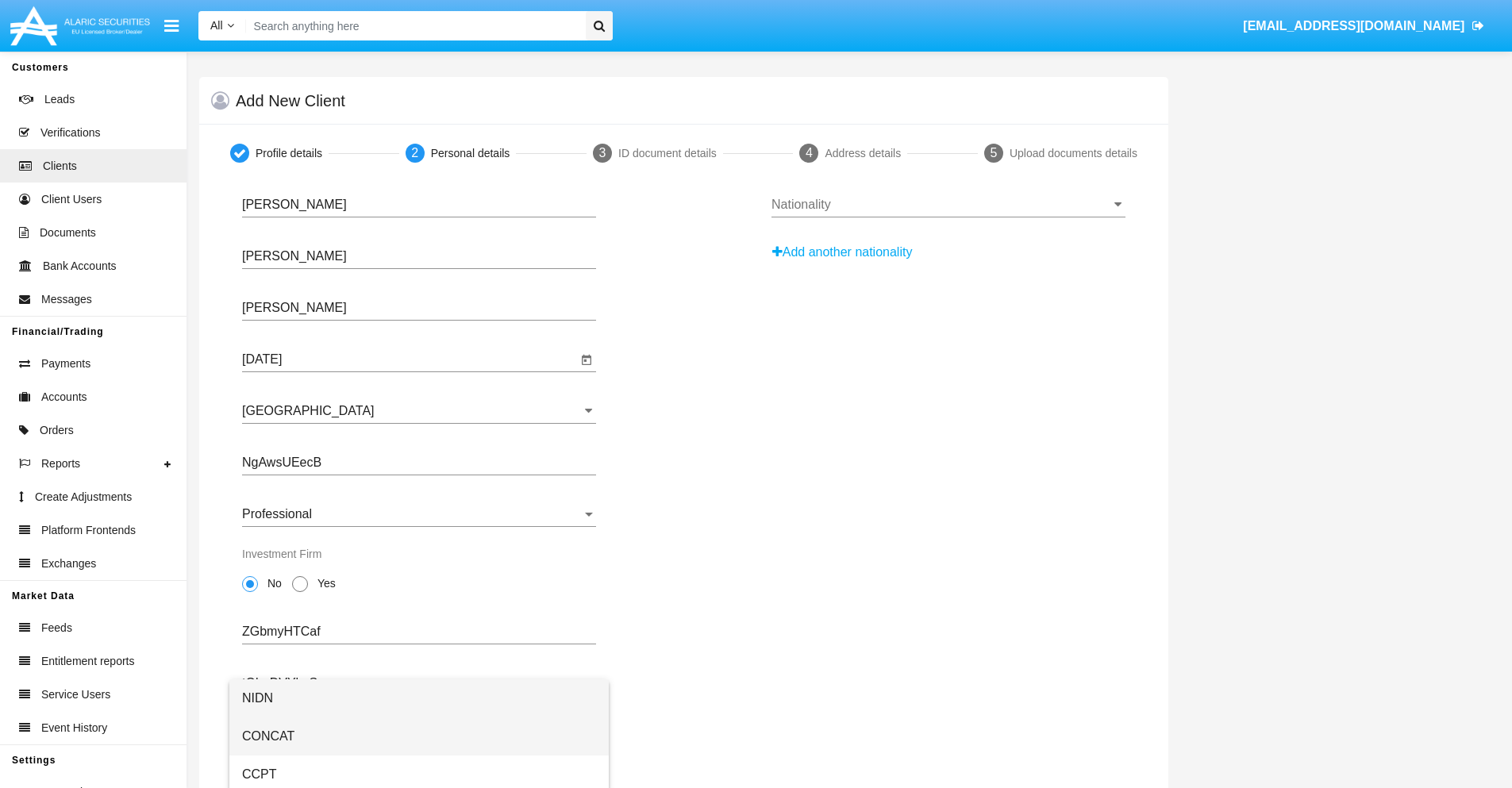
click at [419, 737] on span "CONCAT" at bounding box center [419, 736] width 354 height 38
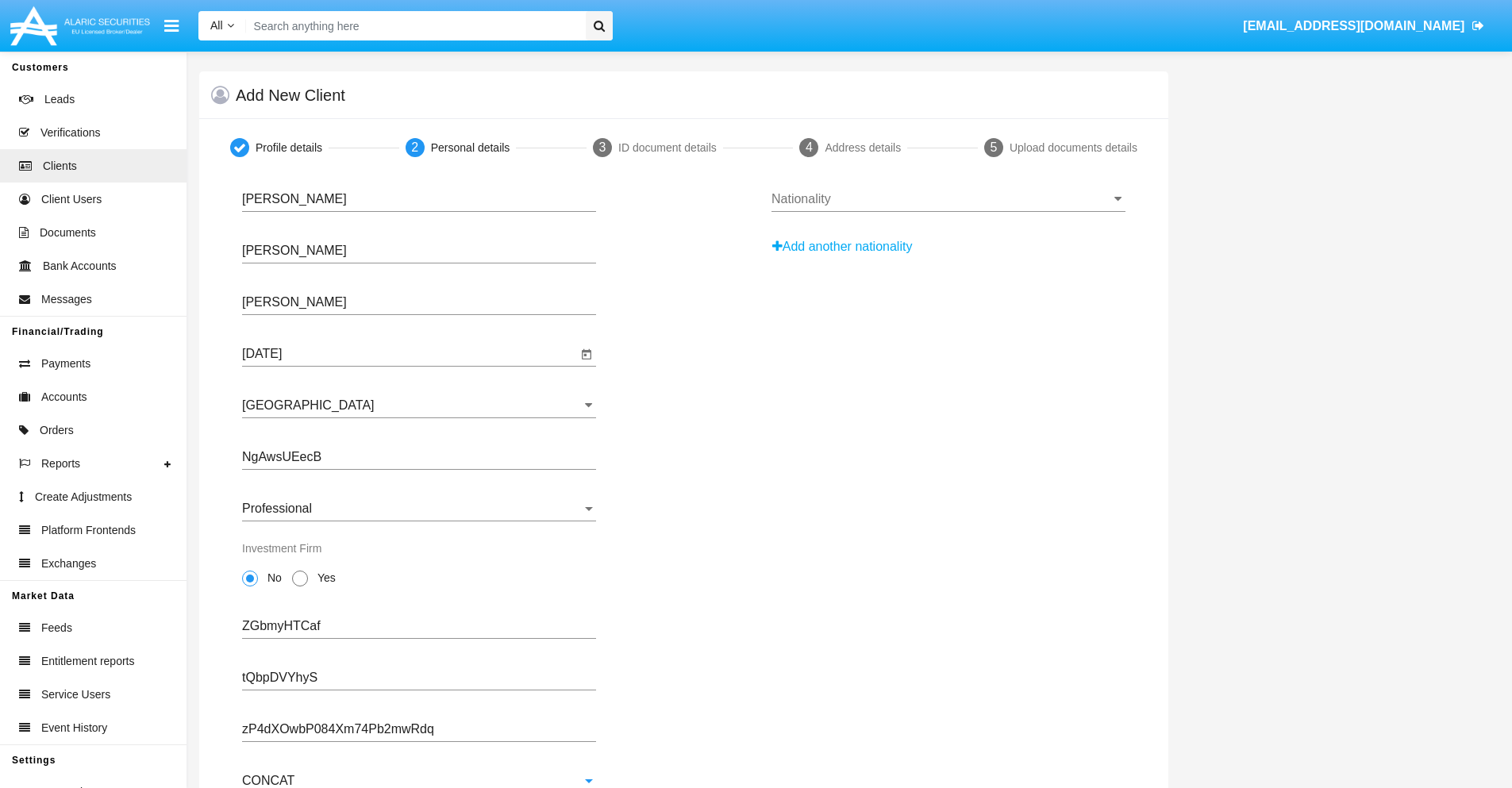
scroll to position [57, 0]
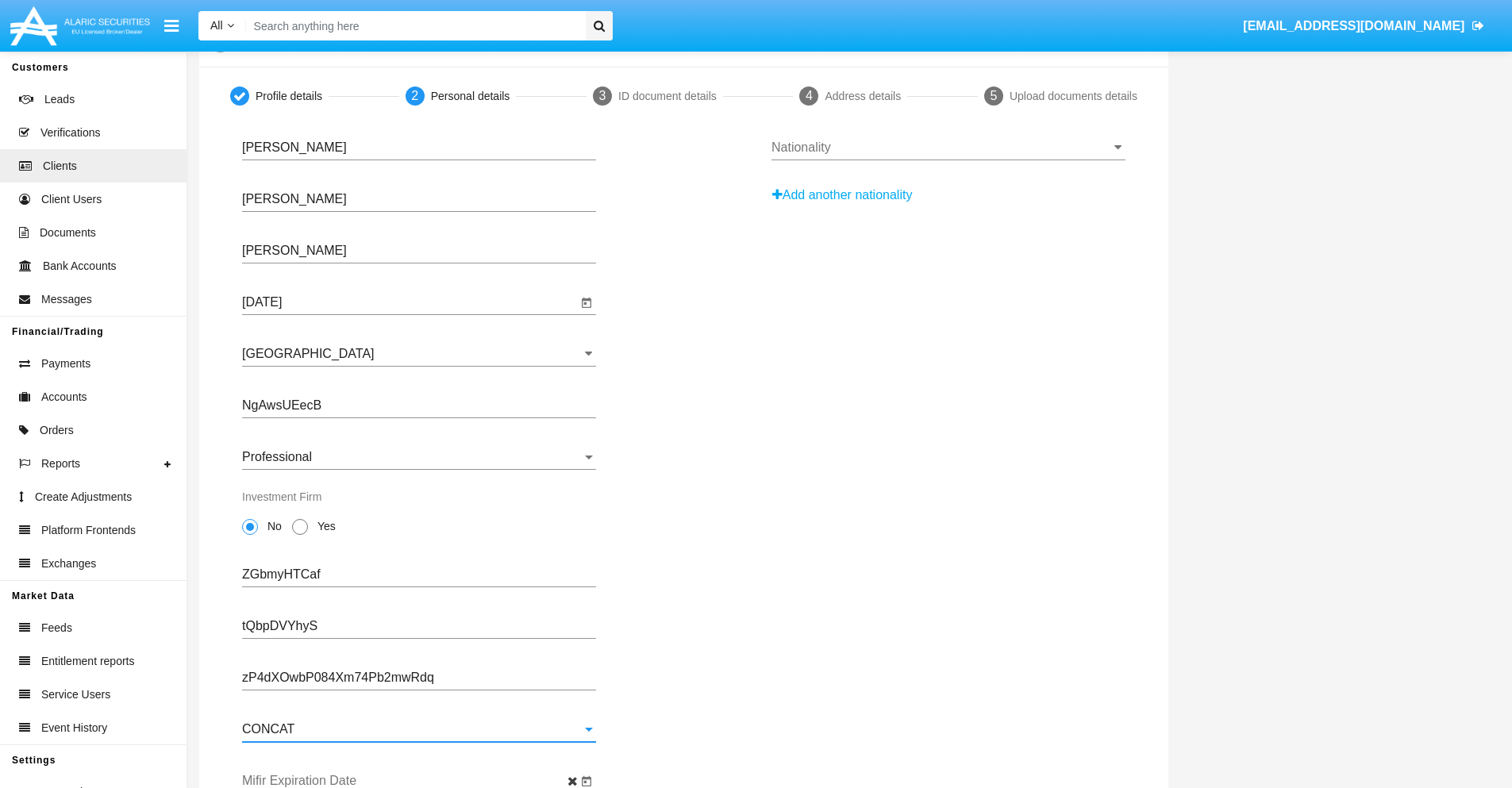
click at [410, 781] on input "Mifir Expiration Date" at bounding box center [410, 781] width 335 height 15
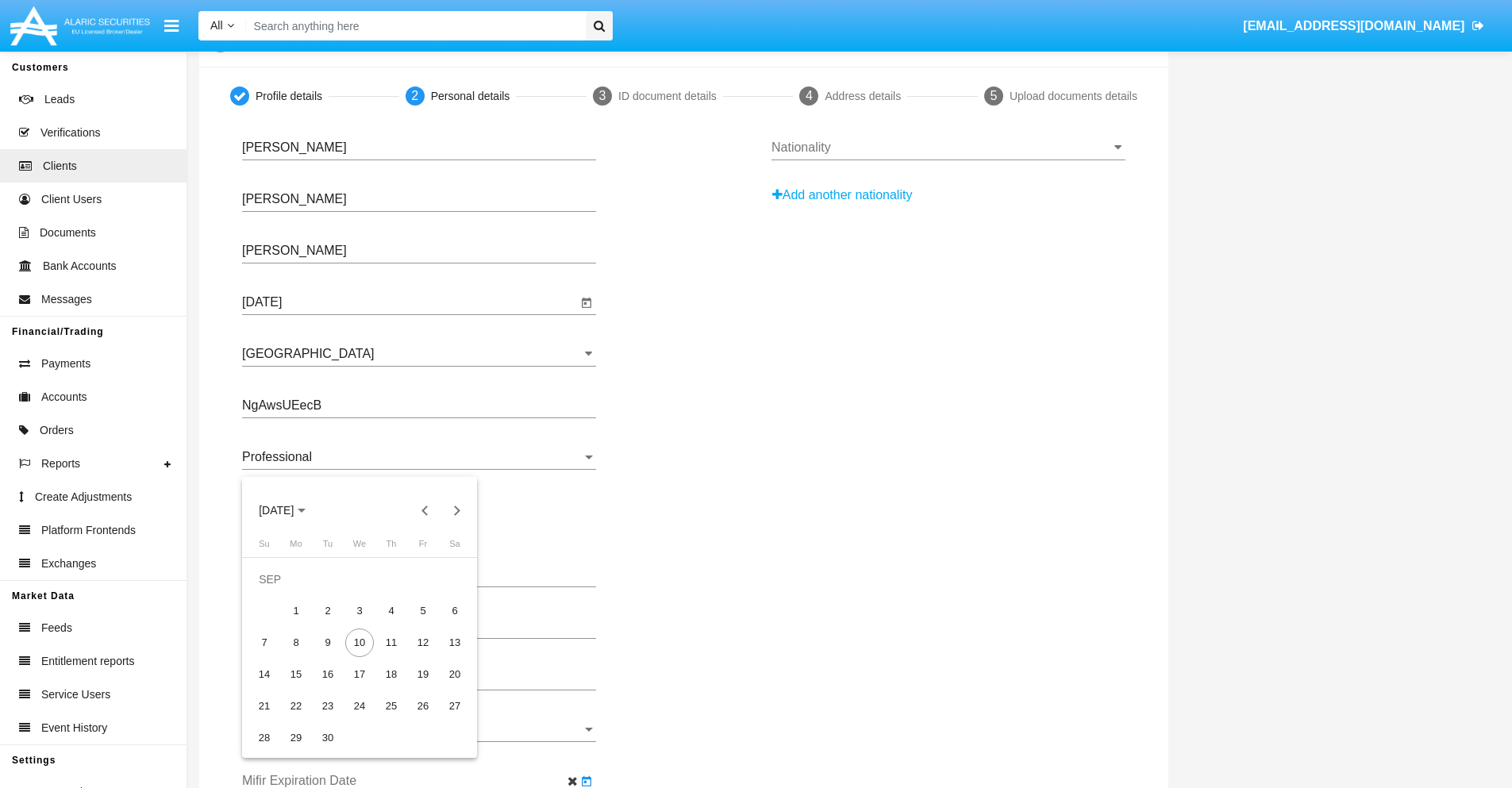
click at [289, 511] on span "[DATE]" at bounding box center [276, 511] width 35 height 13
click at [388, 655] on div "2030" at bounding box center [388, 654] width 50 height 28
click at [276, 591] on div "JAN" at bounding box center [276, 591] width 50 height 28
click at [328, 610] on div "1" at bounding box center [327, 611] width 28 height 28
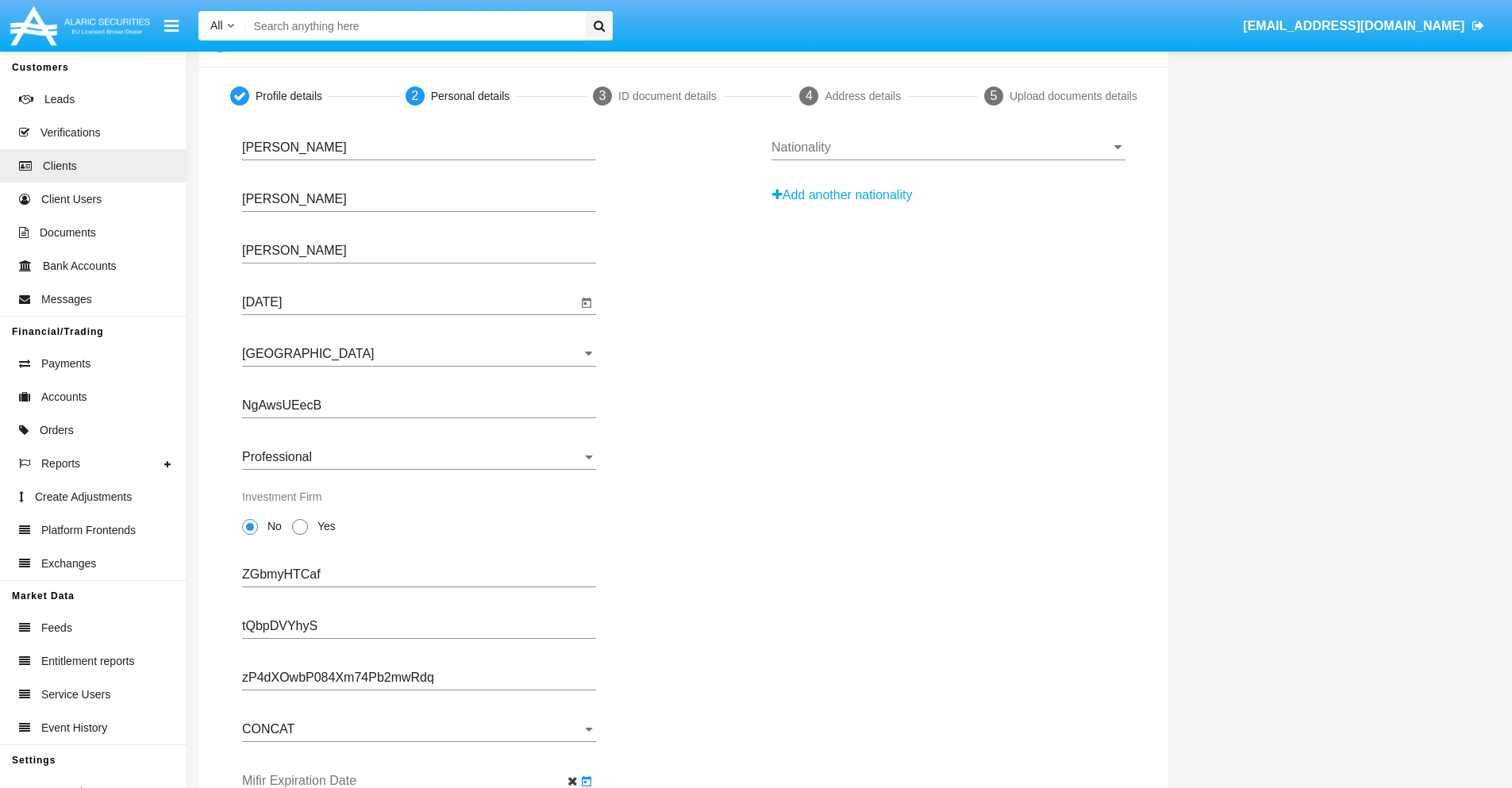
type input "[DATE]"
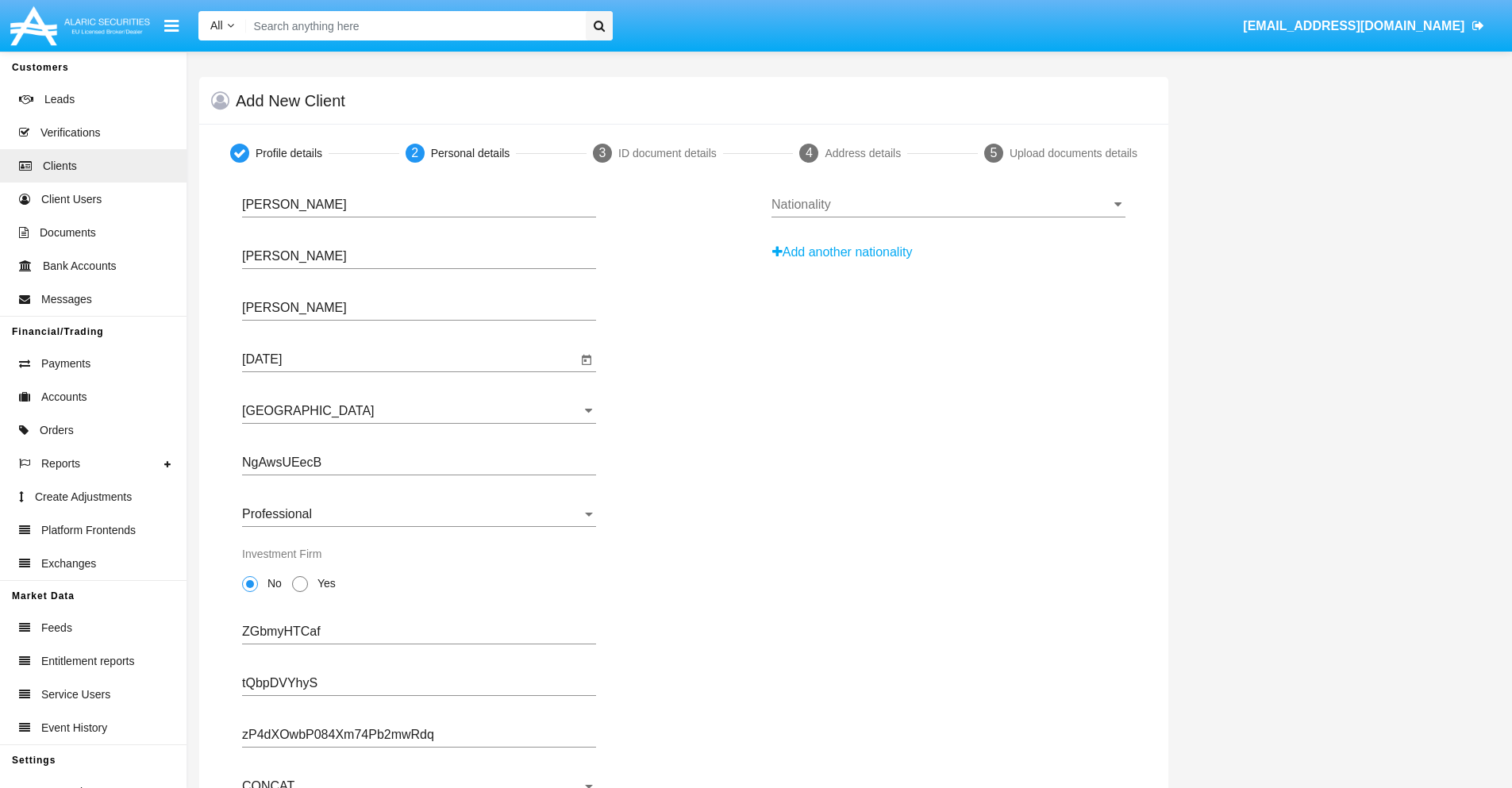
click at [948, 205] on input "Nationality" at bounding box center [948, 205] width 354 height 15
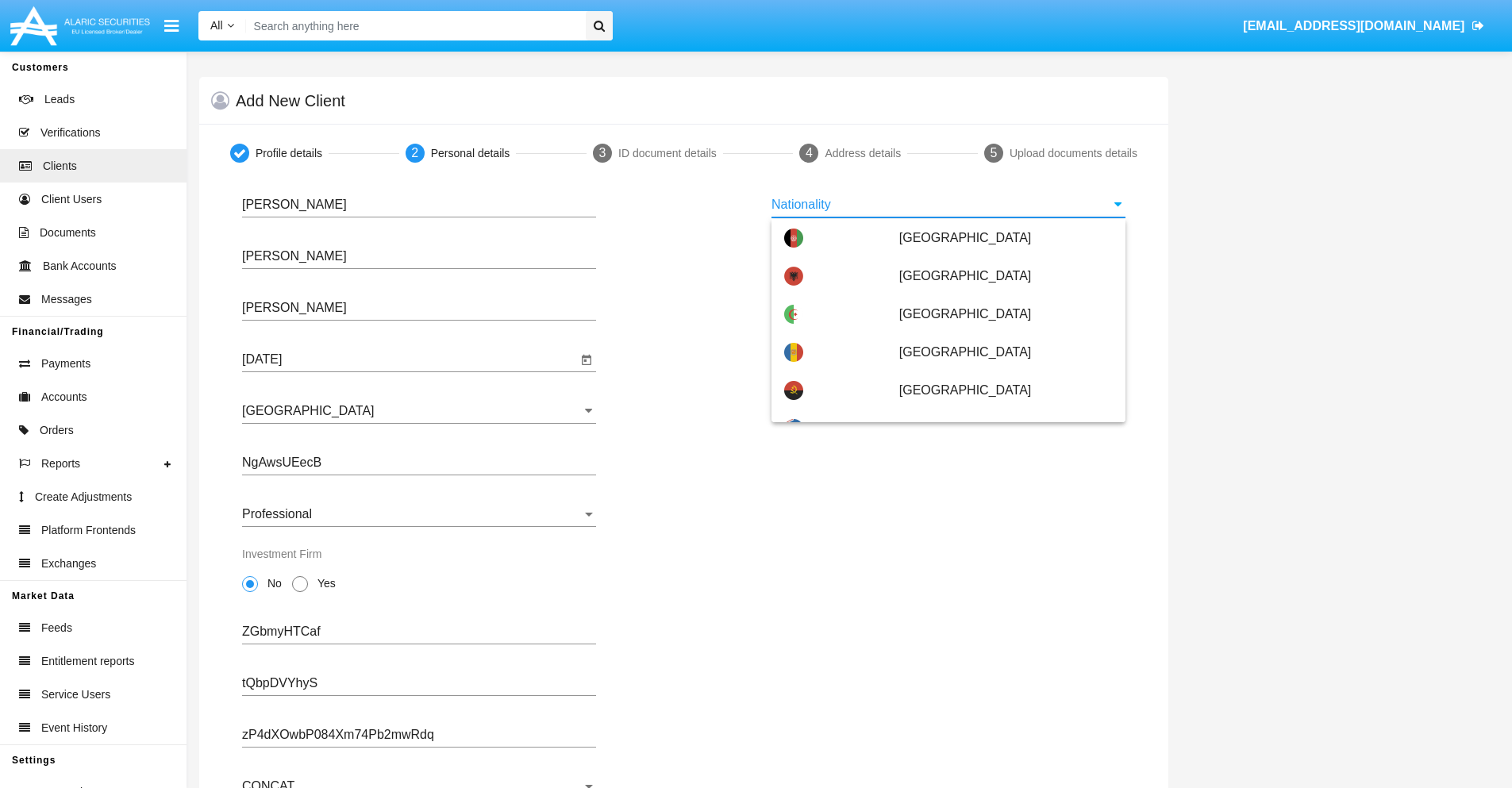
scroll to position [940, 0]
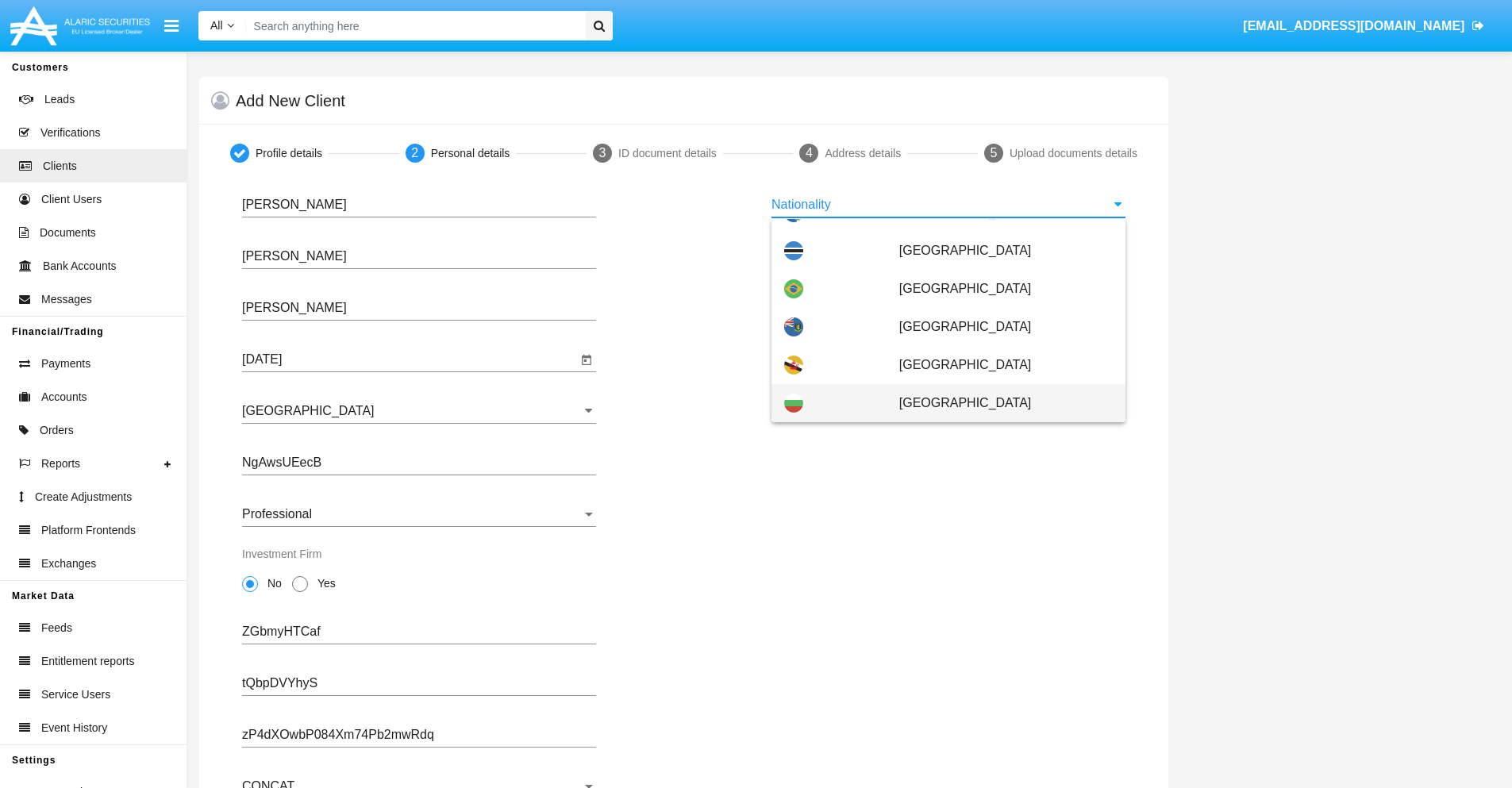
click at [998, 403] on span "[GEOGRAPHIC_DATA]" at bounding box center [1006, 402] width 213 height 38
type input "[GEOGRAPHIC_DATA]"
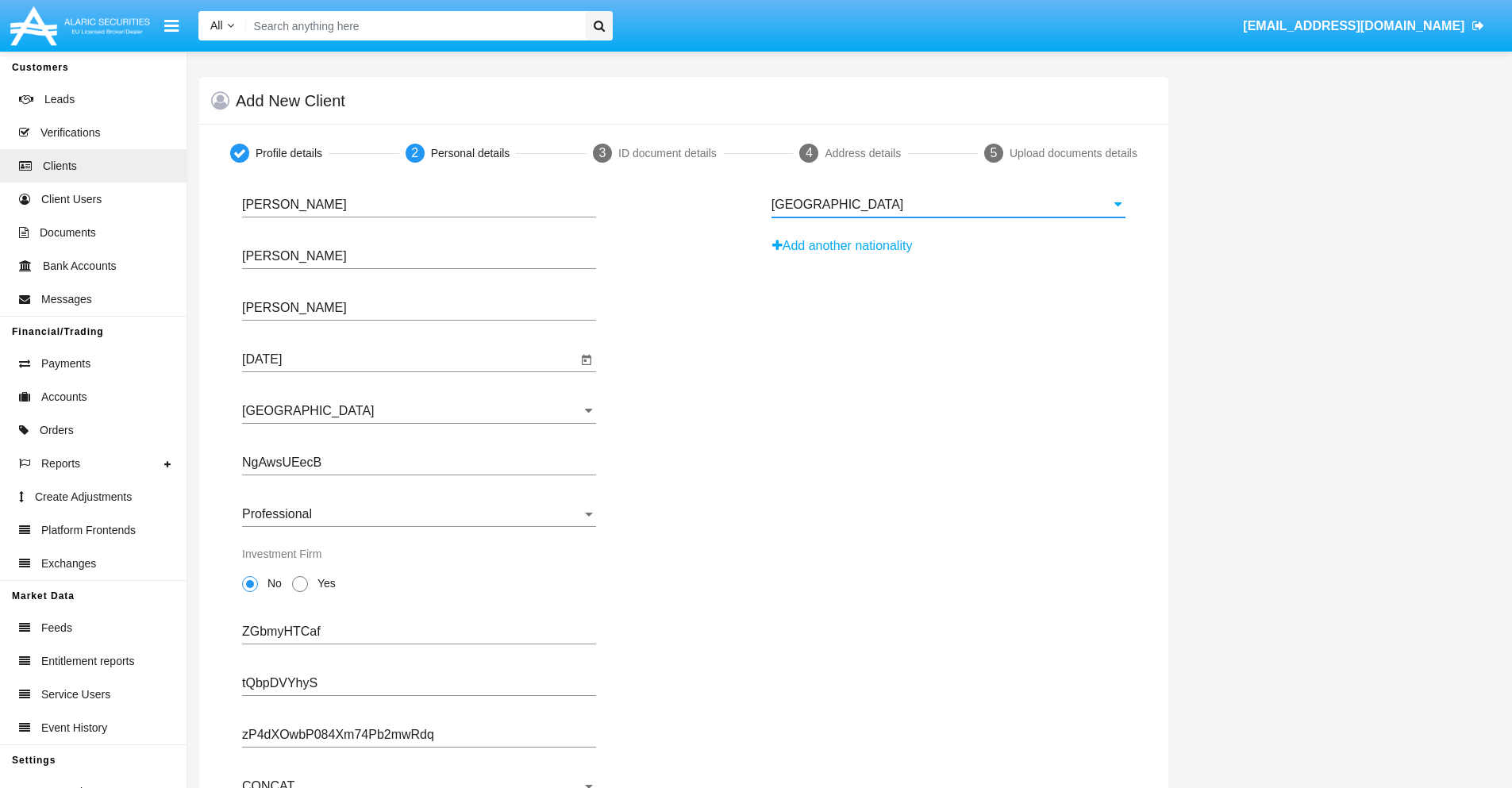
click at [848, 246] on button "Add another nationality" at bounding box center [847, 246] width 151 height 26
click at [948, 256] on input "Nationality #1" at bounding box center [948, 256] width 354 height 15
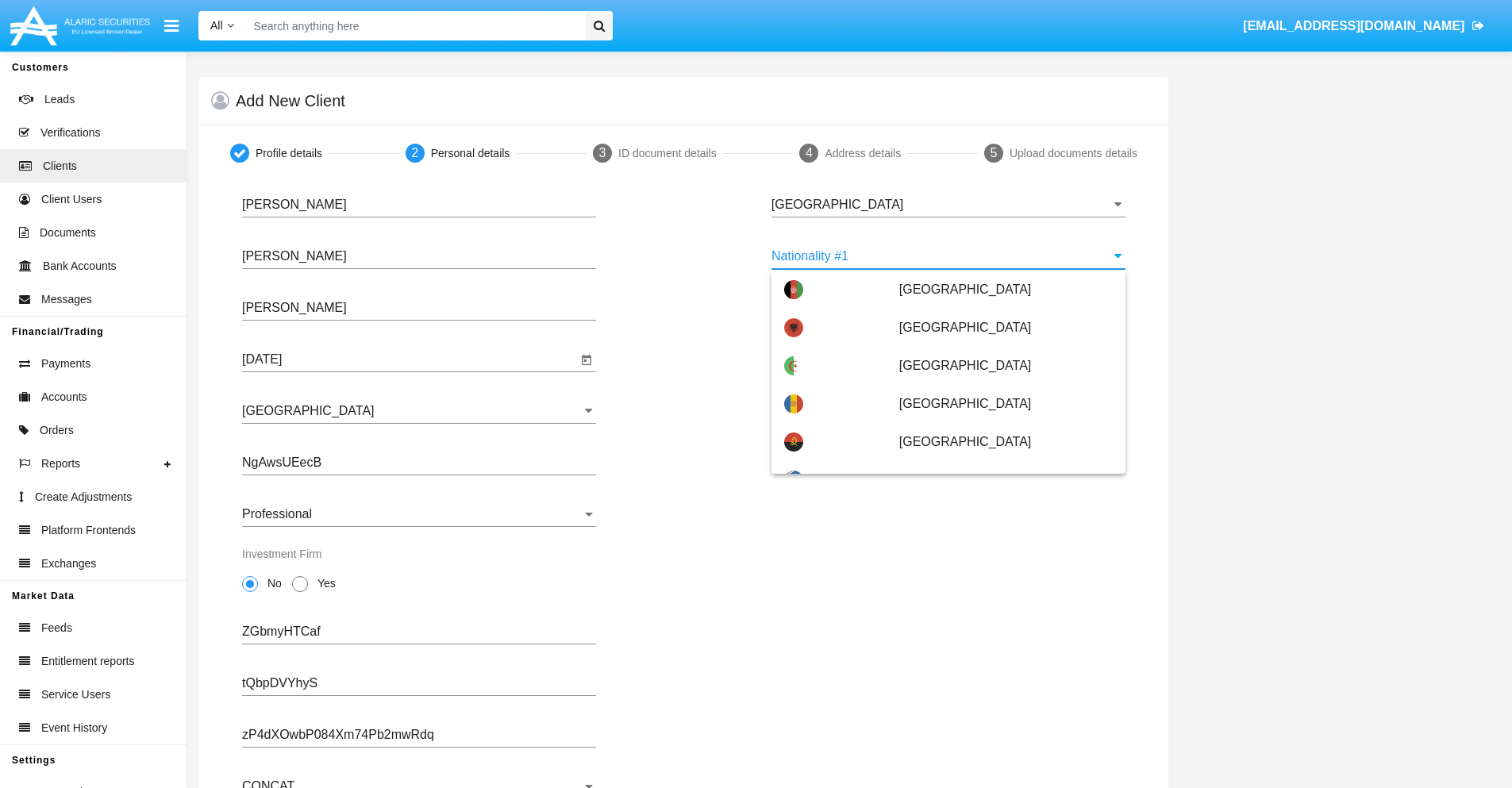
scroll to position [7071, 0]
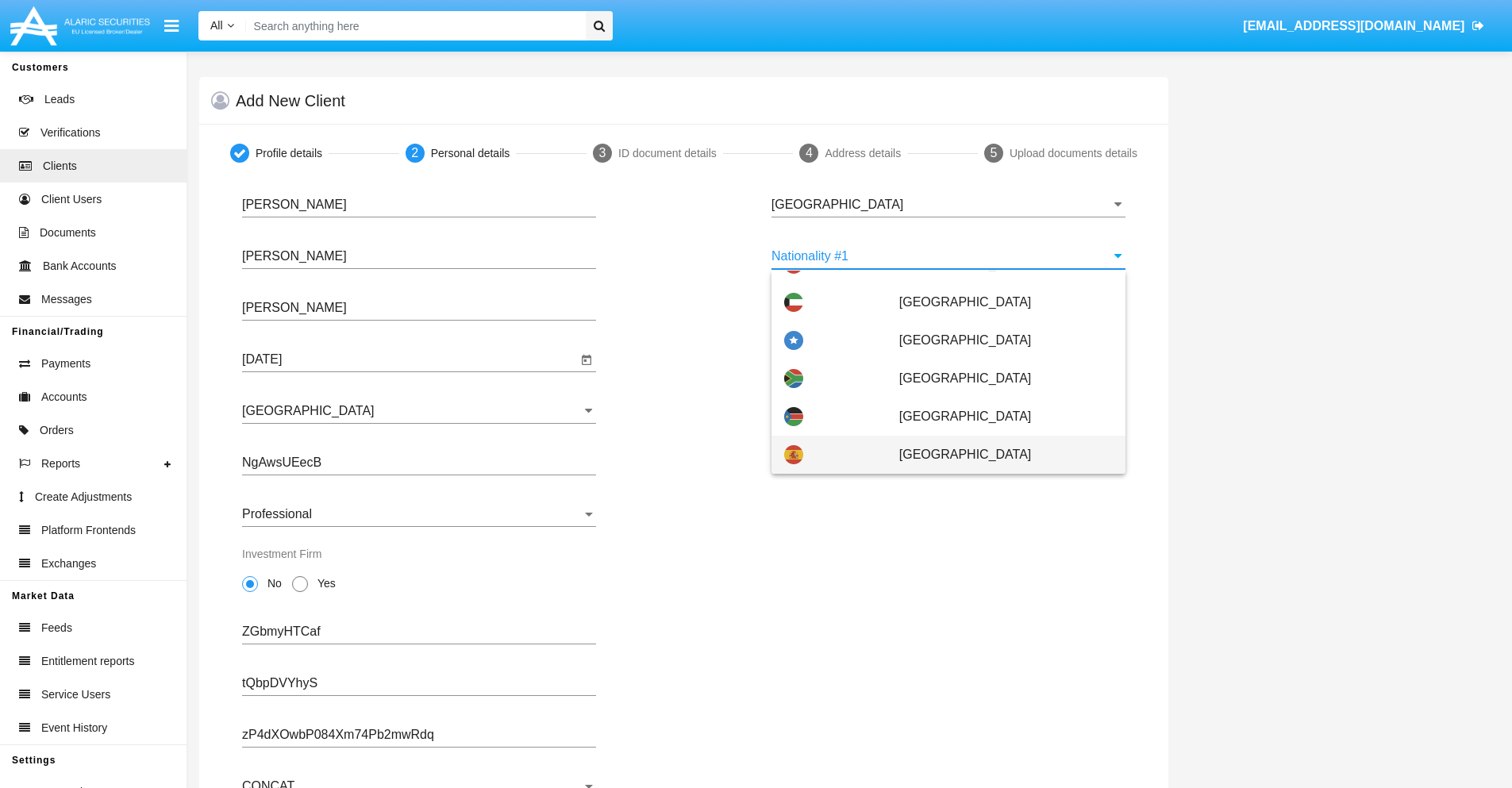
click at [998, 455] on span "[GEOGRAPHIC_DATA]" at bounding box center [1006, 454] width 213 height 38
type input "[GEOGRAPHIC_DATA]"
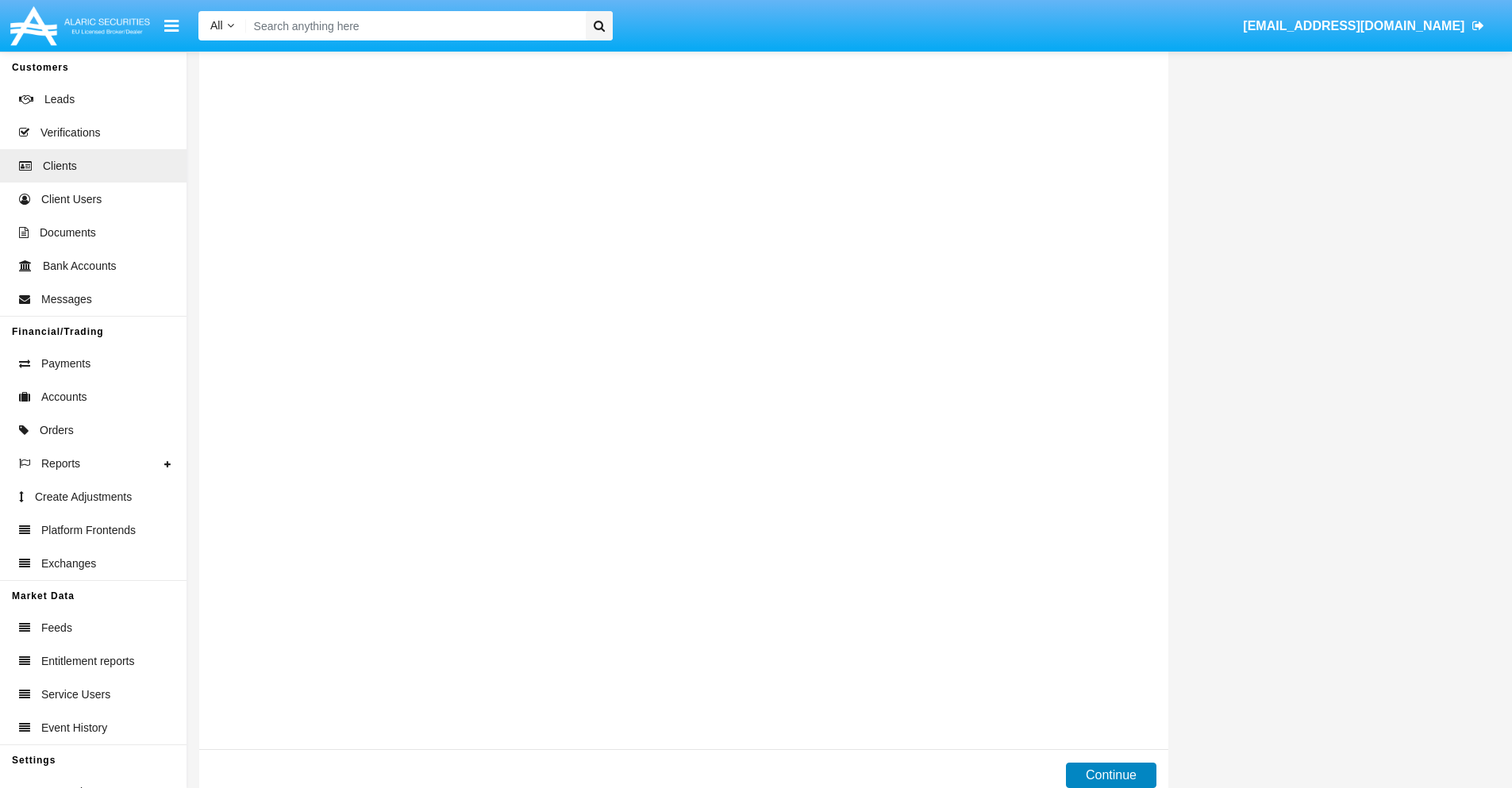
scroll to position [0, 0]
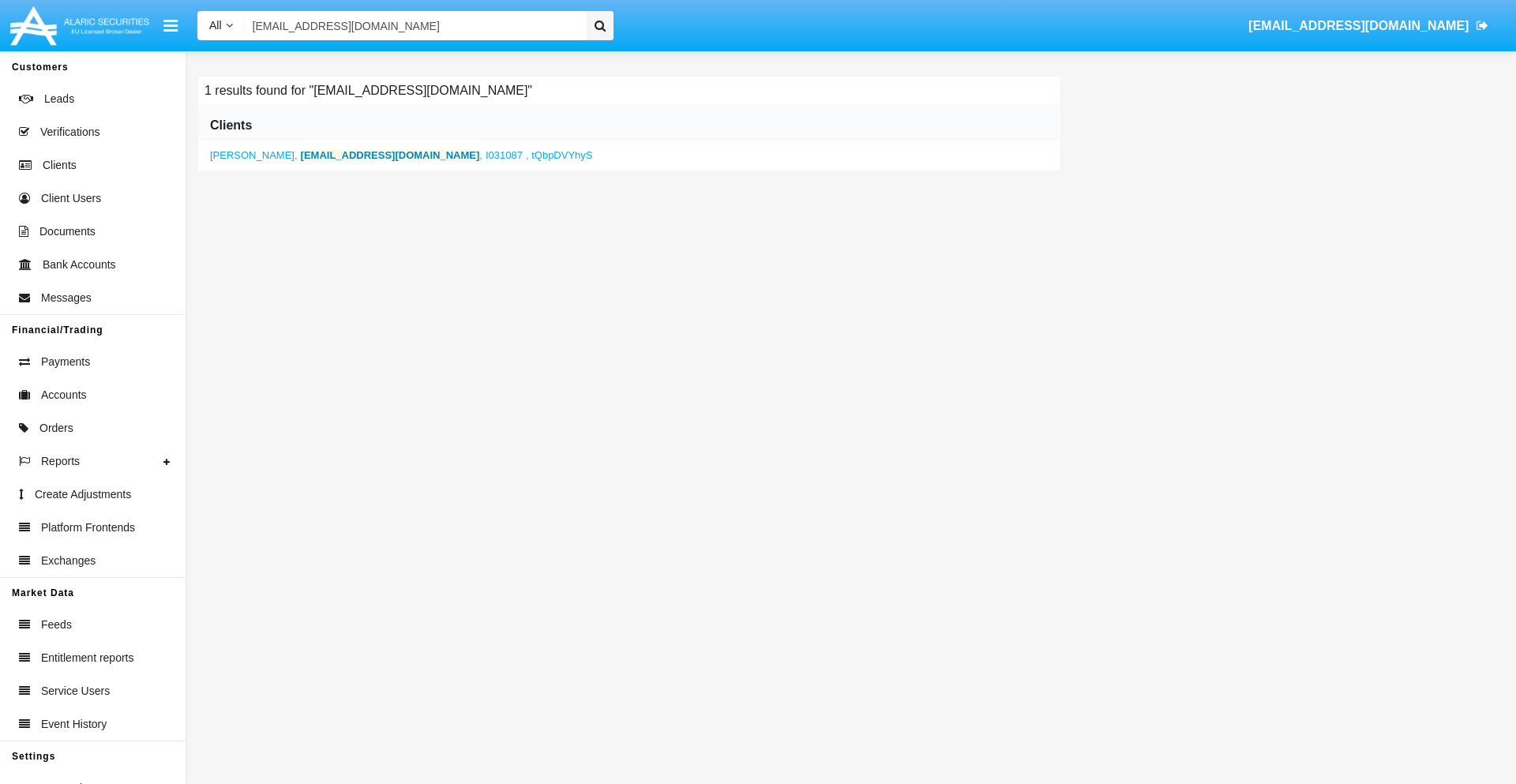
type input "[EMAIL_ADDRESS][DOMAIN_NAME]"
click at [348, 154] on b "[EMAIL_ADDRESS][DOMAIN_NAME]" at bounding box center [390, 154] width 179 height 12
